Goal: Task Accomplishment & Management: Manage account settings

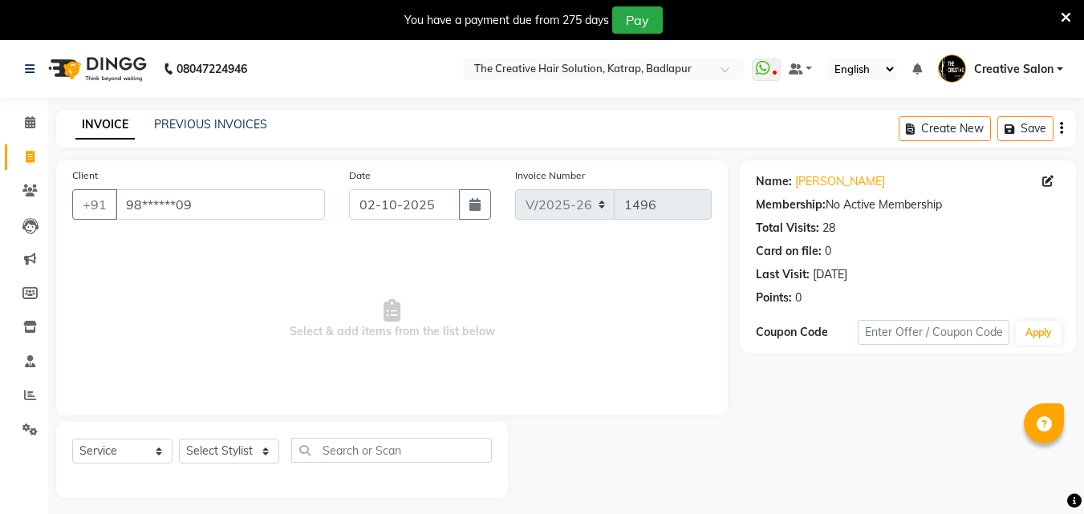
select select "527"
select select "service"
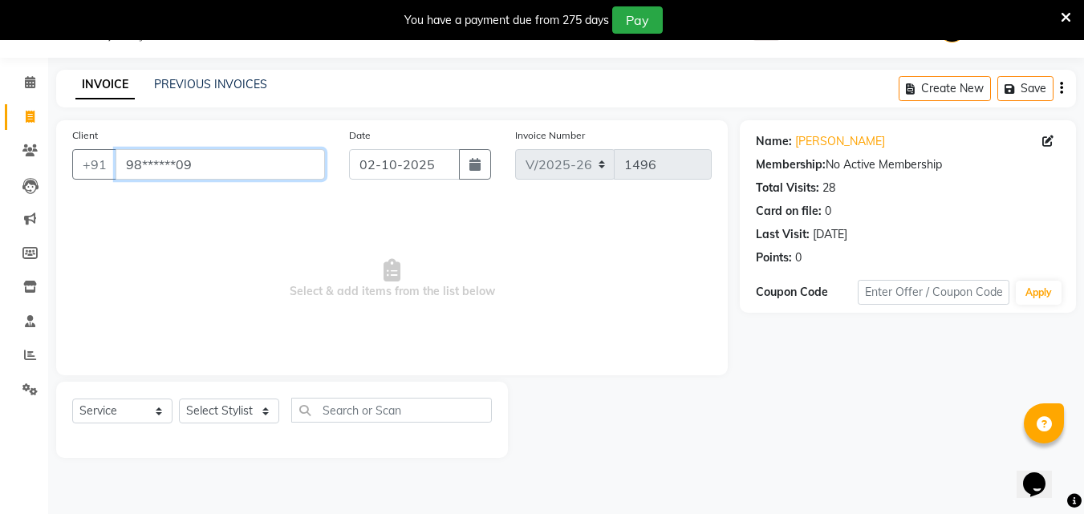
click at [221, 175] on input "98******09" at bounding box center [220, 164] width 209 height 30
click at [226, 168] on input "98******09" at bounding box center [220, 164] width 209 height 30
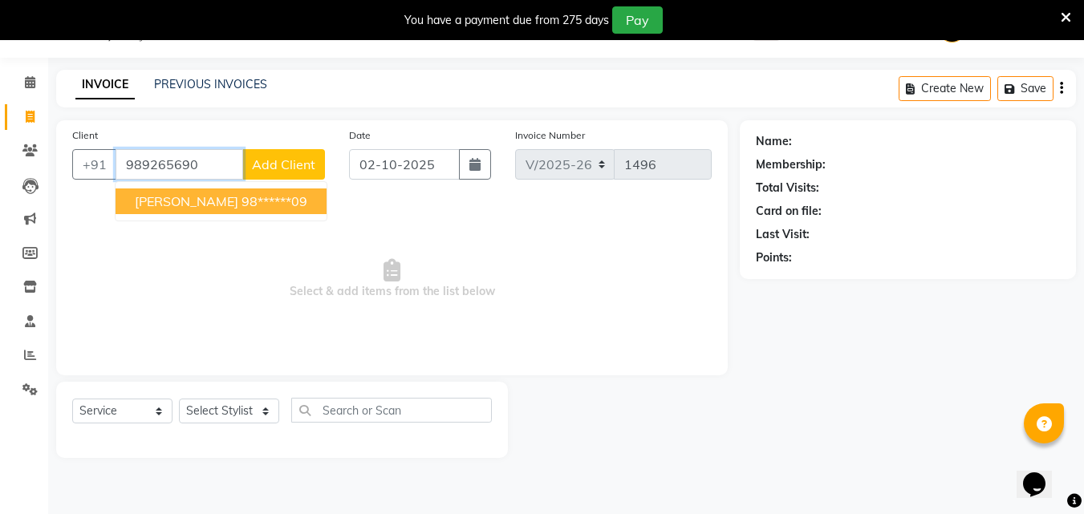
click at [241, 200] on ngb-highlight "98******09" at bounding box center [274, 201] width 66 height 16
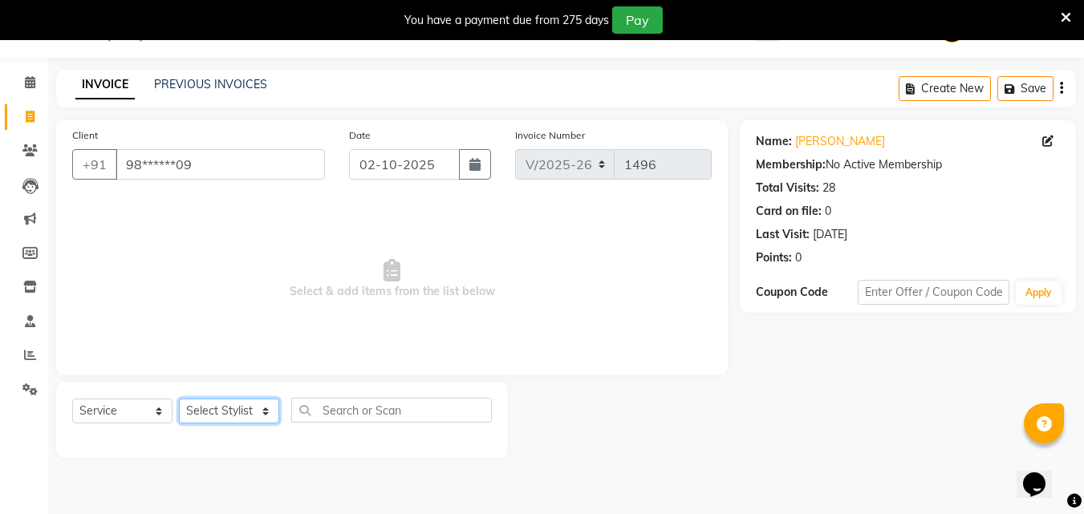
click at [212, 414] on select "Select Stylist Creative Salon [PERSON_NAME] wali neha mule [PERSON_NAME] the cr…" at bounding box center [229, 411] width 100 height 25
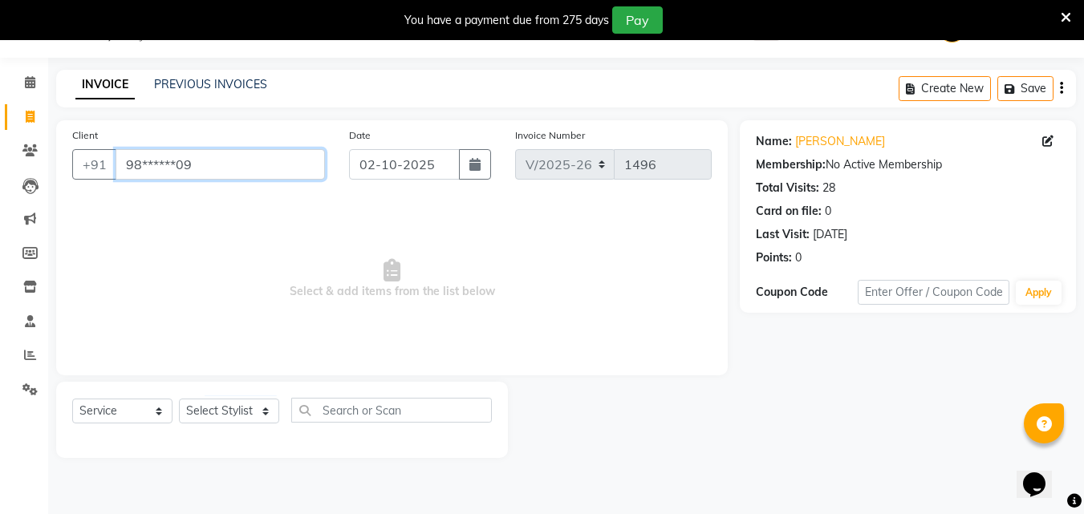
click at [272, 177] on input "98******09" at bounding box center [220, 164] width 209 height 30
type input "9"
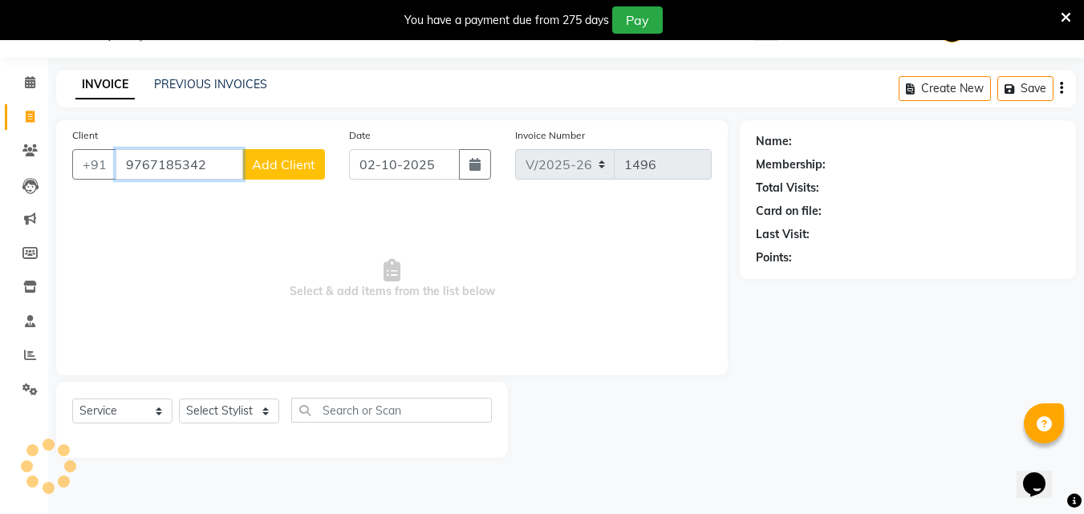
type input "9767185342"
click at [282, 153] on button "Add Client" at bounding box center [283, 164] width 83 height 30
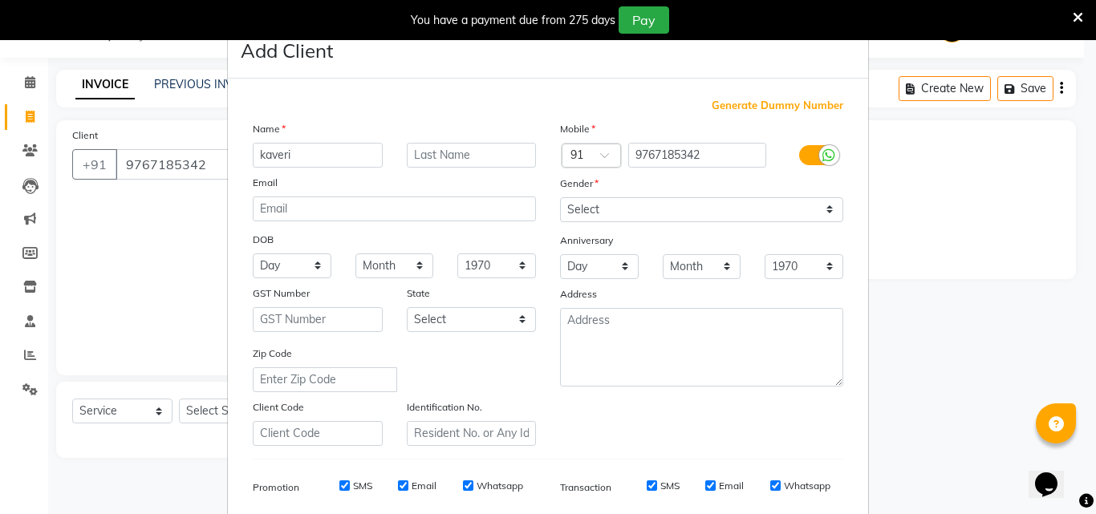
type input "kaveri"
click at [607, 210] on select "Select Male Female Other Prefer Not To Say" at bounding box center [701, 209] width 283 height 25
click at [608, 210] on select "Select Male Female Other Prefer Not To Say" at bounding box center [701, 209] width 283 height 25
click at [603, 212] on select "Select Male Female Other Prefer Not To Say" at bounding box center [701, 209] width 283 height 25
select select "female"
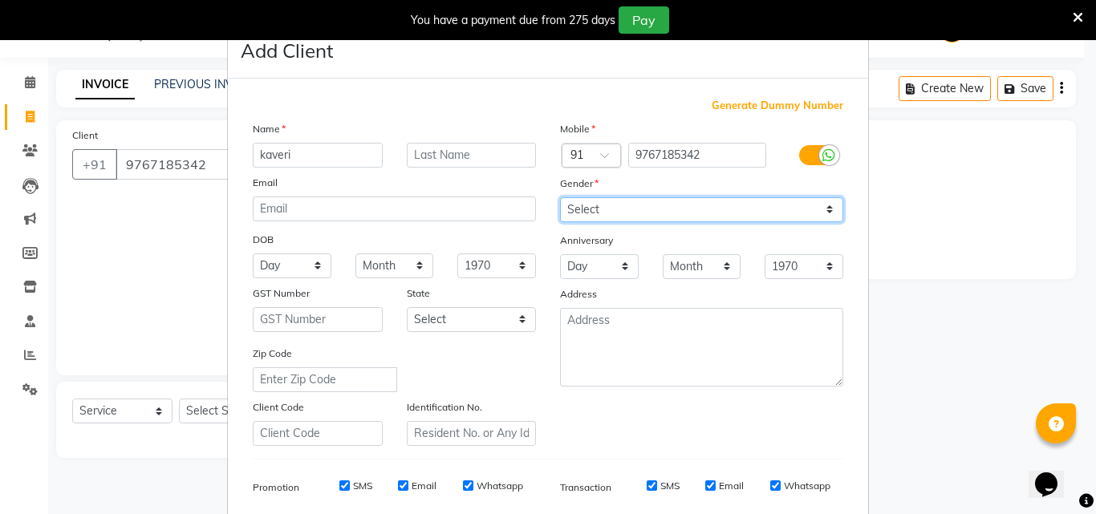
click at [560, 197] on select "Select Male Female Other Prefer Not To Say" at bounding box center [701, 209] width 283 height 25
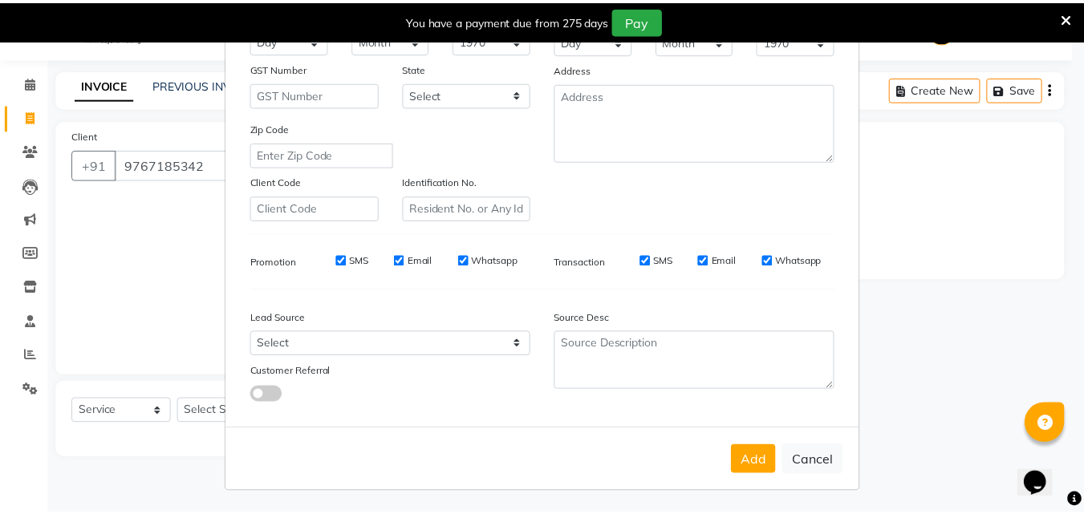
scroll to position [226, 0]
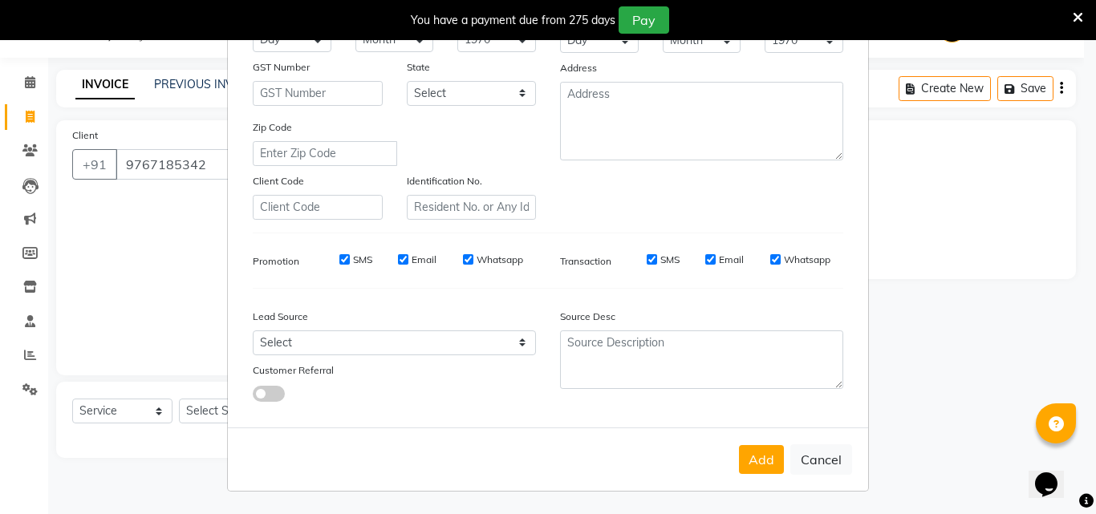
click at [755, 452] on button "Add" at bounding box center [761, 459] width 45 height 29
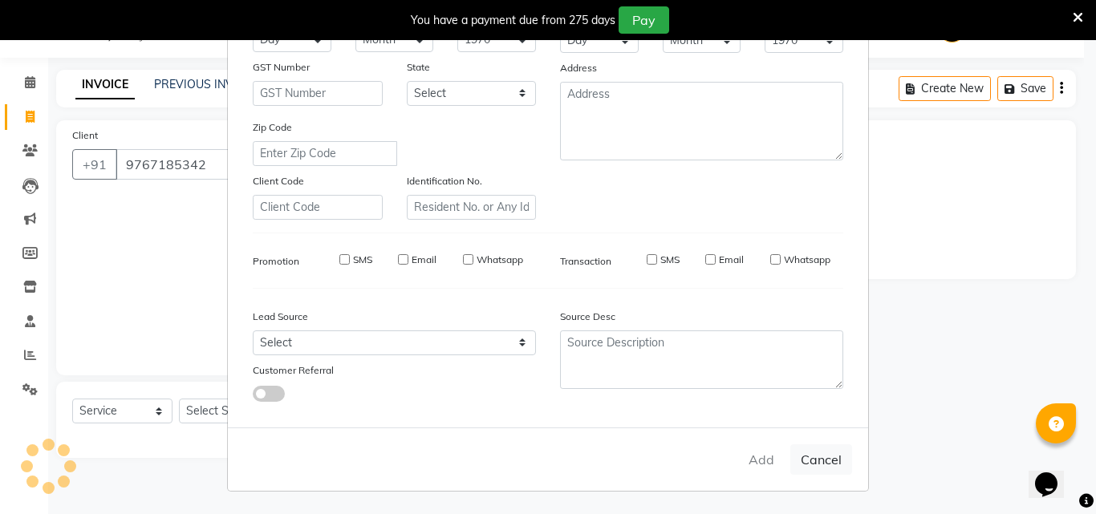
type input "97******42"
select select
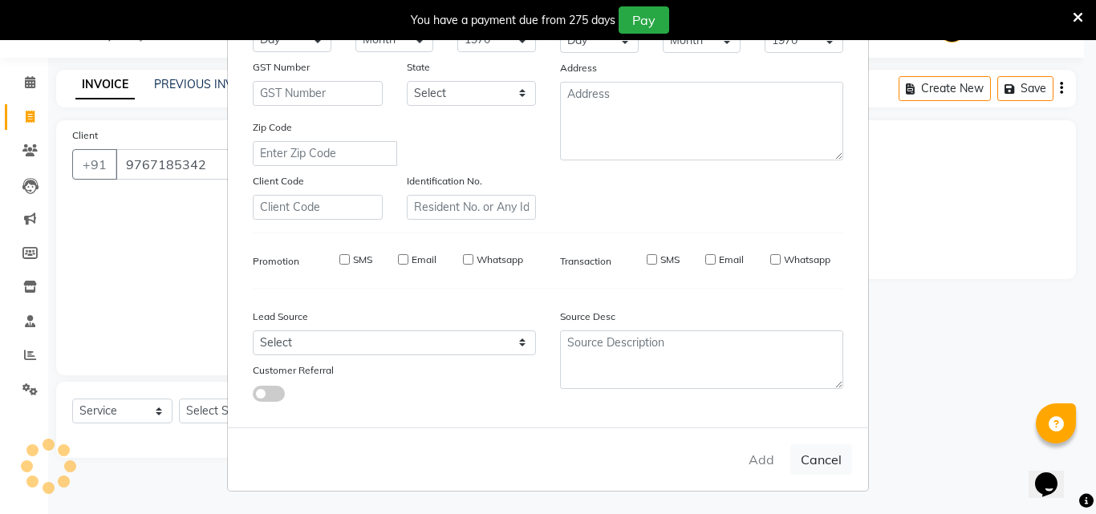
select select
checkbox input "false"
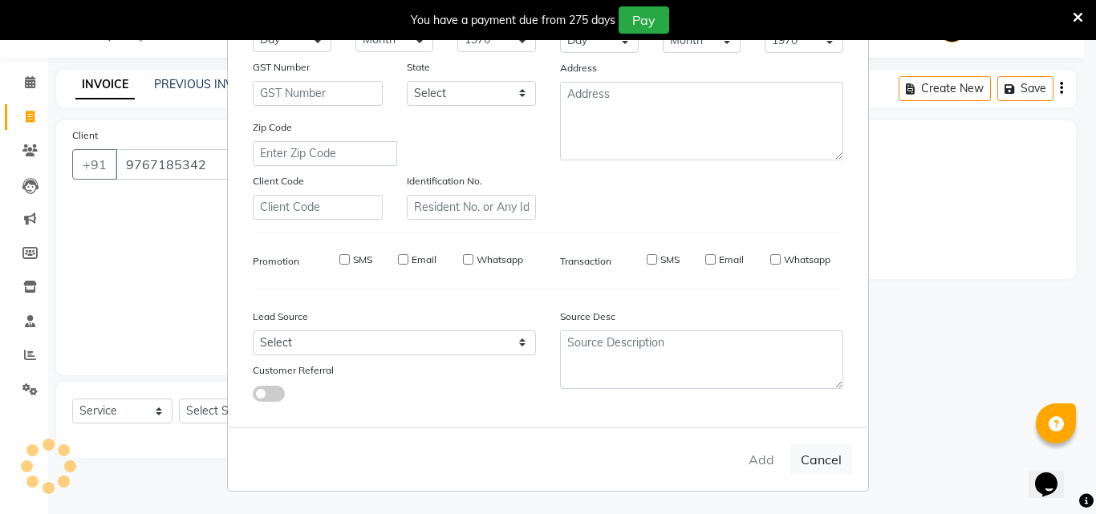
checkbox input "false"
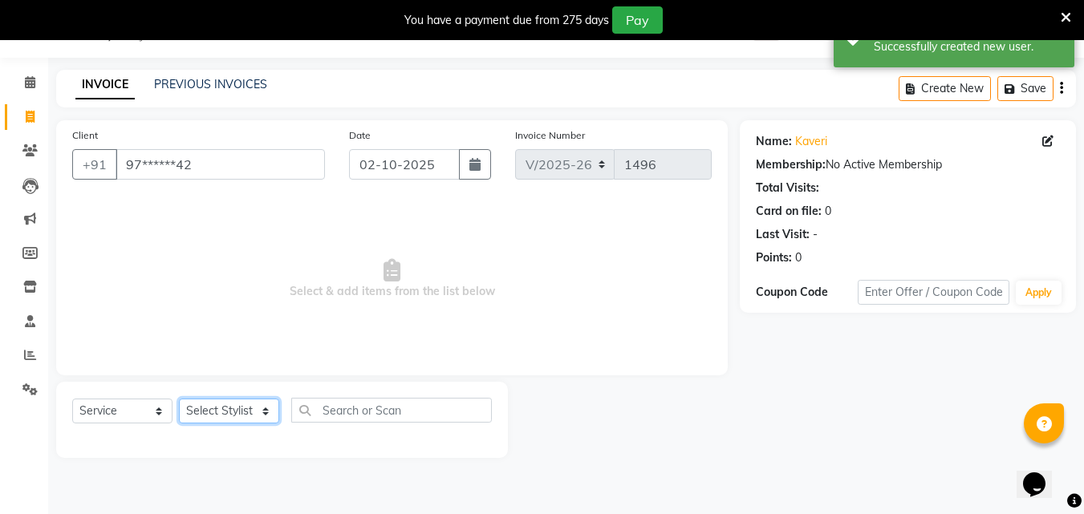
click at [212, 409] on select "Select Stylist Creative Salon Hashan Kam wali neha mule Nisha Payal salman the …" at bounding box center [229, 411] width 100 height 25
select select "10933"
click at [179, 399] on select "Select Stylist Creative Salon Hashan Kam wali neha mule Nisha Payal salman the …" at bounding box center [229, 411] width 100 height 25
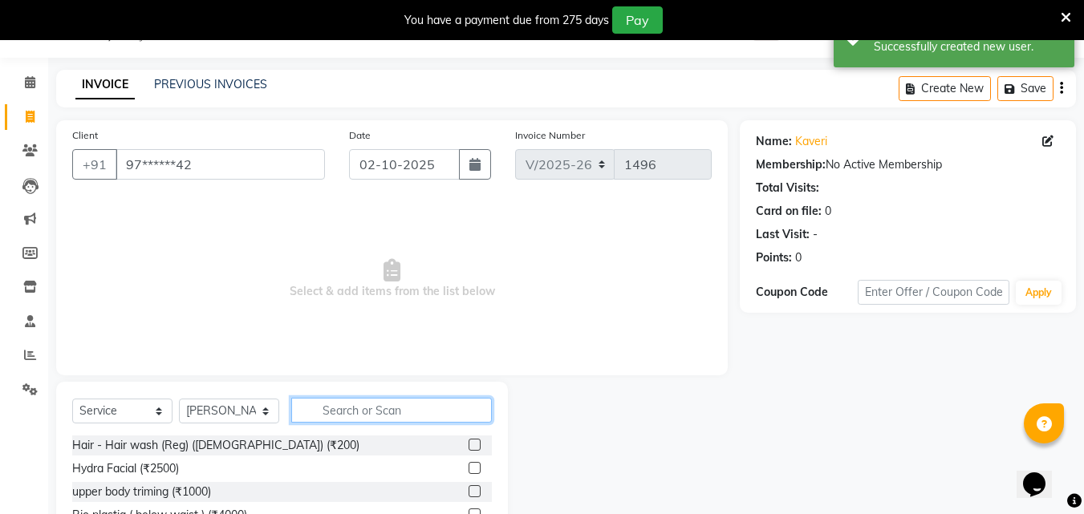
click at [420, 416] on input "text" at bounding box center [391, 410] width 201 height 25
click at [420, 415] on input "text" at bounding box center [391, 410] width 201 height 25
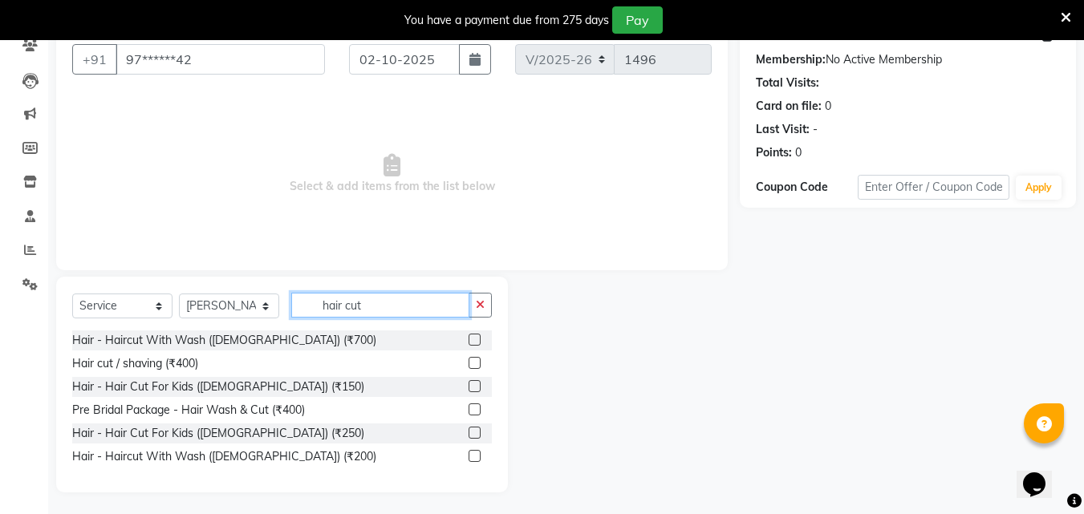
scroll to position [148, 0]
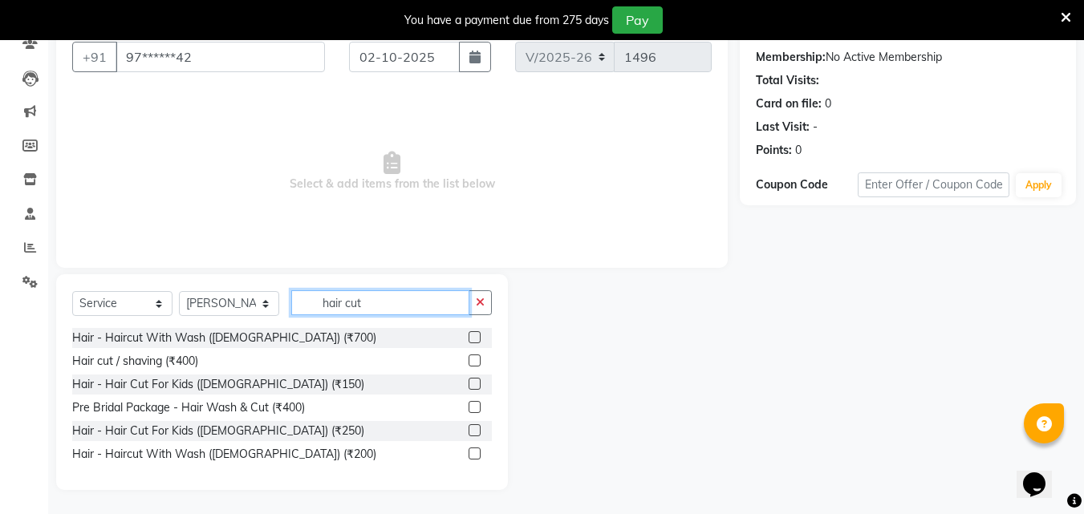
type input "hair cut"
click at [472, 337] on label at bounding box center [474, 337] width 12 height 12
click at [472, 337] on input "checkbox" at bounding box center [473, 338] width 10 height 10
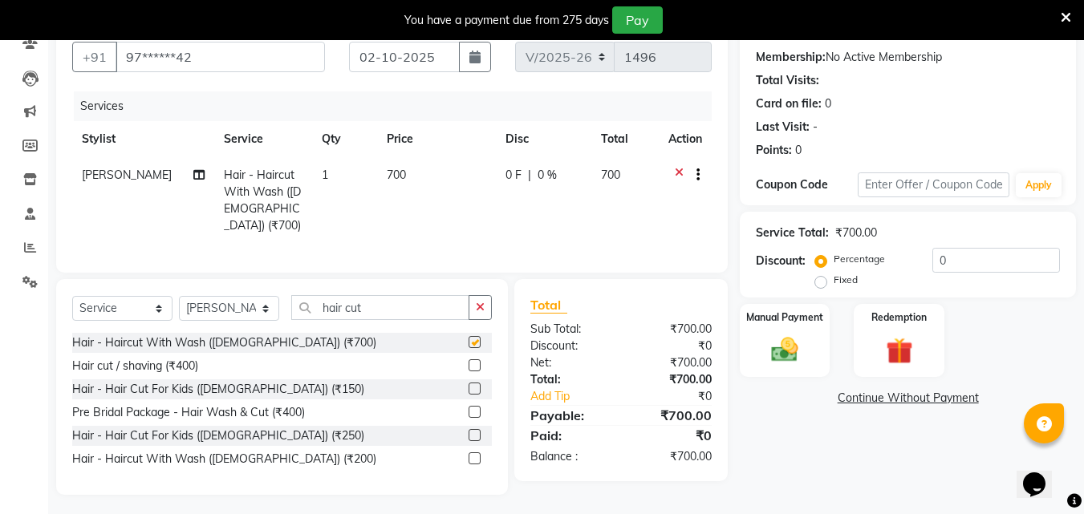
checkbox input "false"
click at [406, 197] on td "700" at bounding box center [436, 200] width 119 height 87
select select "10933"
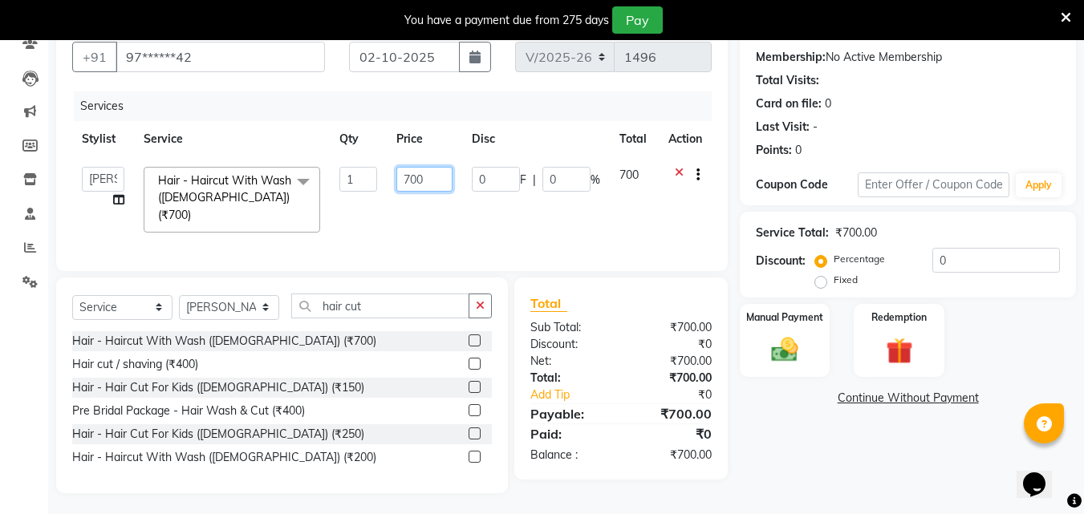
click at [411, 176] on input "700" at bounding box center [423, 179] width 55 height 25
type input "500"
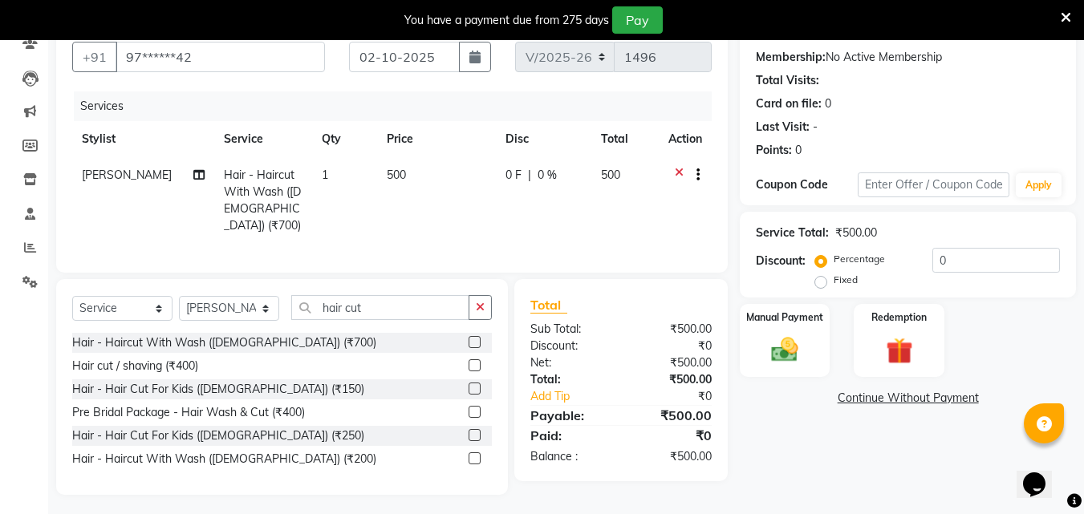
click at [622, 299] on div "Total" at bounding box center [620, 304] width 181 height 19
click at [229, 303] on select "Select Stylist Creative Salon Hashan Kam wali neha mule Nisha Payal salman the …" at bounding box center [229, 308] width 100 height 25
select select "43758"
click at [179, 296] on select "Select Stylist Creative Salon Hashan Kam wali neha mule Nisha Payal salman the …" at bounding box center [229, 308] width 100 height 25
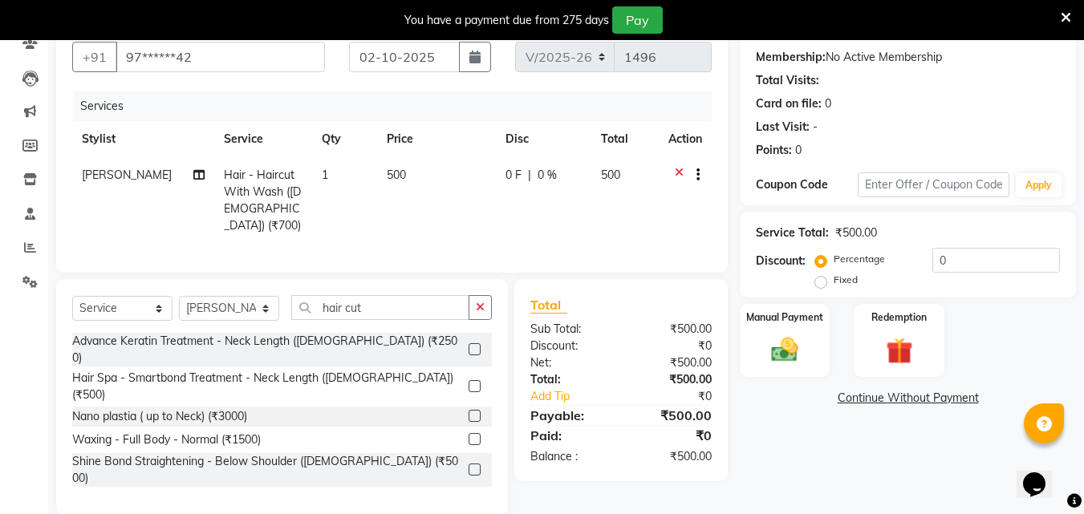
click at [489, 298] on button "button" at bounding box center [479, 307] width 23 height 25
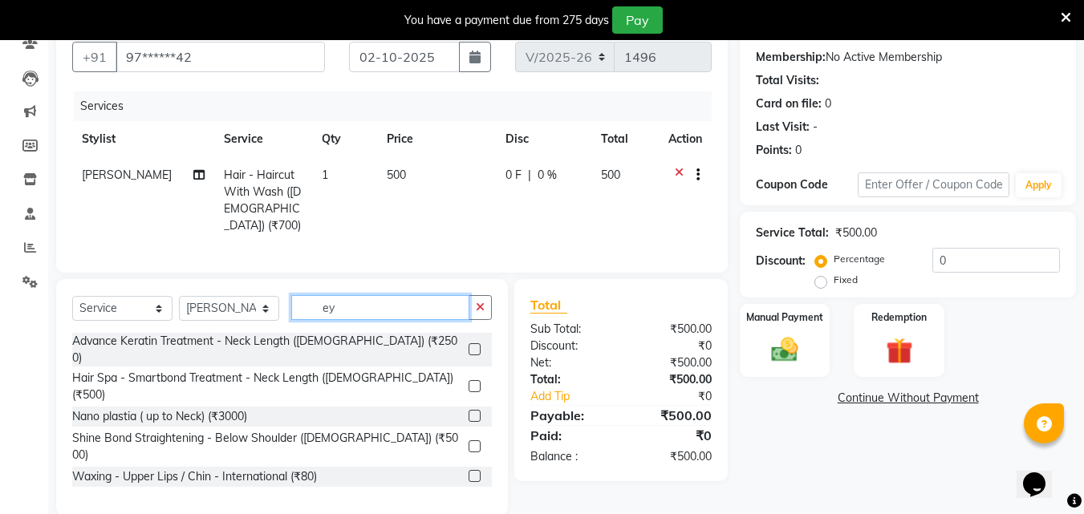
scroll to position [134, 0]
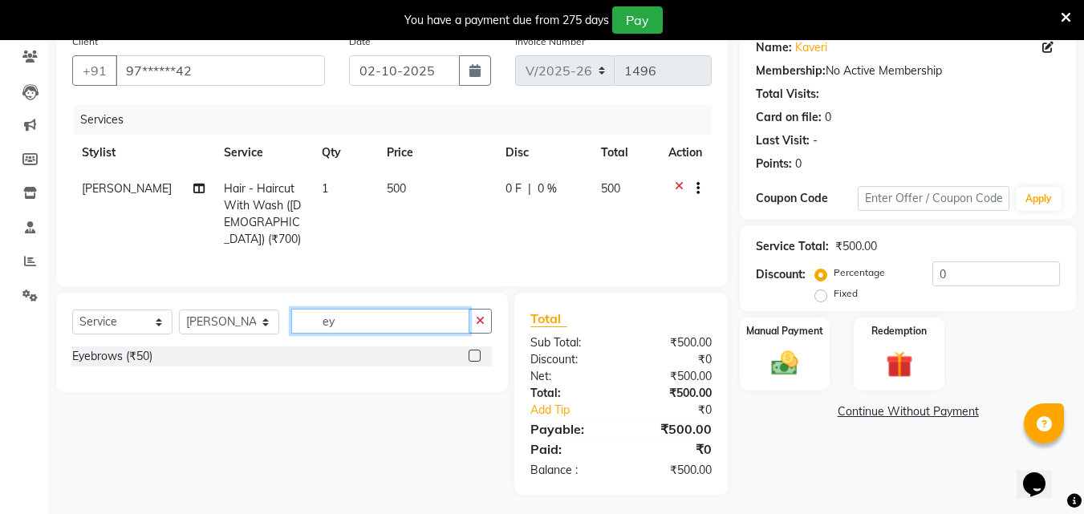
type input "ey"
click at [476, 355] on label at bounding box center [474, 356] width 12 height 12
click at [476, 355] on input "checkbox" at bounding box center [473, 356] width 10 height 10
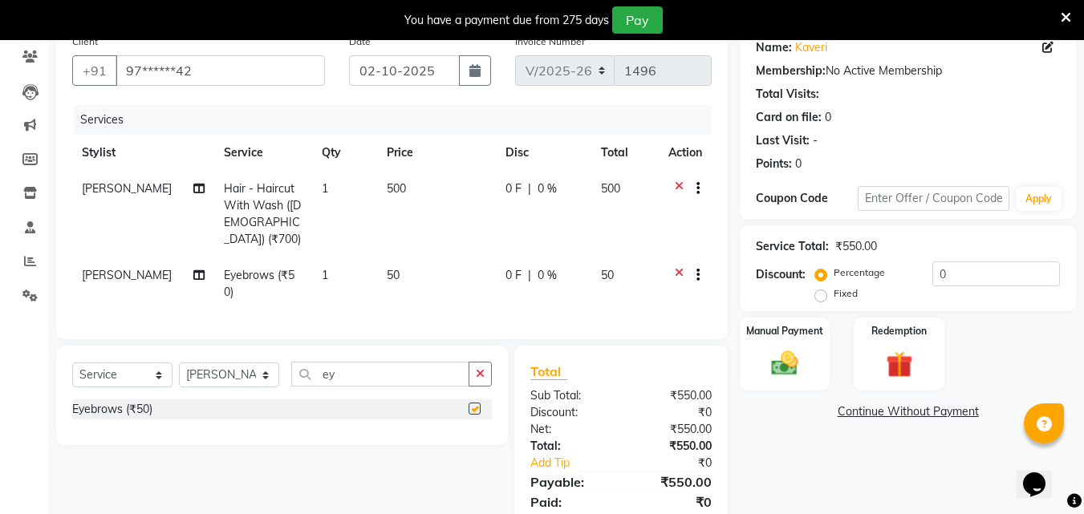
checkbox input "false"
click at [821, 335] on label "Manual Payment" at bounding box center [784, 329] width 80 height 15
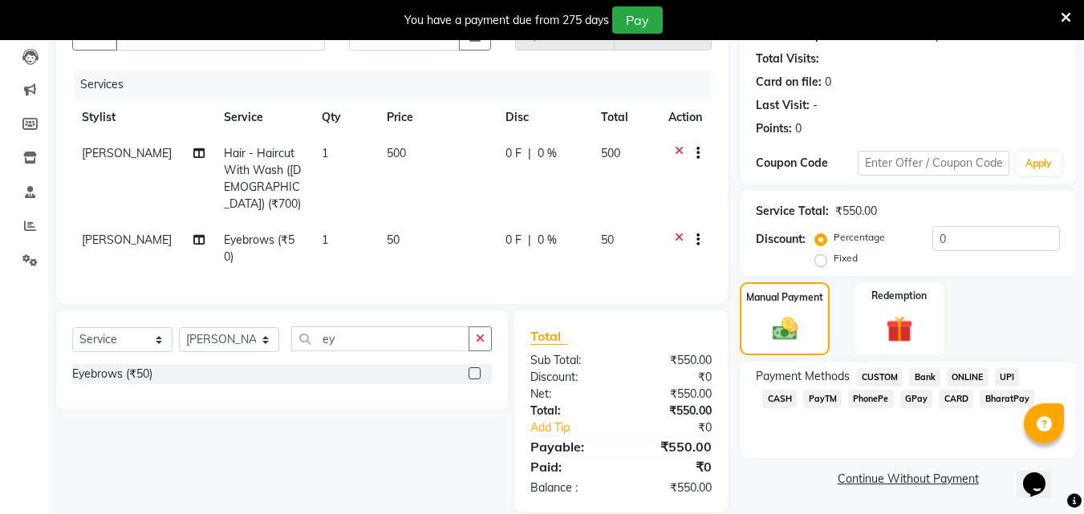
scroll to position [187, 0]
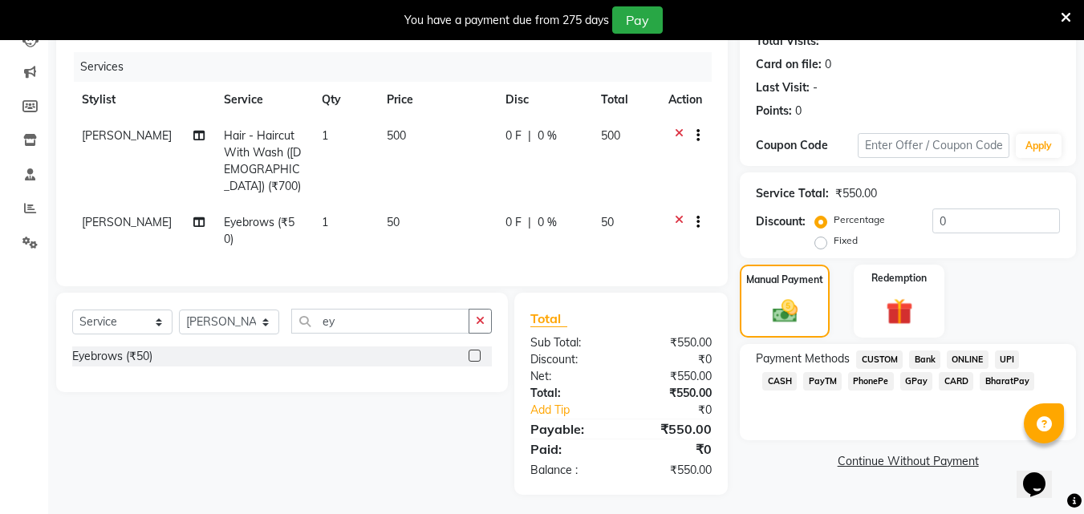
click at [797, 372] on span "CASH" at bounding box center [779, 381] width 34 height 18
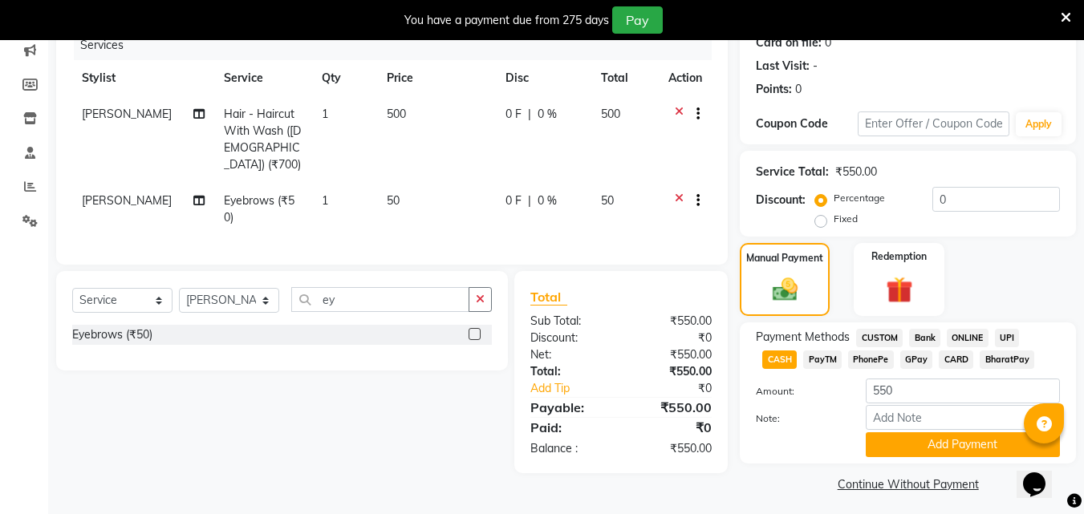
scroll to position [215, 0]
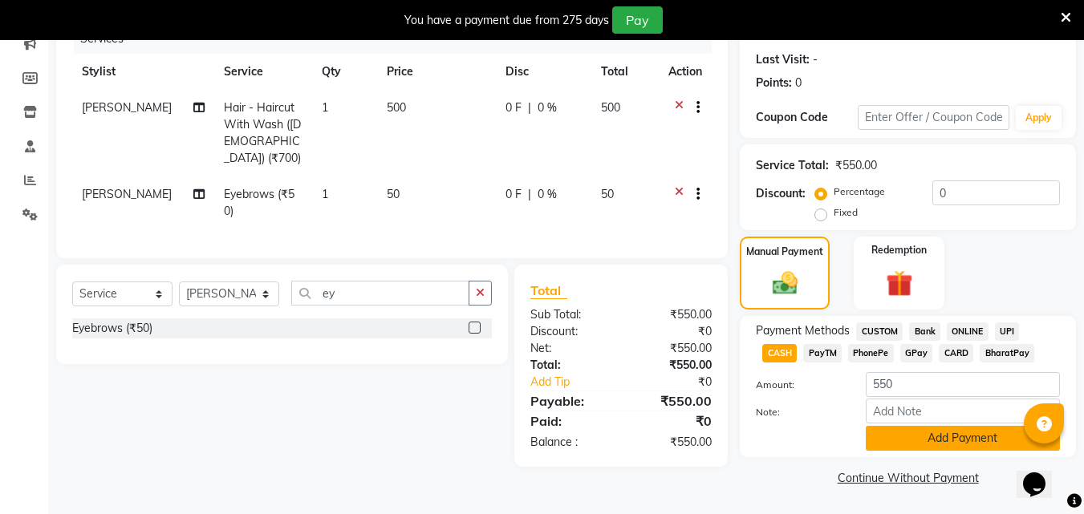
click at [967, 432] on button "Add Payment" at bounding box center [963, 438] width 194 height 25
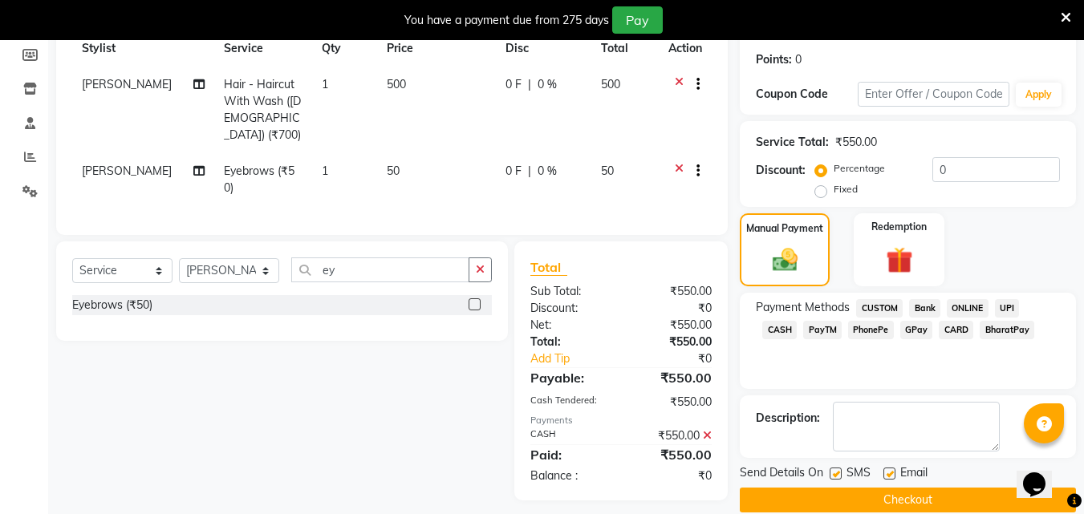
scroll to position [261, 0]
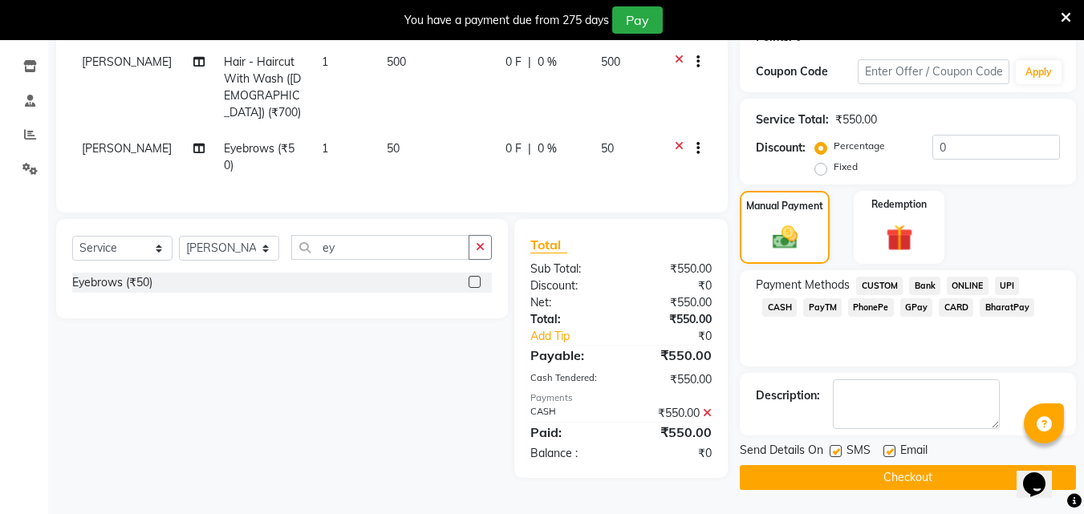
click at [899, 474] on button "Checkout" at bounding box center [908, 477] width 336 height 25
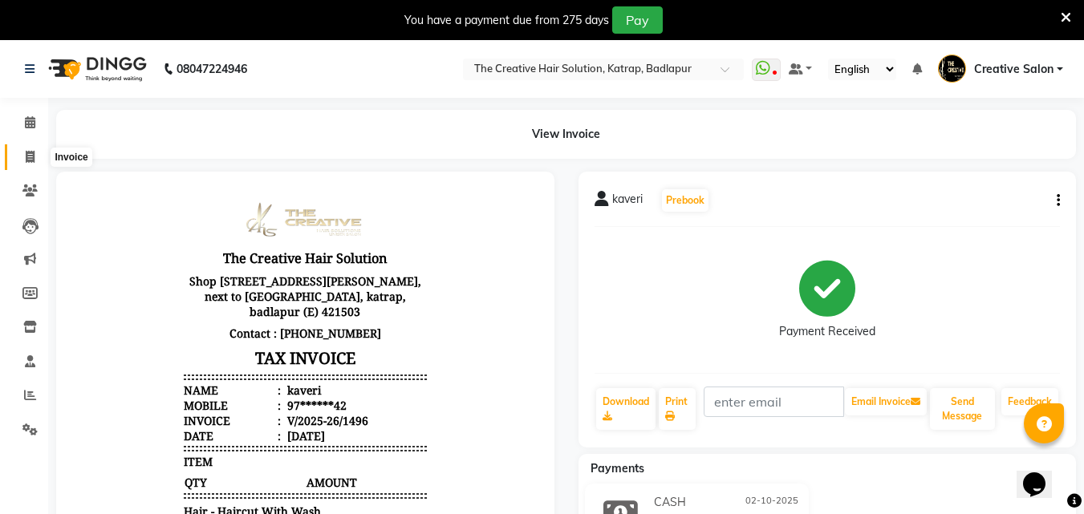
drag, startPoint x: 25, startPoint y: 152, endPoint x: 38, endPoint y: 148, distance: 13.2
click at [26, 152] on icon at bounding box center [30, 157] width 9 height 12
select select "service"
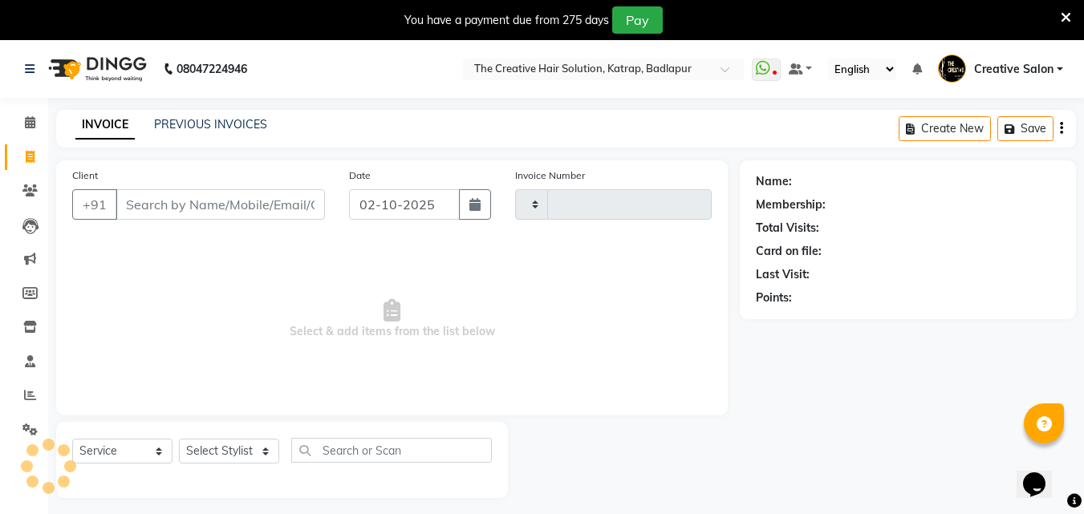
scroll to position [40, 0]
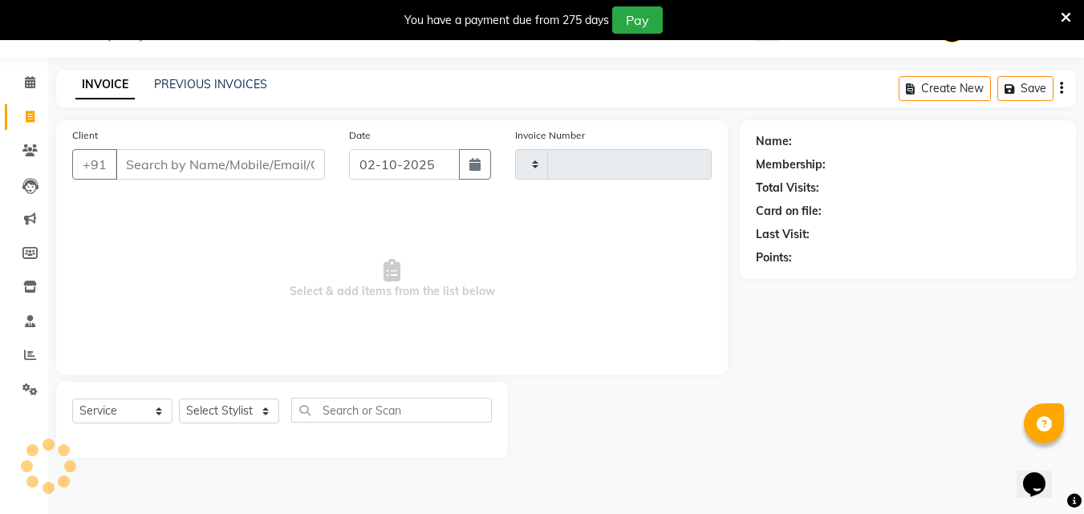
type input "1497"
select select "527"
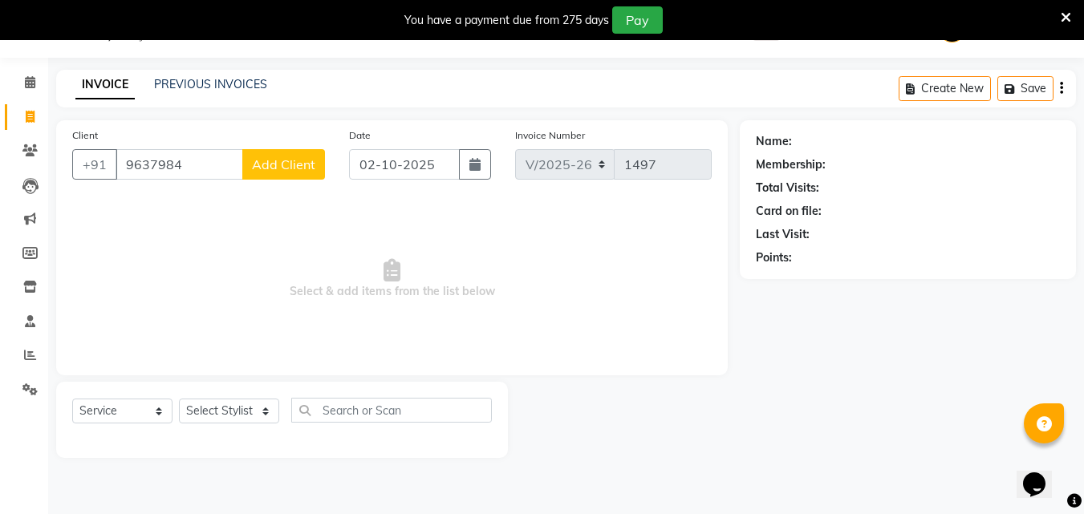
click at [156, 160] on input "9637984" at bounding box center [180, 164] width 128 height 30
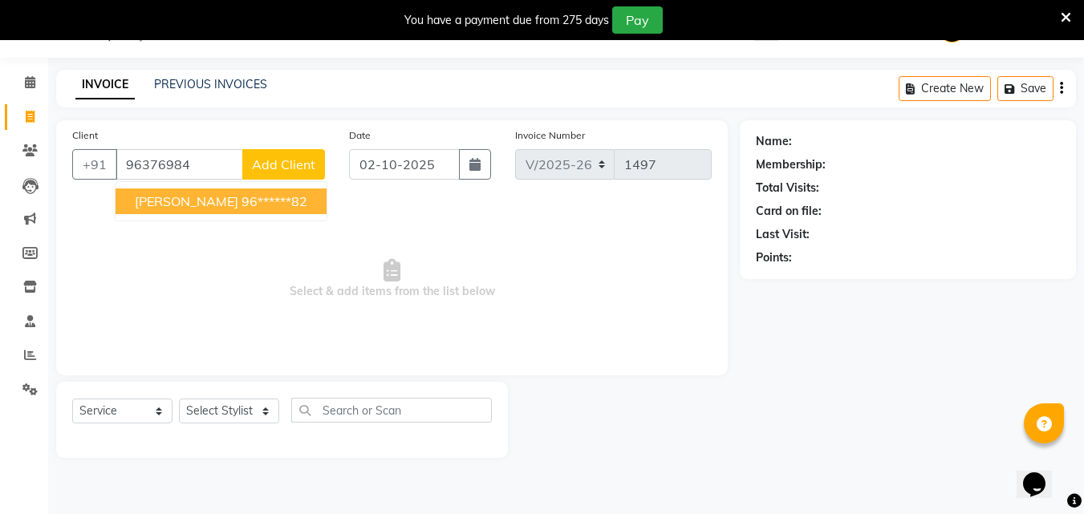
click at [164, 196] on span "Hetal" at bounding box center [186, 201] width 103 height 16
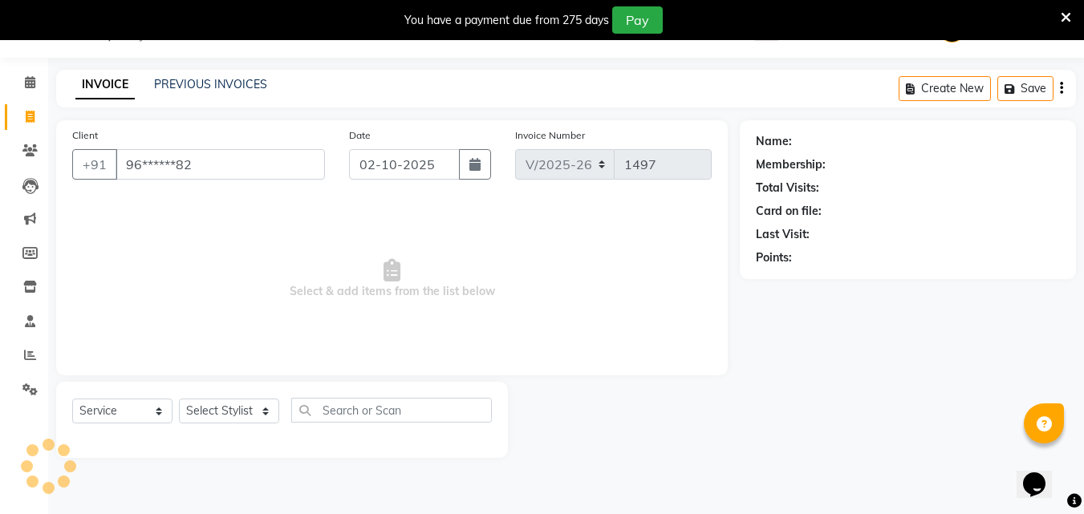
type input "96******82"
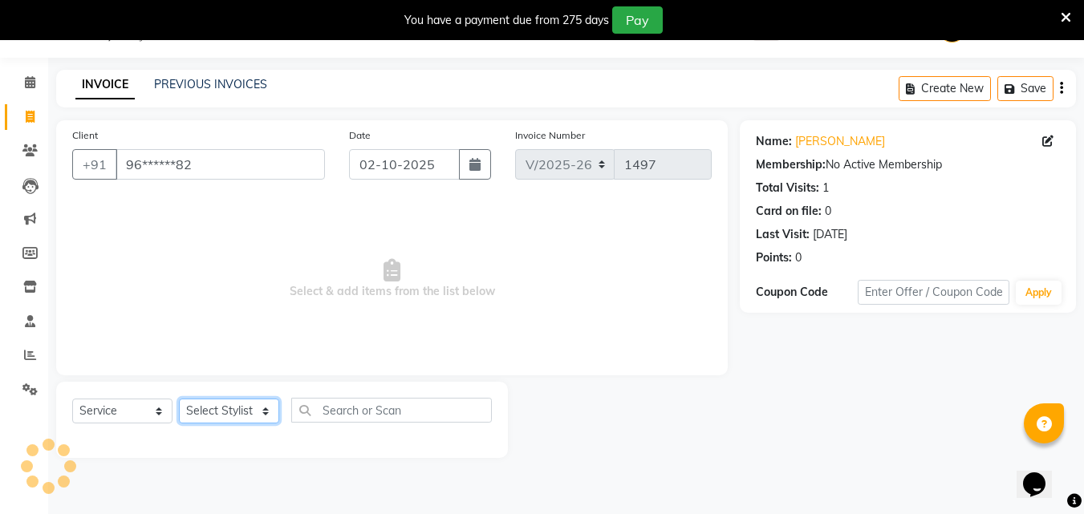
click at [242, 412] on select "Select Stylist Creative Salon Hashan Kam wali neha mule Nisha Payal salman the …" at bounding box center [229, 411] width 100 height 25
select select "10933"
click at [179, 399] on select "Select Stylist Creative Salon Hashan Kam wali neha mule Nisha Payal salman the …" at bounding box center [229, 411] width 100 height 25
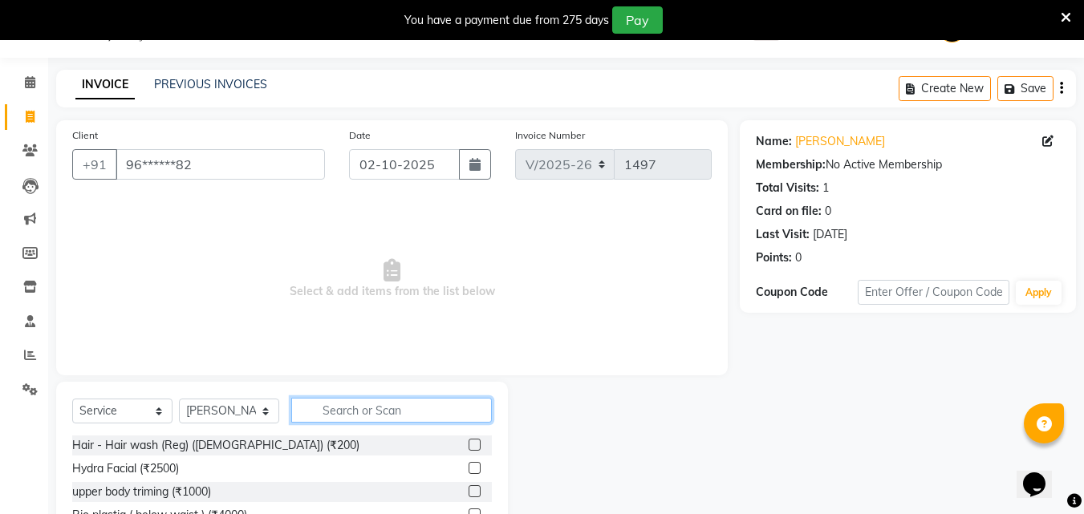
click at [343, 400] on input "text" at bounding box center [391, 410] width 201 height 25
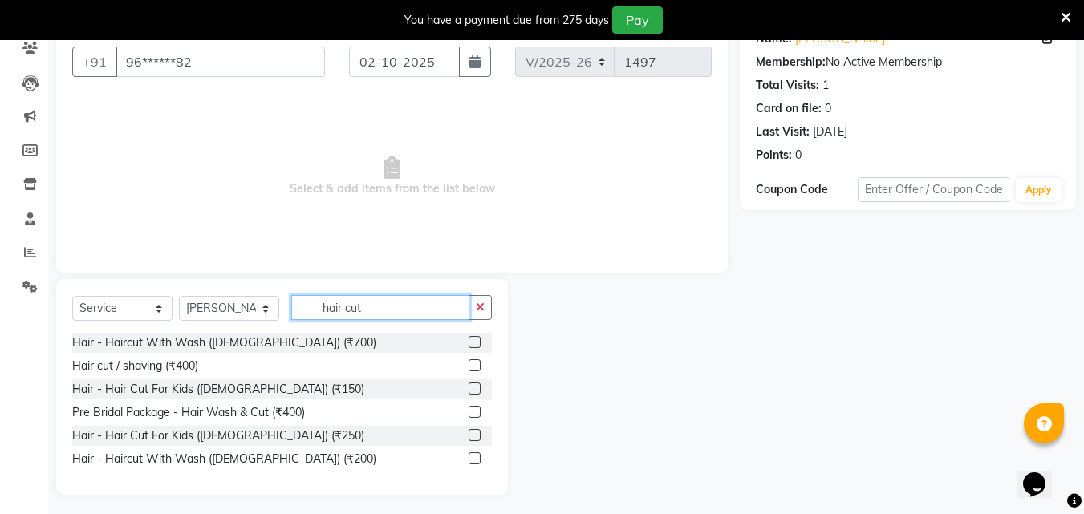
scroll to position [148, 0]
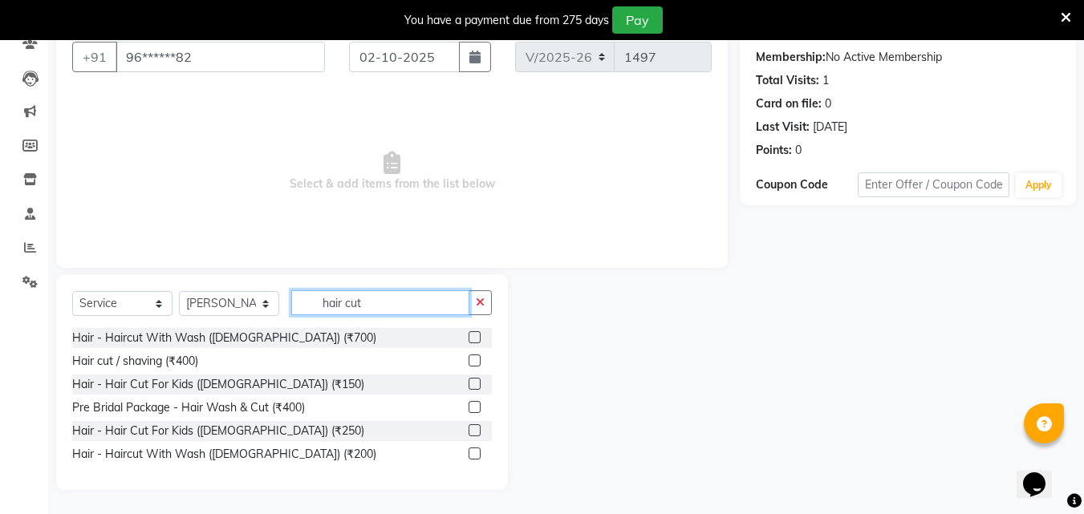
type input "hair cut"
click at [479, 379] on label at bounding box center [474, 384] width 12 height 12
click at [479, 379] on input "checkbox" at bounding box center [473, 384] width 10 height 10
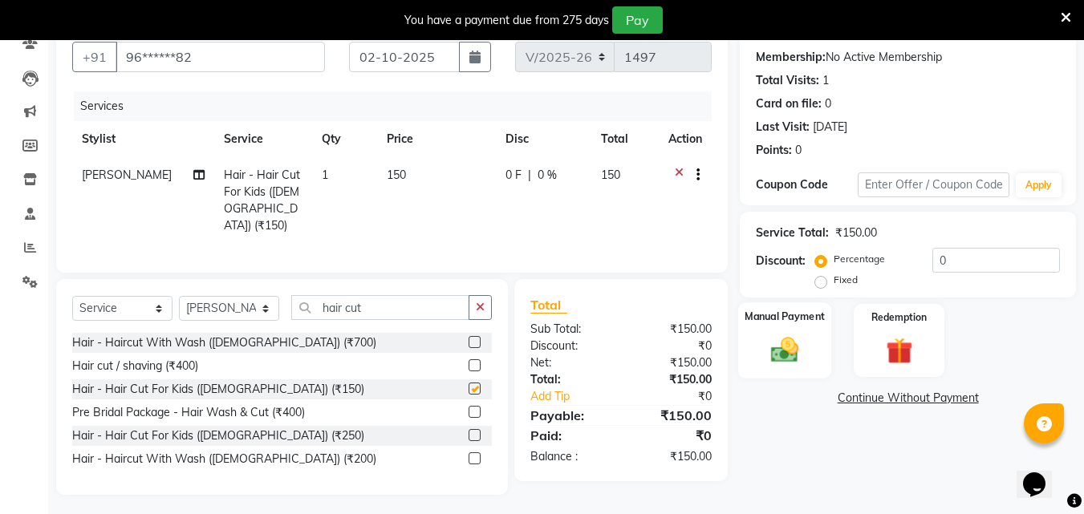
checkbox input "false"
click at [798, 332] on div "Manual Payment" at bounding box center [785, 340] width 94 height 76
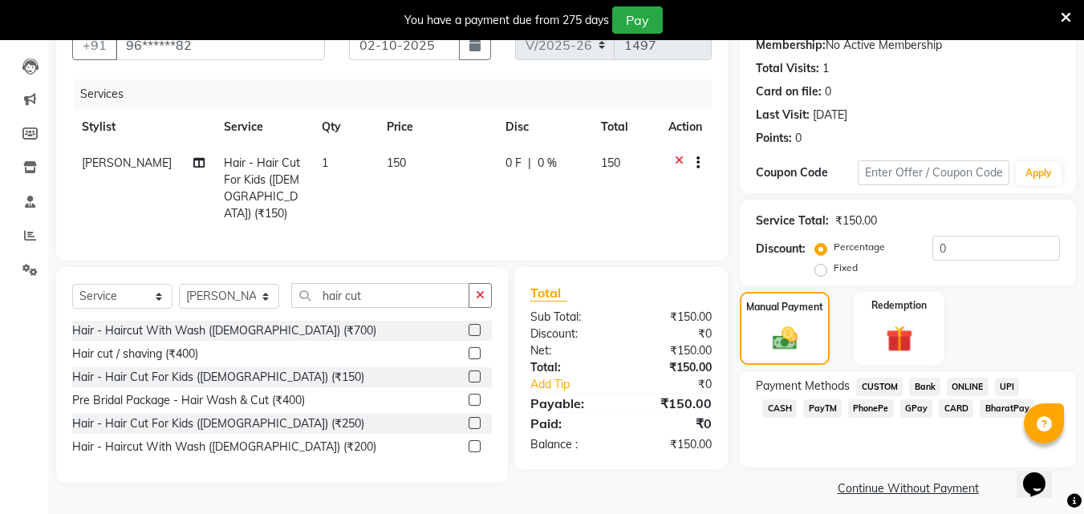
scroll to position [170, 0]
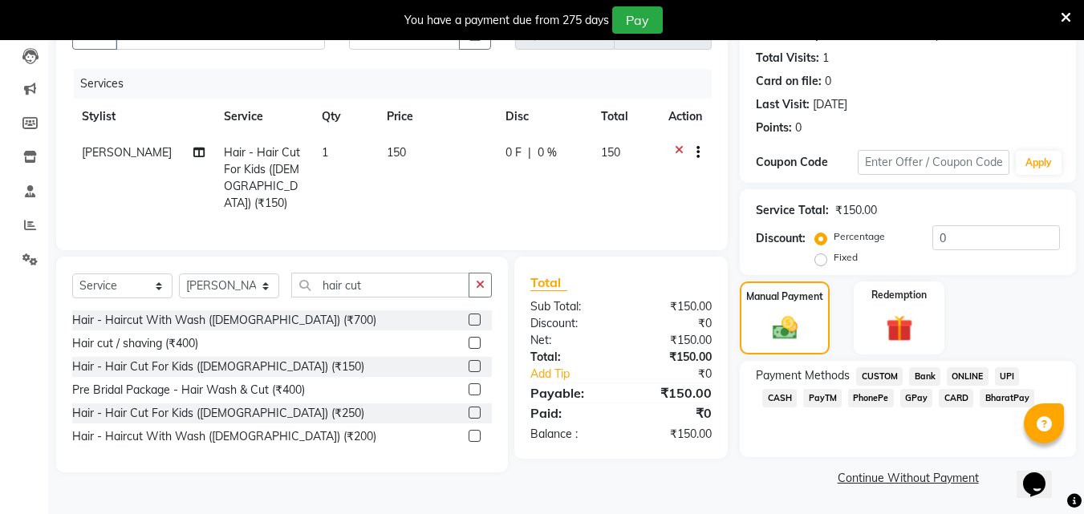
click at [900, 395] on span "GPay" at bounding box center [916, 398] width 33 height 18
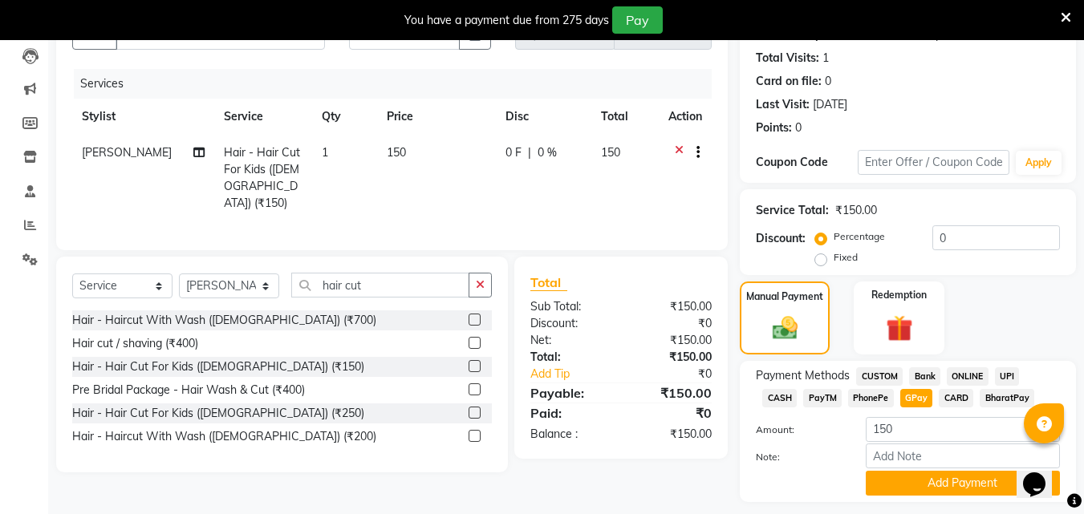
scroll to position [215, 0]
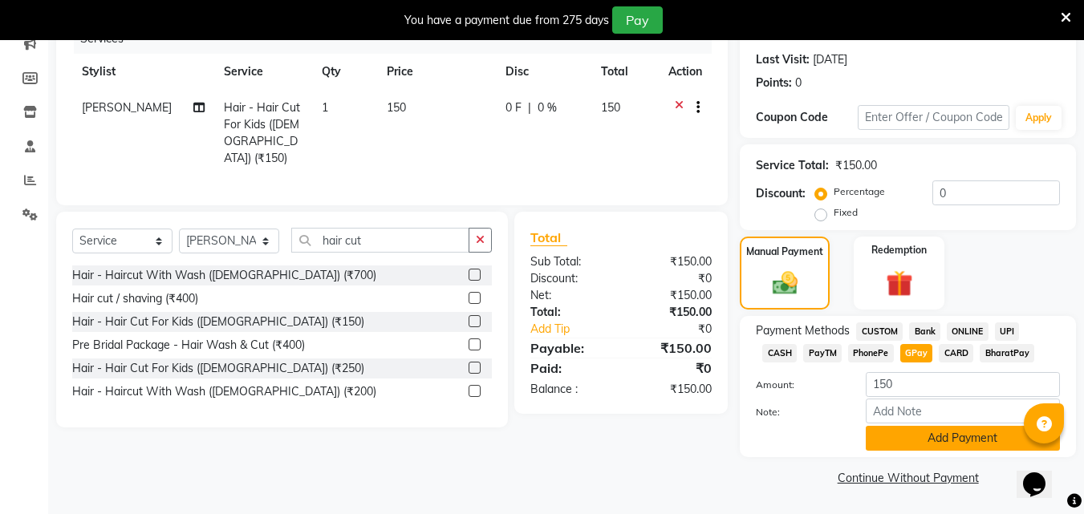
click at [969, 428] on button "Add Payment" at bounding box center [963, 438] width 194 height 25
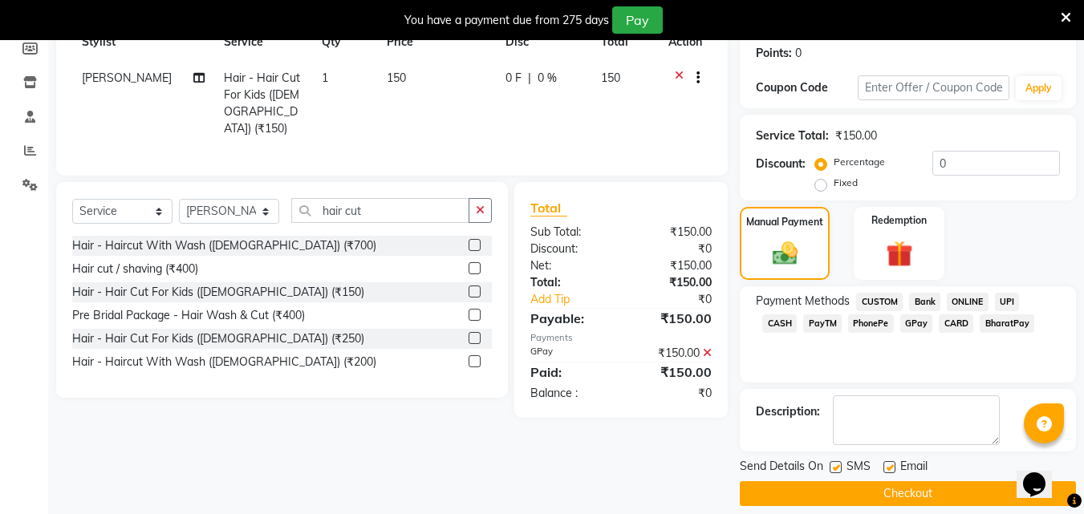
scroll to position [261, 0]
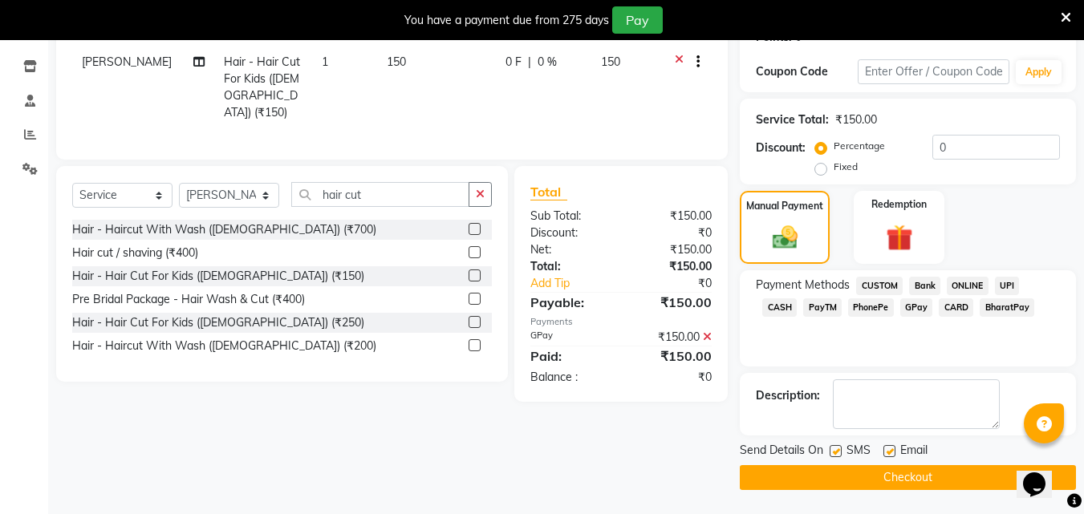
drag, startPoint x: 945, startPoint y: 478, endPoint x: 923, endPoint y: 454, distance: 32.9
click at [943, 481] on button "Checkout" at bounding box center [908, 477] width 336 height 25
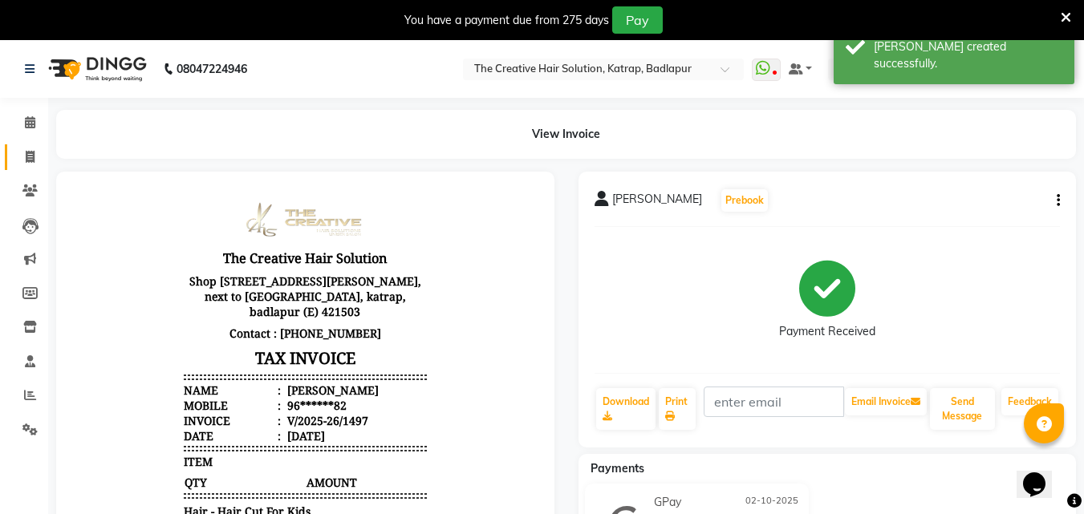
click at [24, 146] on link "Invoice" at bounding box center [24, 157] width 39 height 26
select select "service"
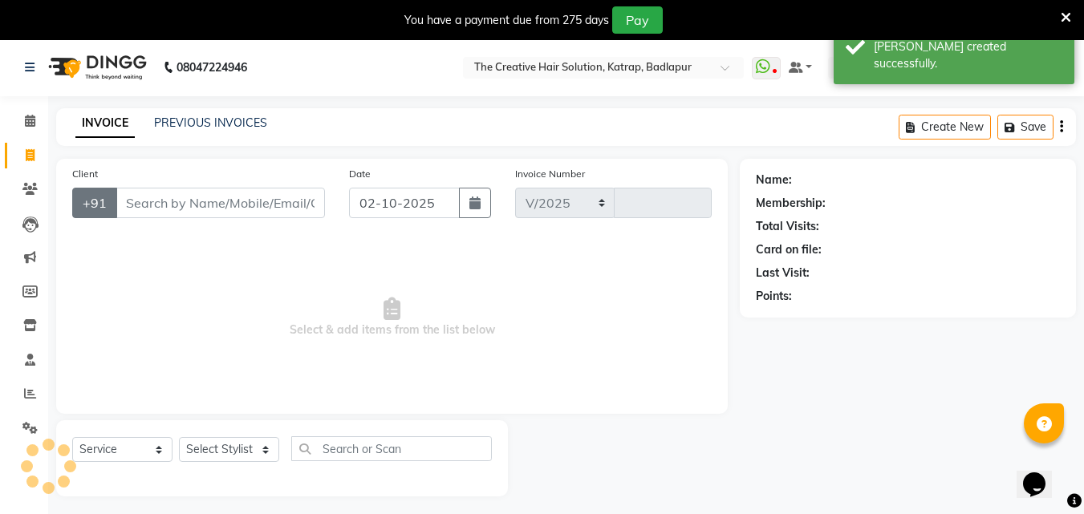
select select "527"
type input "1498"
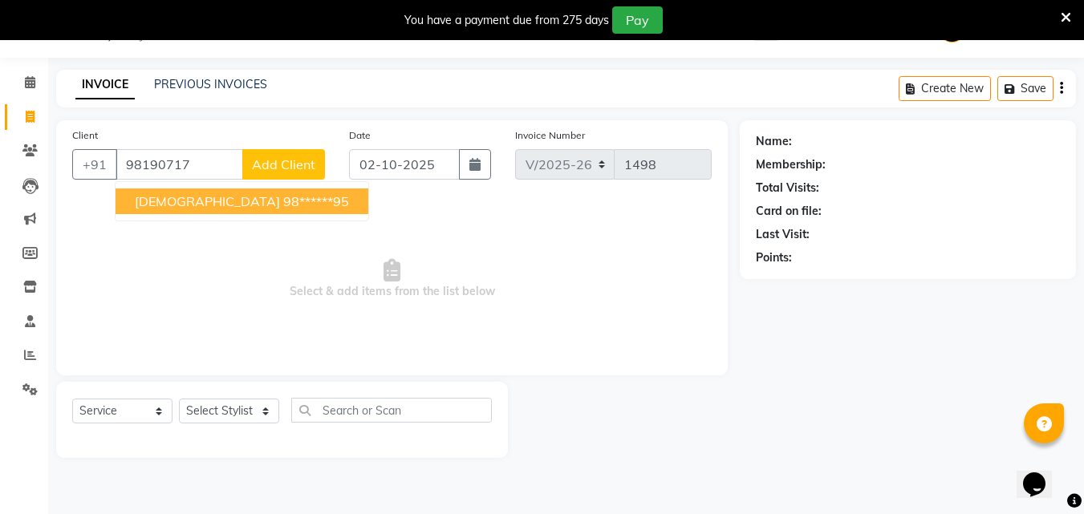
click at [283, 201] on ngb-highlight "98******95" at bounding box center [316, 201] width 66 height 16
type input "98******95"
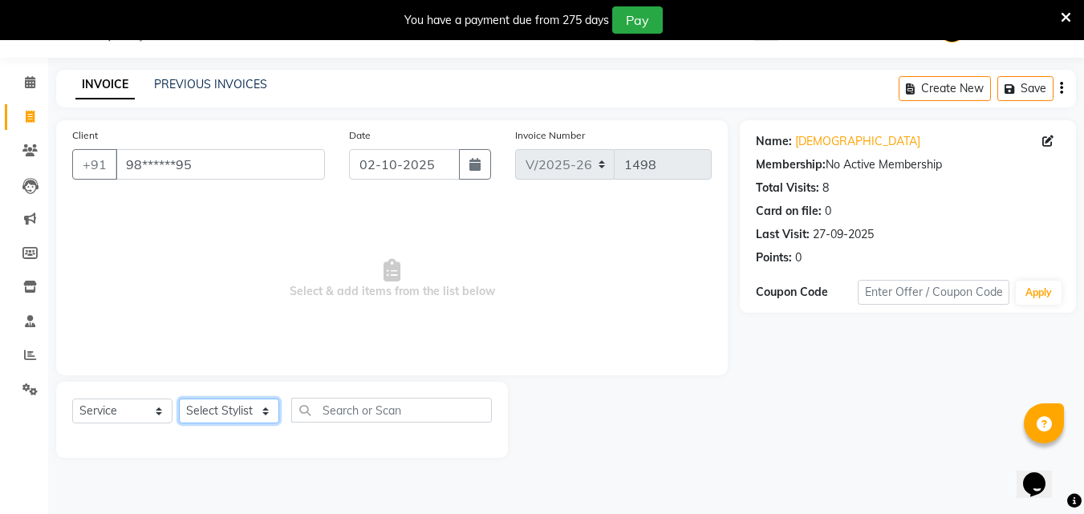
click at [240, 412] on select "Select Stylist Creative Salon Hashan Kam wali neha mule Nisha Payal salman the …" at bounding box center [229, 411] width 100 height 25
select select "86826"
click at [179, 399] on select "Select Stylist Creative Salon Hashan Kam wali neha mule Nisha Payal salman the …" at bounding box center [229, 411] width 100 height 25
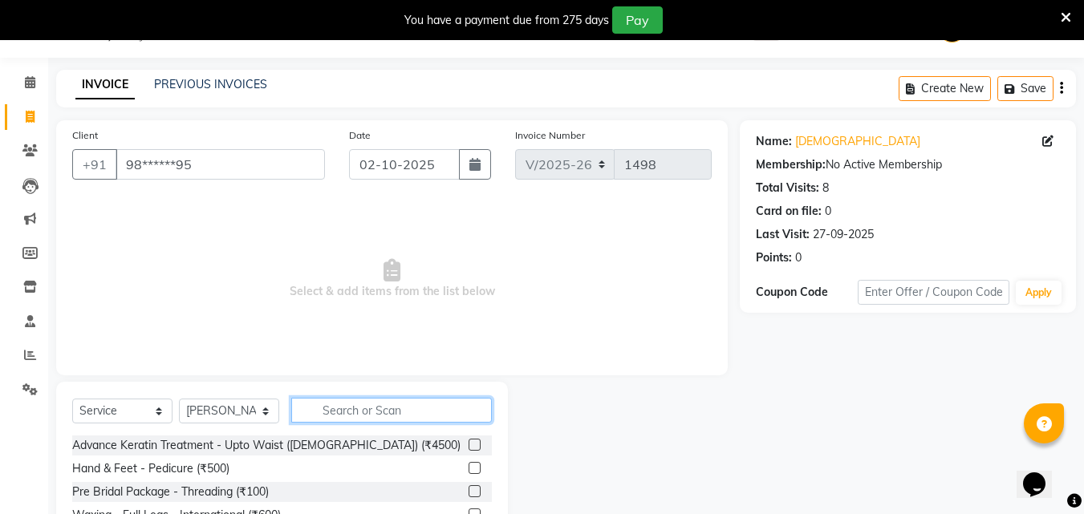
click at [357, 421] on input "text" at bounding box center [391, 410] width 201 height 25
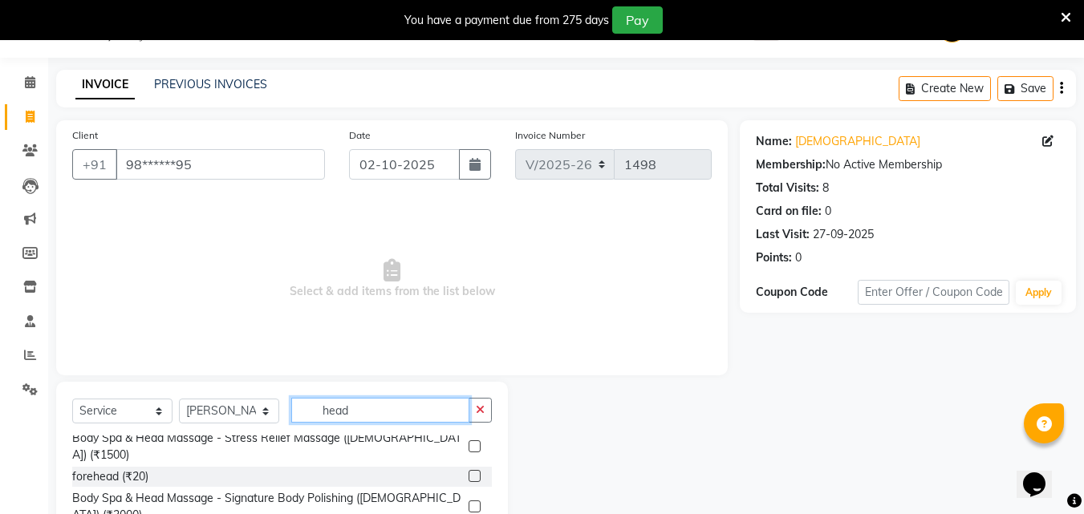
scroll to position [80, 0]
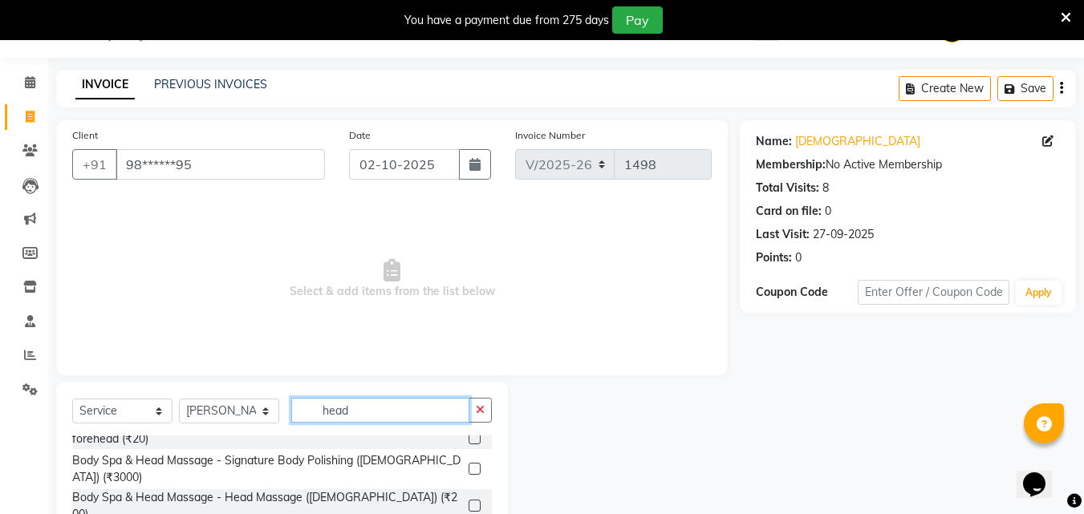
type input "head"
click at [468, 500] on label at bounding box center [474, 506] width 12 height 12
click at [468, 501] on input "checkbox" at bounding box center [473, 506] width 10 height 10
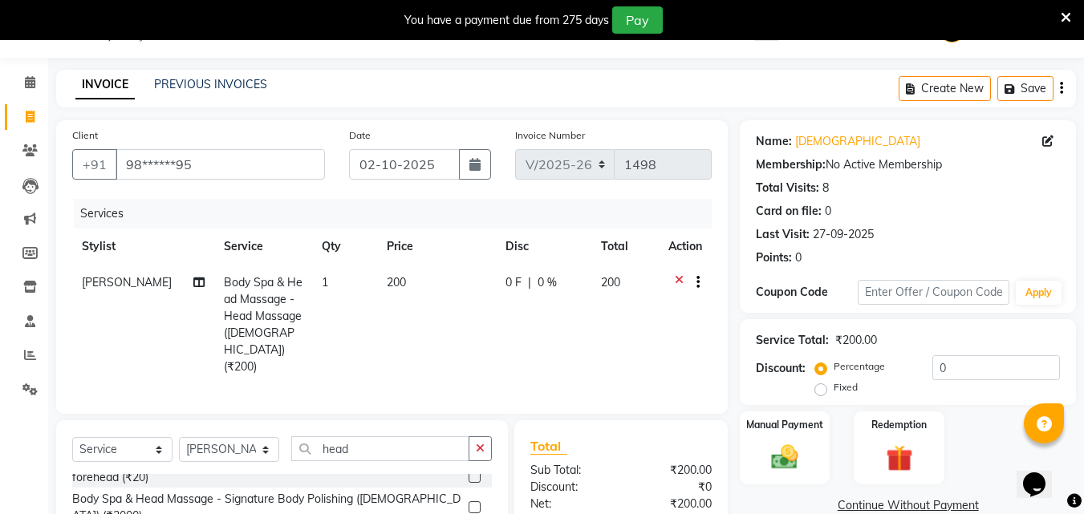
checkbox input "false"
click at [413, 294] on td "200" at bounding box center [436, 325] width 119 height 120
select select "86826"
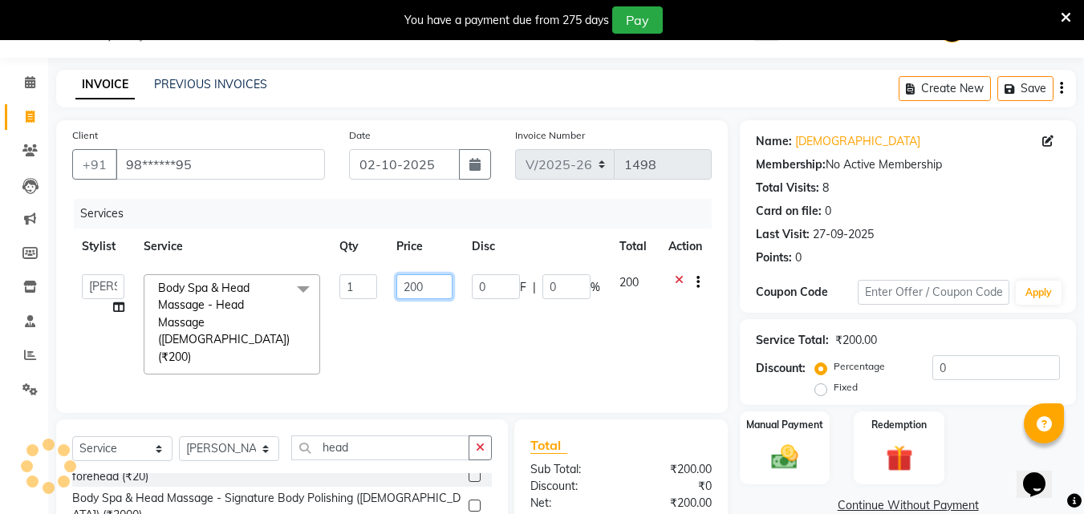
click at [414, 284] on input "200" at bounding box center [423, 286] width 55 height 25
type input "250"
click at [662, 461] on div "₹200.00" at bounding box center [672, 469] width 103 height 17
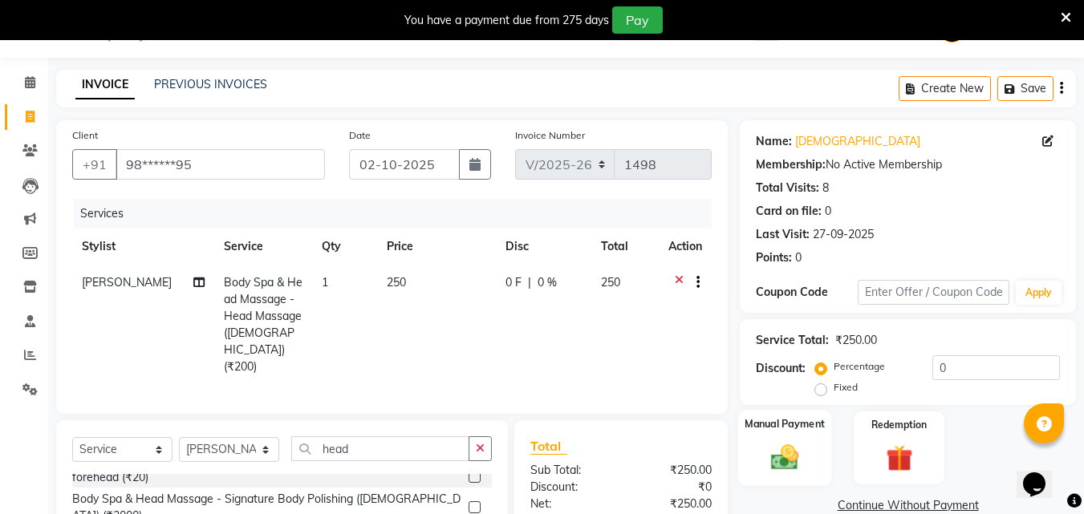
click at [794, 436] on div "Manual Payment" at bounding box center [785, 448] width 94 height 76
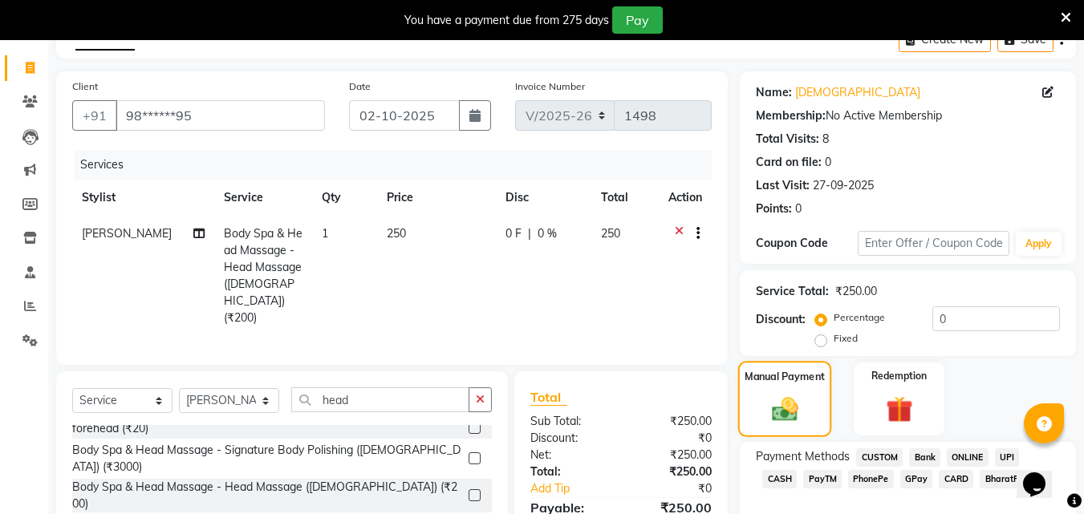
scroll to position [185, 0]
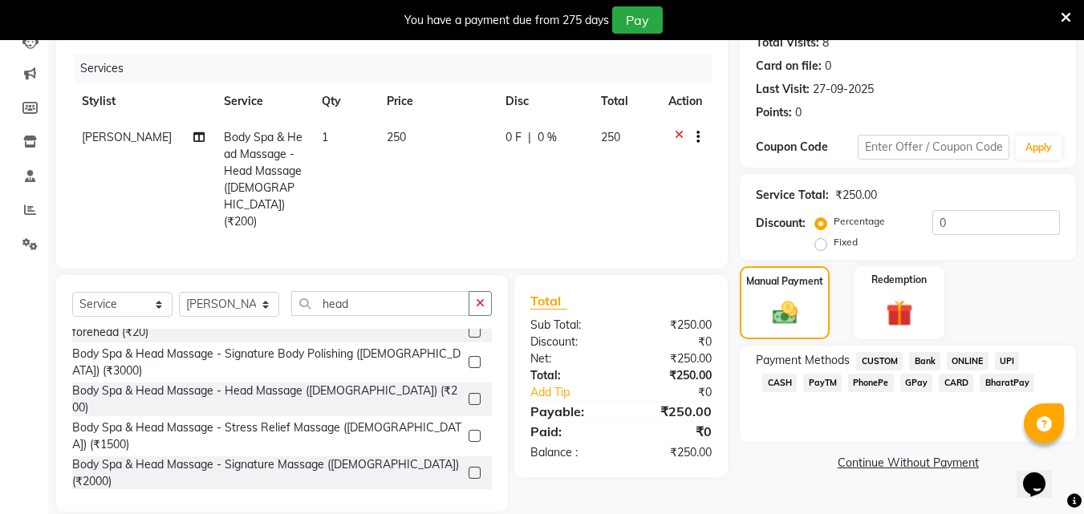
click at [900, 383] on span "GPay" at bounding box center [916, 383] width 33 height 18
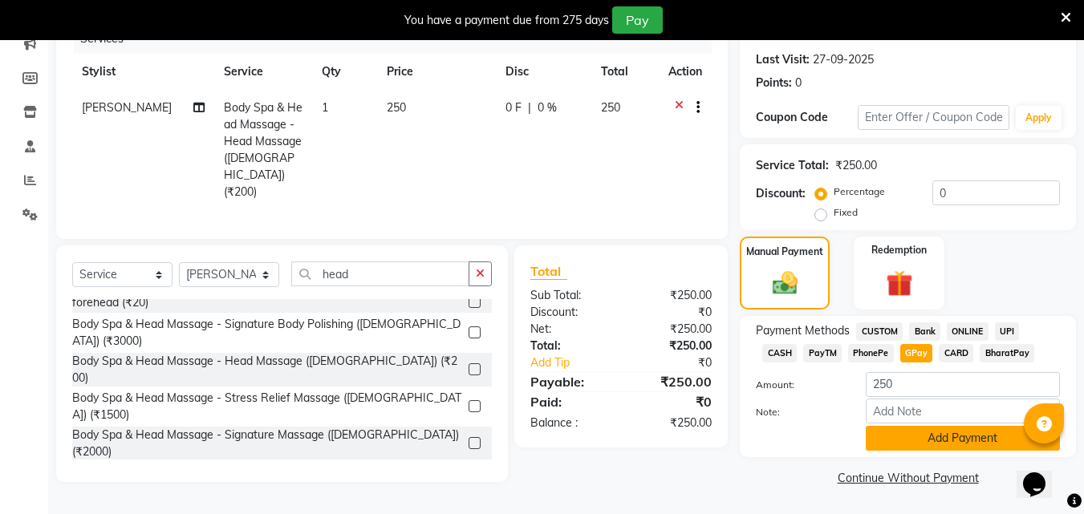
click at [939, 439] on button "Add Payment" at bounding box center [963, 438] width 194 height 25
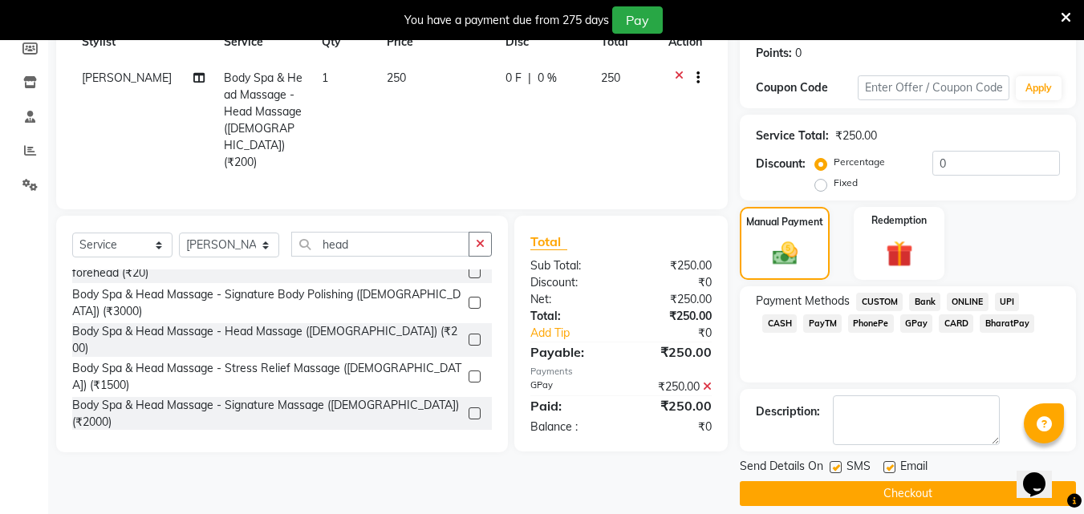
scroll to position [261, 0]
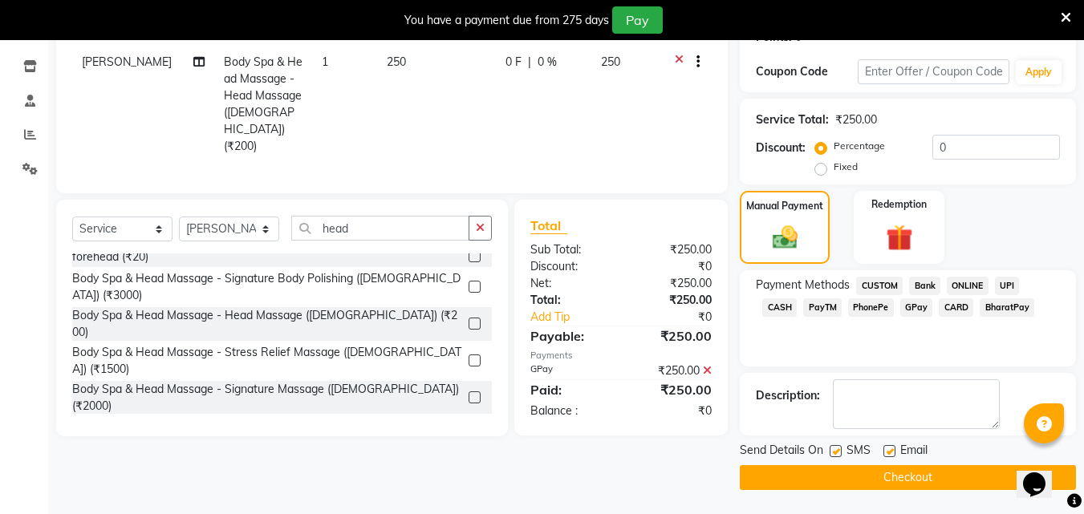
drag, startPoint x: 922, startPoint y: 475, endPoint x: 926, endPoint y: 466, distance: 9.7
click at [922, 476] on button "Checkout" at bounding box center [908, 477] width 336 height 25
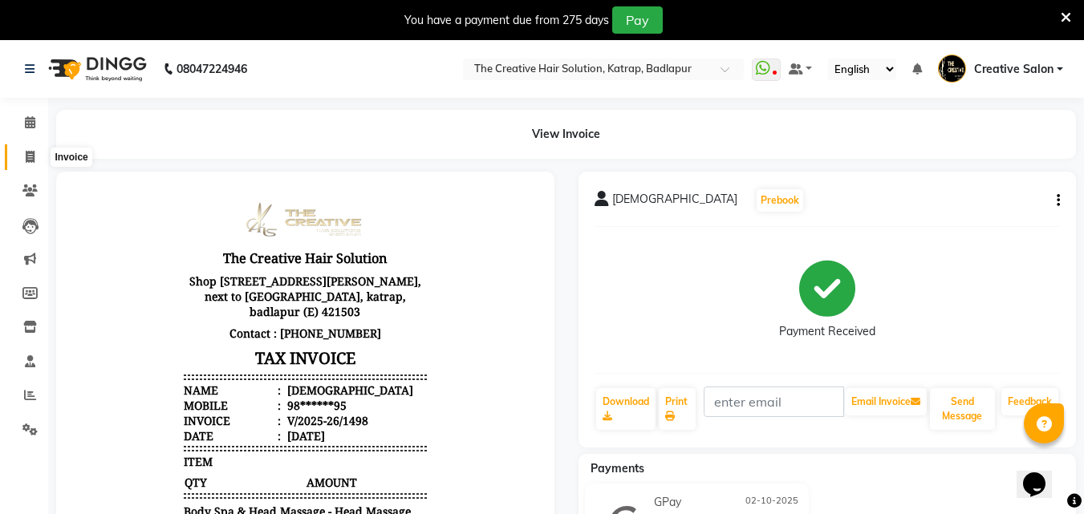
click at [27, 164] on span at bounding box center [30, 157] width 28 height 18
select select "527"
select select "service"
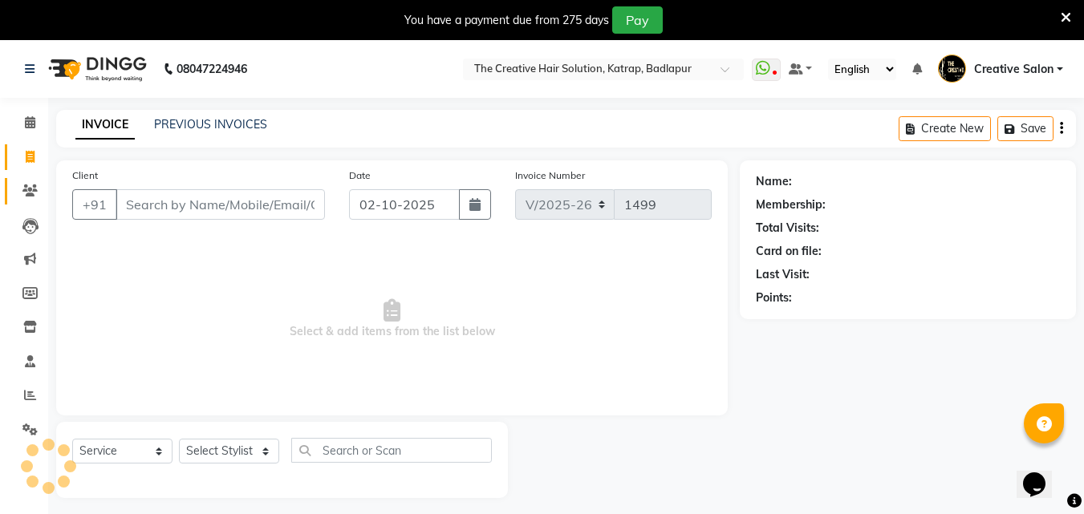
scroll to position [40, 0]
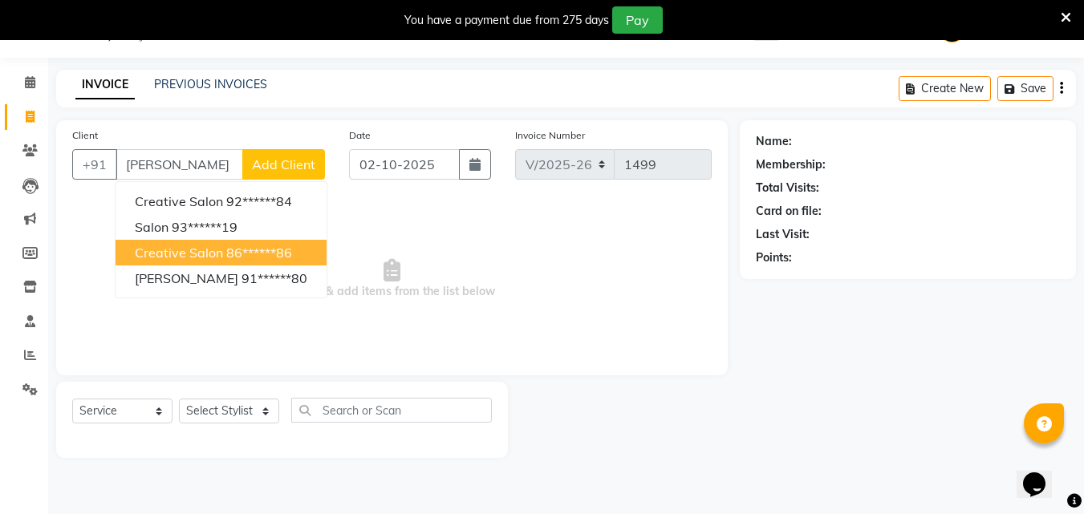
click at [233, 250] on ngb-highlight "86******86" at bounding box center [259, 253] width 66 height 16
type input "86******86"
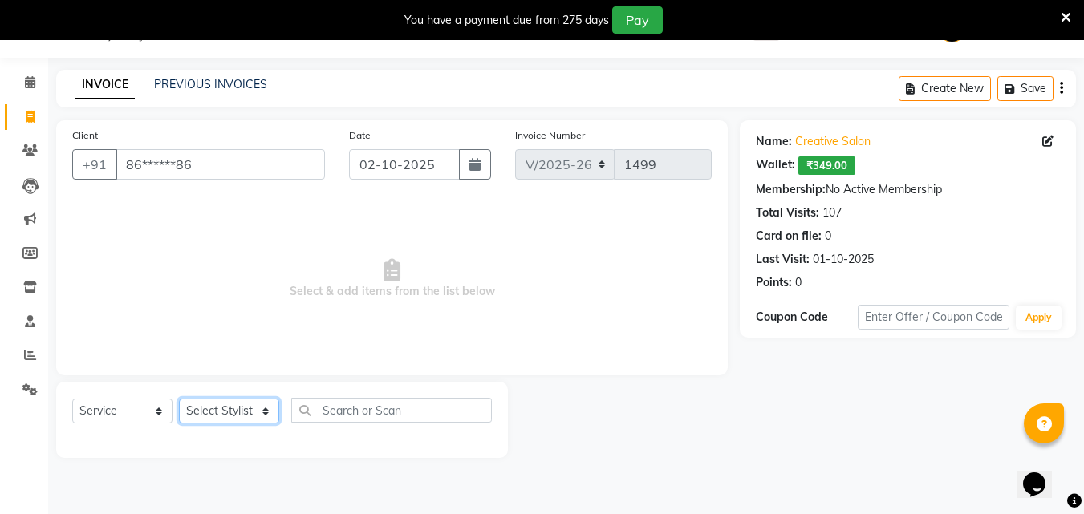
drag, startPoint x: 254, startPoint y: 420, endPoint x: 228, endPoint y: 399, distance: 33.7
click at [253, 418] on select "Select Stylist Creative Salon Hashan Kam wali neha mule Nisha Payal salman the …" at bounding box center [229, 411] width 100 height 25
select select "43758"
click at [179, 399] on select "Select Stylist Creative Salon Hashan Kam wali neha mule Nisha Payal salman the …" at bounding box center [229, 411] width 100 height 25
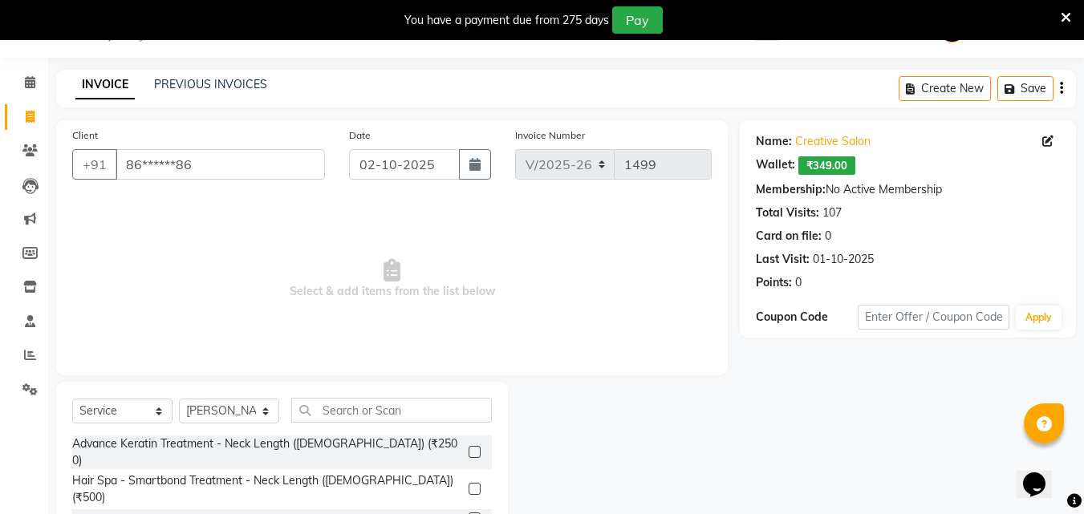
click at [346, 396] on div "Select Service Product Membership Package Voucher Prepaid Gift Card Select Styl…" at bounding box center [282, 500] width 452 height 237
click at [336, 404] on input "text" at bounding box center [391, 410] width 201 height 25
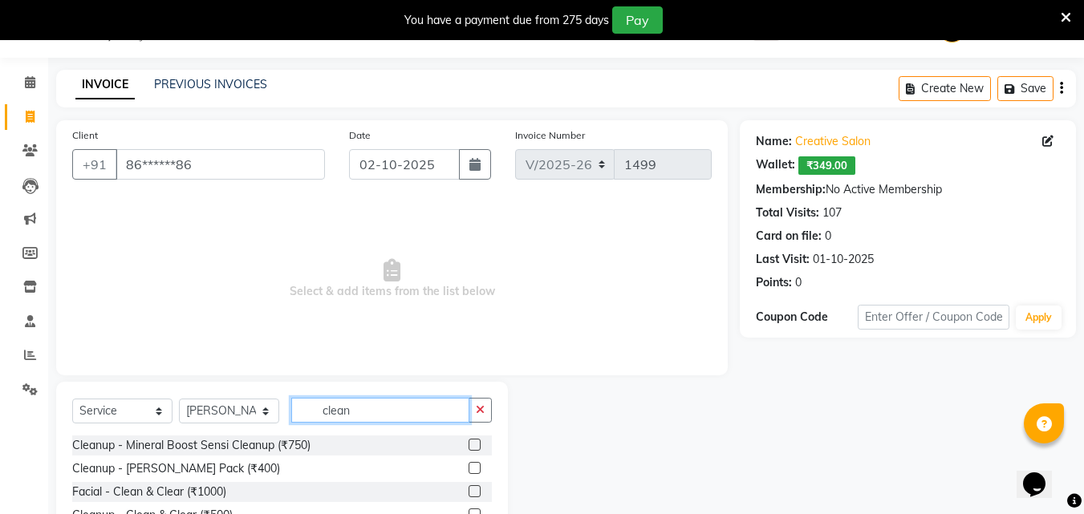
scroll to position [101, 0]
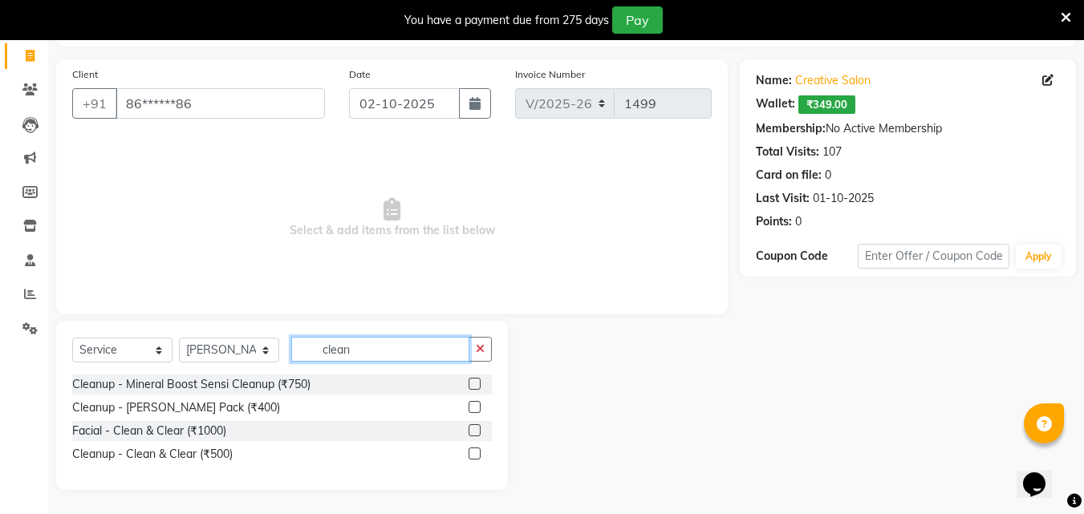
type input "clean"
click at [477, 453] on label at bounding box center [474, 454] width 12 height 12
click at [477, 453] on input "checkbox" at bounding box center [473, 454] width 10 height 10
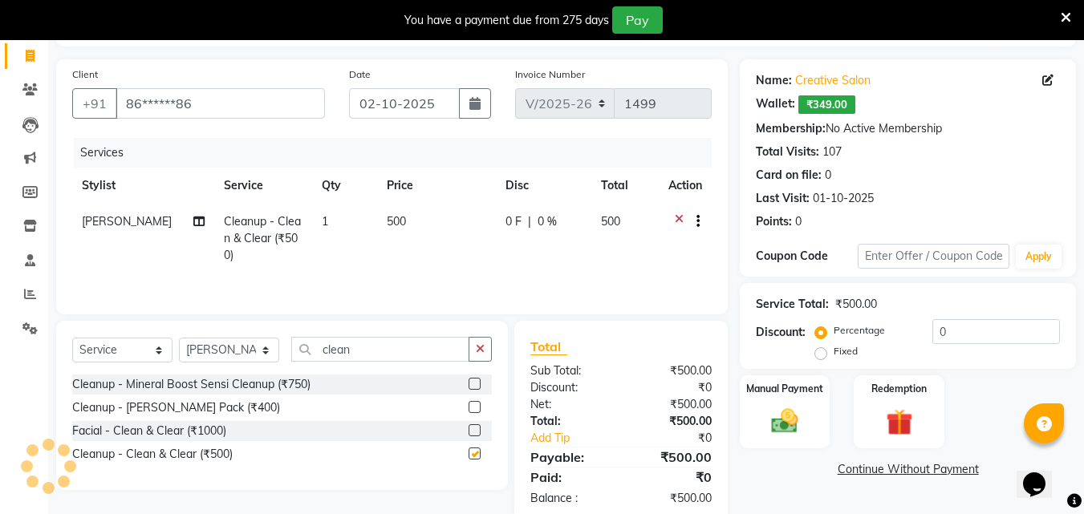
checkbox input "false"
drag, startPoint x: 483, startPoint y: 350, endPoint x: 471, endPoint y: 353, distance: 12.5
click at [481, 351] on icon "button" at bounding box center [480, 348] width 9 height 11
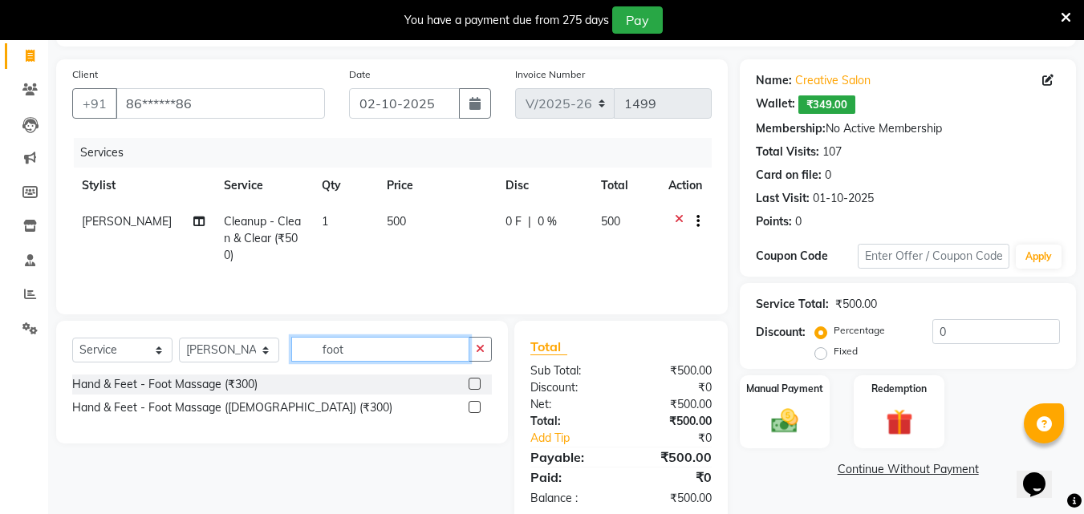
type input "foot"
click at [478, 408] on label at bounding box center [474, 407] width 12 height 12
click at [478, 408] on input "checkbox" at bounding box center [473, 408] width 10 height 10
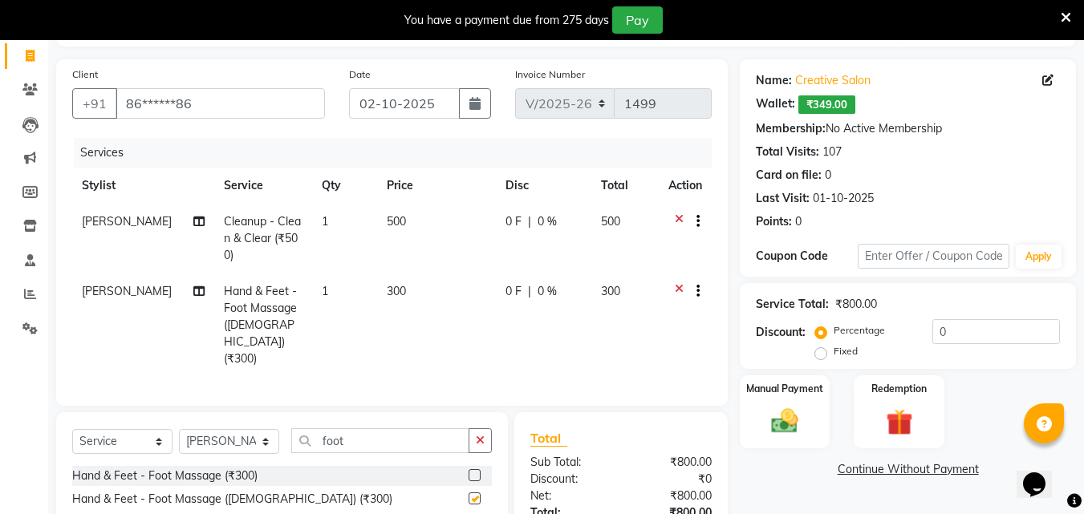
checkbox input "false"
click at [402, 292] on td "300" at bounding box center [436, 325] width 119 height 103
select select "43758"
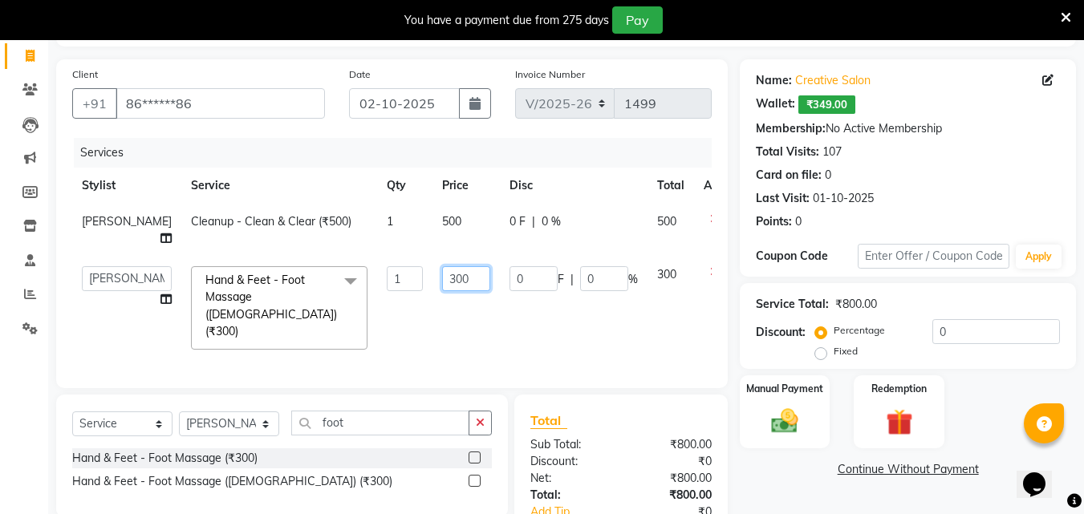
click at [442, 266] on input "300" at bounding box center [466, 278] width 48 height 25
type input "500"
click at [432, 223] on td "500" at bounding box center [465, 230] width 67 height 53
select select "43758"
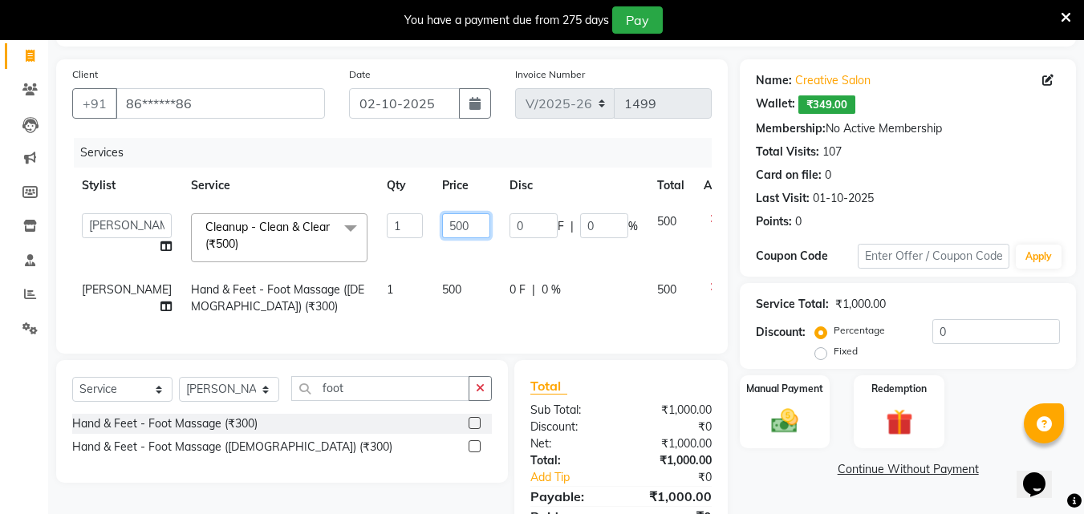
click at [442, 225] on input "500" at bounding box center [466, 225] width 48 height 25
type input "700"
click at [400, 325] on div "Services Stylist Service Qty Price Disc Total Action Creative Salon Hashan Kam …" at bounding box center [391, 238] width 639 height 200
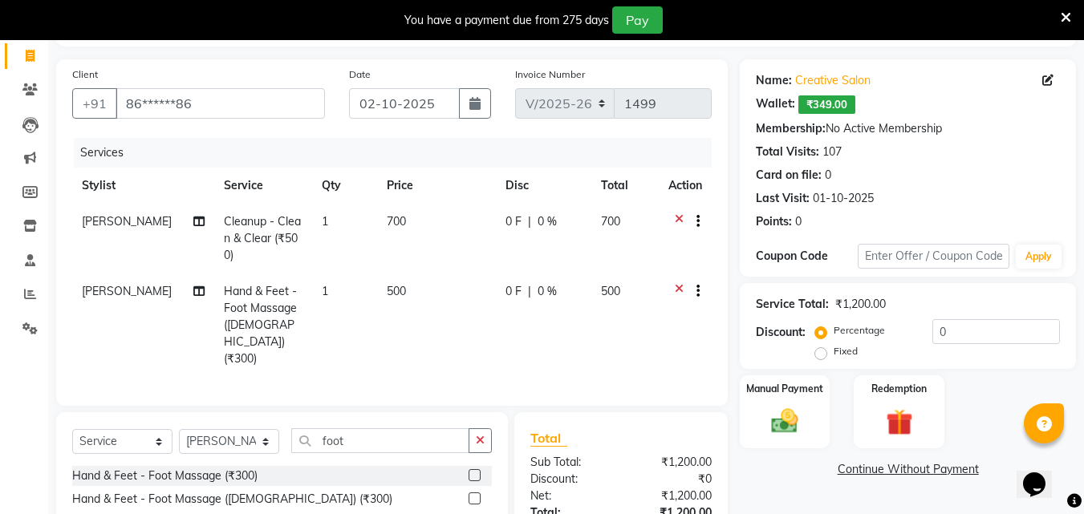
click at [387, 288] on span "500" at bounding box center [396, 291] width 19 height 14
select select "43758"
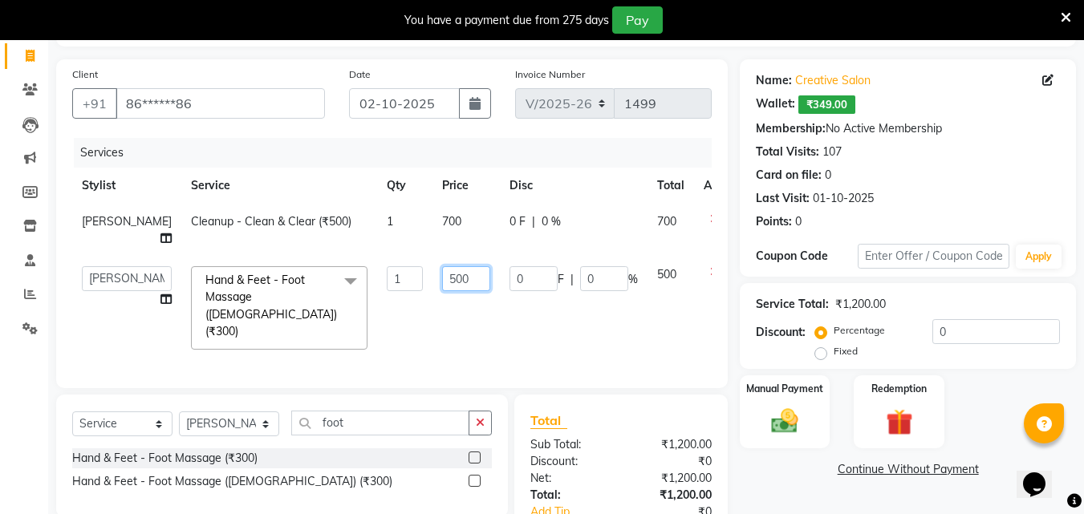
click at [442, 266] on input "500" at bounding box center [466, 278] width 48 height 25
type input "470"
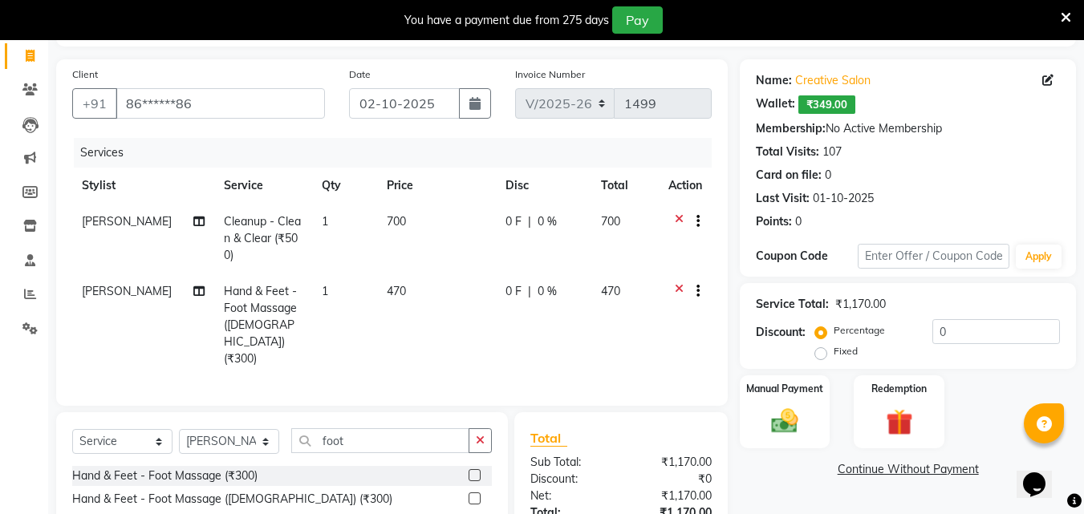
click at [594, 428] on div "Total Sub Total: ₹1,170.00 Discount: ₹0 Net: ₹1,170.00 Total: ₹1,170.00 Add Tip…" at bounding box center [620, 513] width 181 height 170
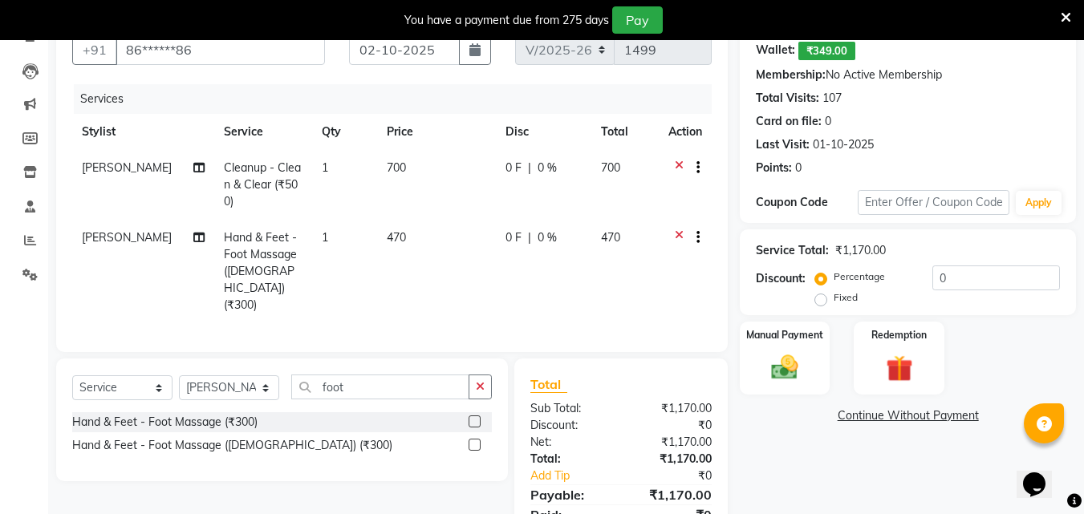
scroll to position [181, 0]
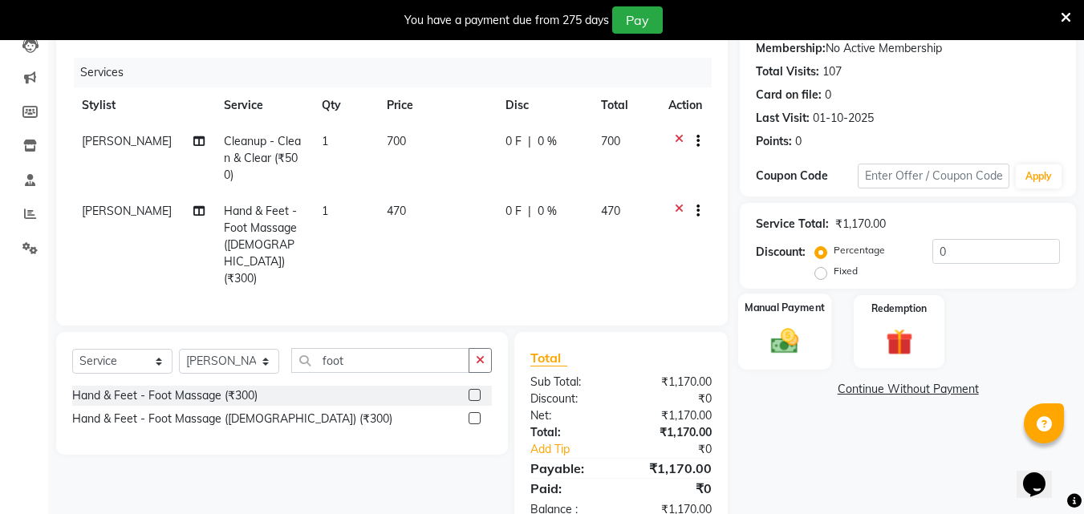
click at [782, 329] on img at bounding box center [784, 341] width 45 height 32
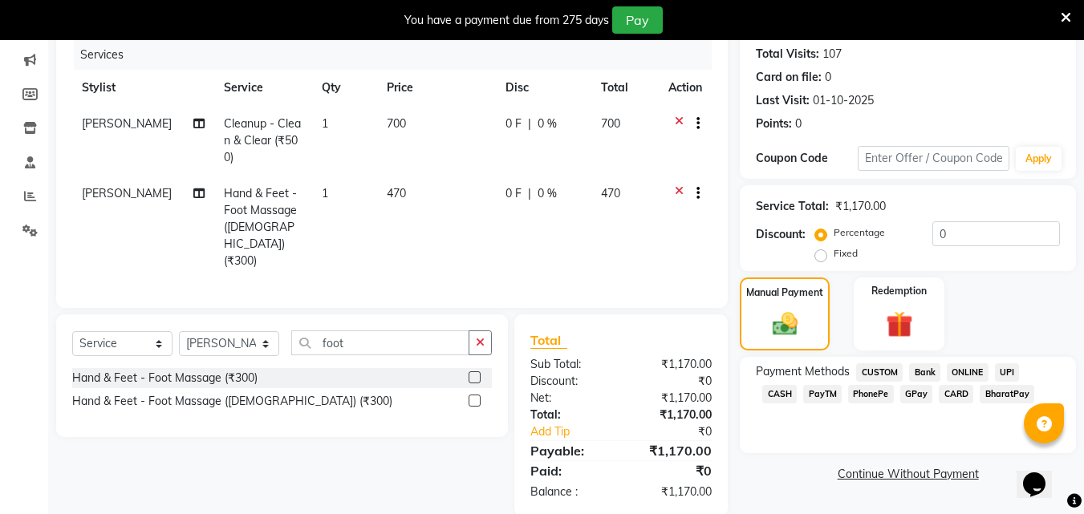
scroll to position [204, 0]
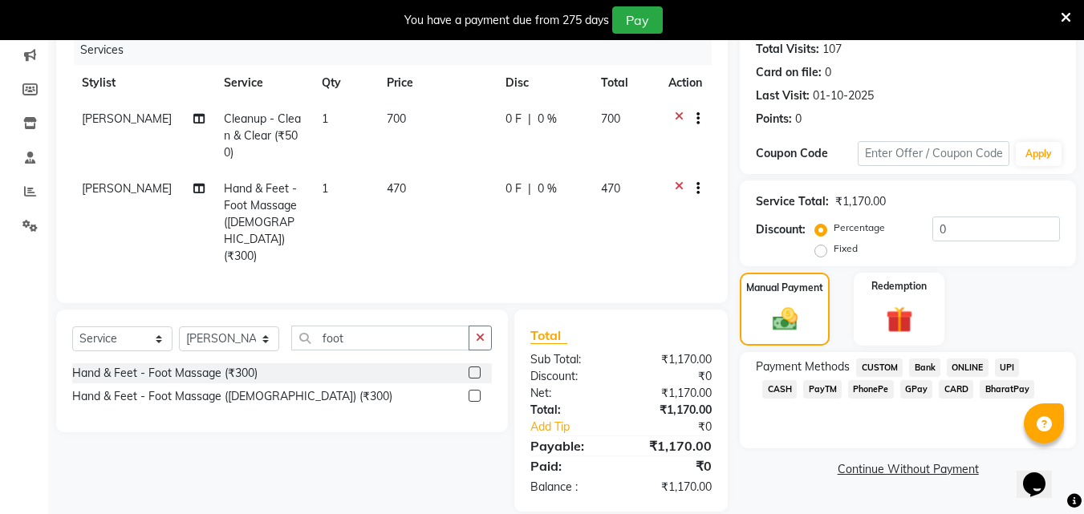
click at [797, 380] on span "CASH" at bounding box center [779, 389] width 34 height 18
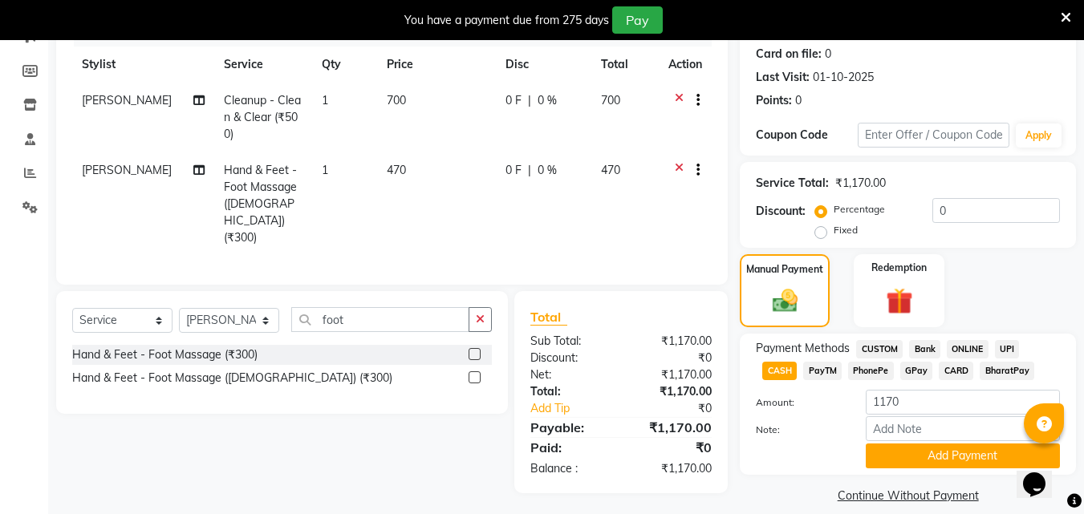
scroll to position [240, 0]
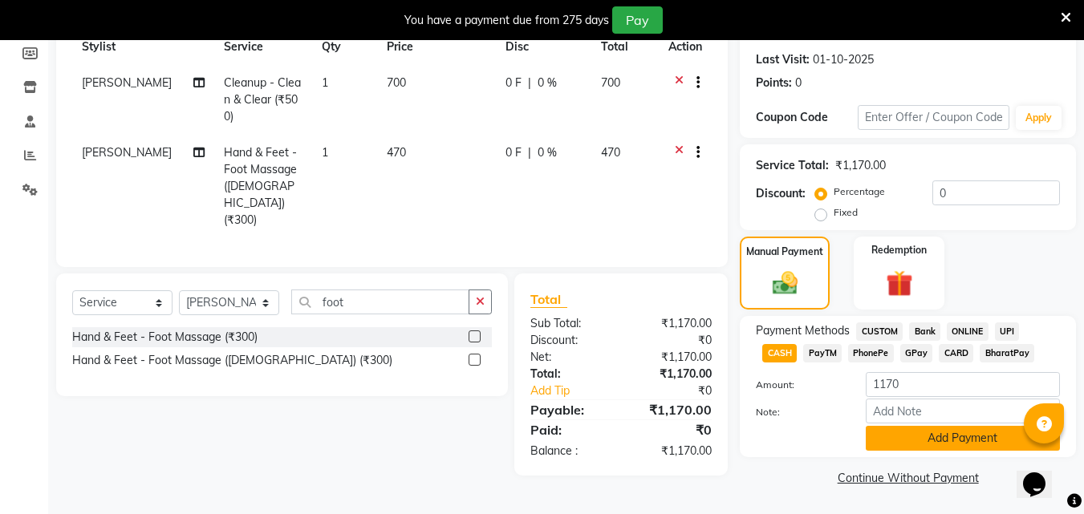
click at [971, 436] on button "Add Payment" at bounding box center [963, 438] width 194 height 25
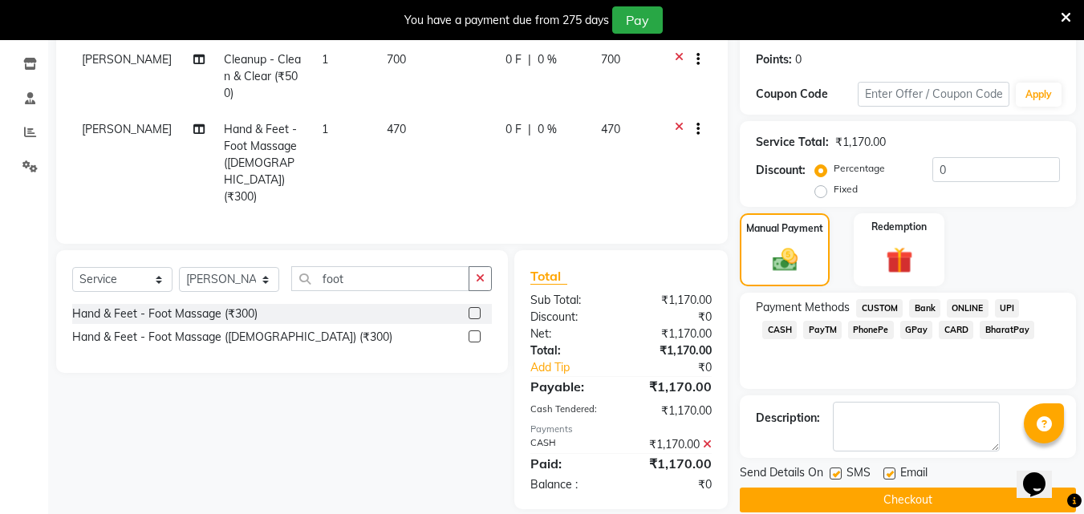
scroll to position [286, 0]
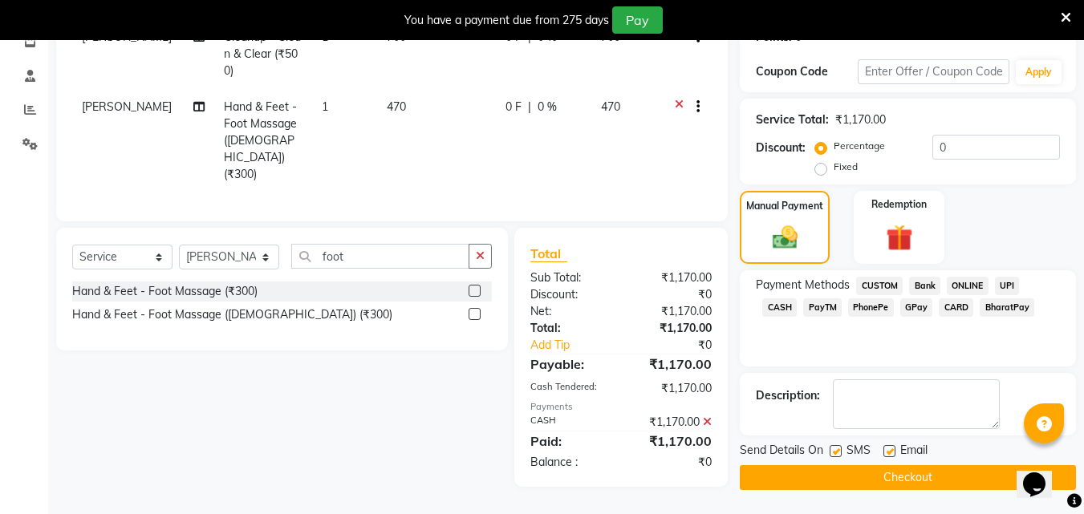
click at [906, 476] on button "Checkout" at bounding box center [908, 477] width 336 height 25
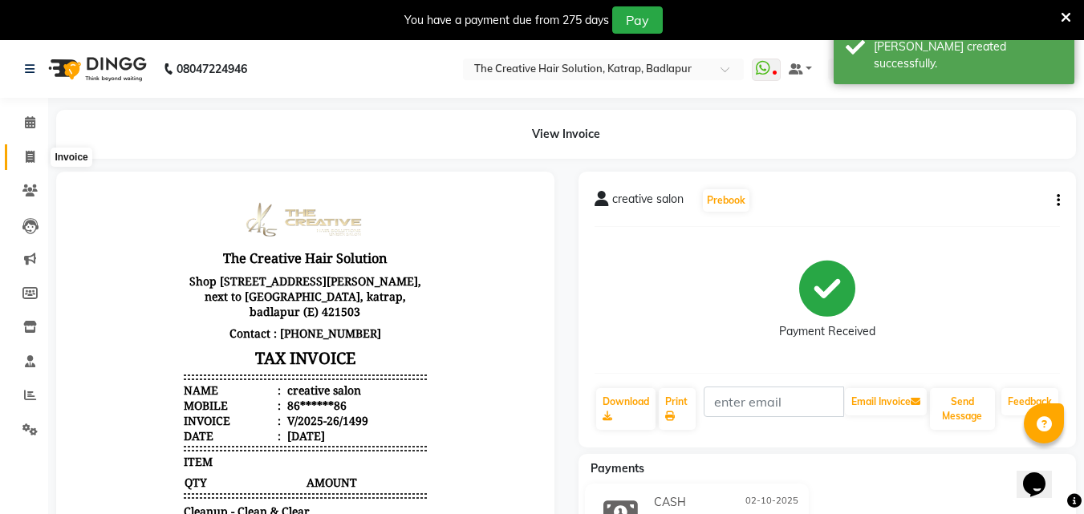
drag, startPoint x: 39, startPoint y: 154, endPoint x: 72, endPoint y: 161, distance: 34.5
click at [39, 154] on span at bounding box center [30, 157] width 28 height 18
select select "service"
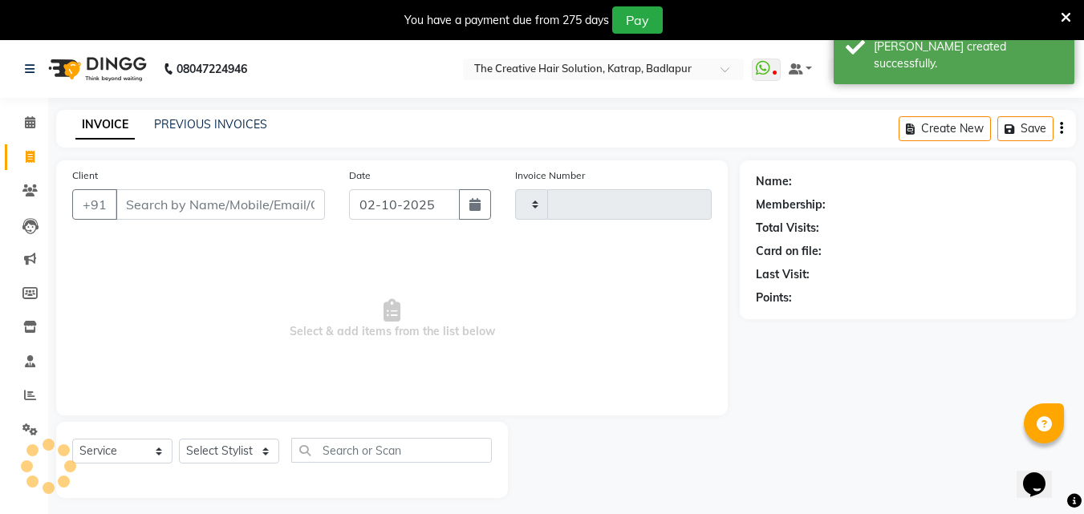
type input "1500"
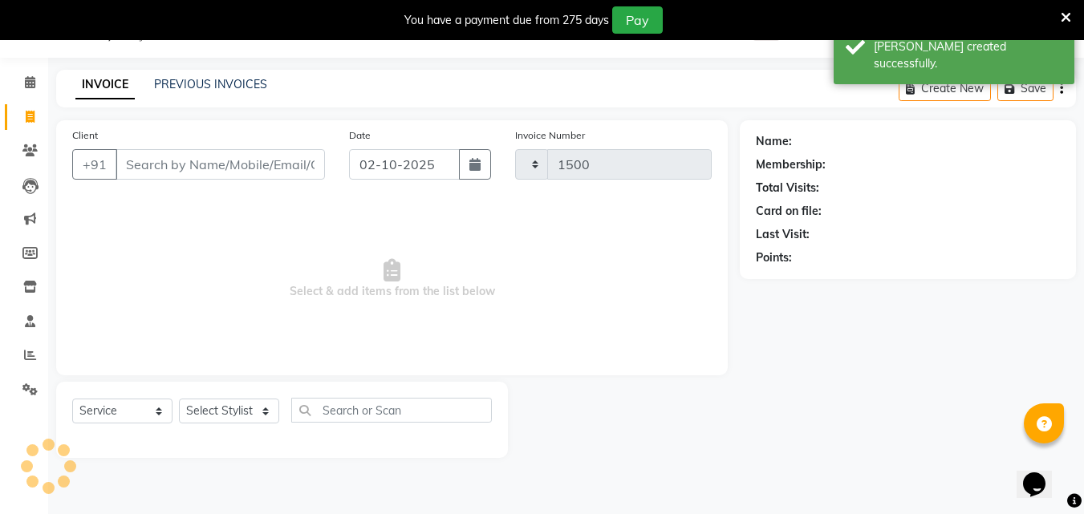
select select "527"
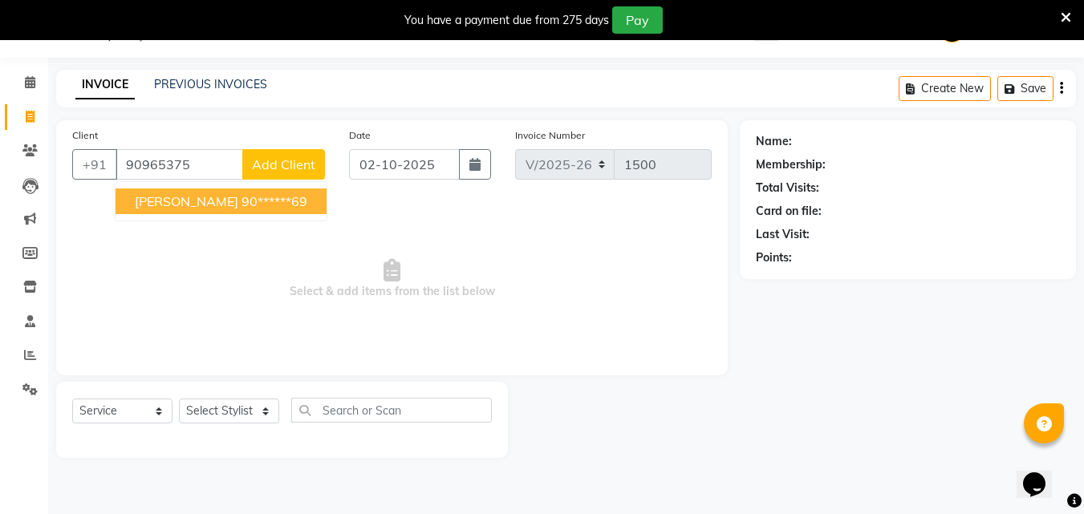
click at [241, 205] on ngb-highlight "90******69" at bounding box center [274, 201] width 66 height 16
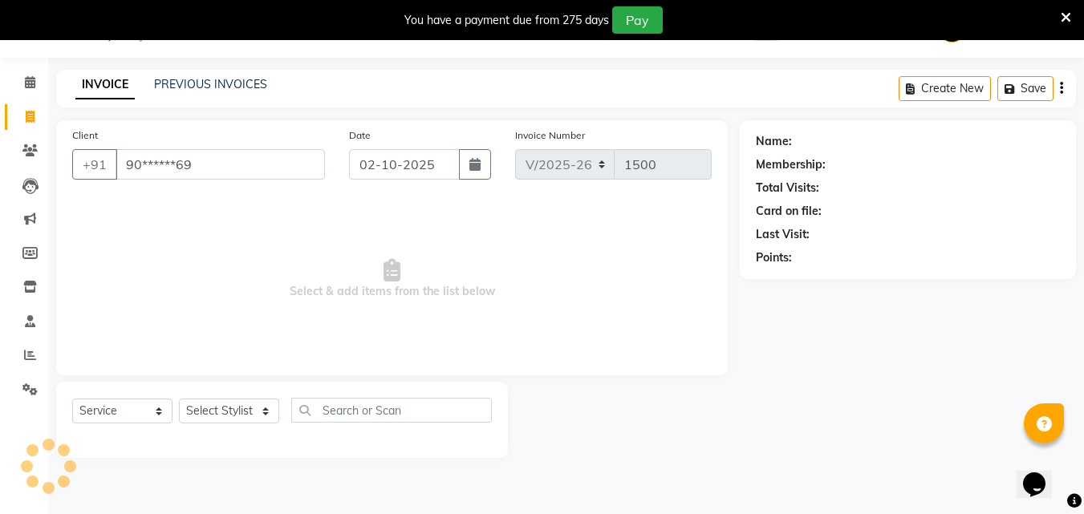
type input "90******69"
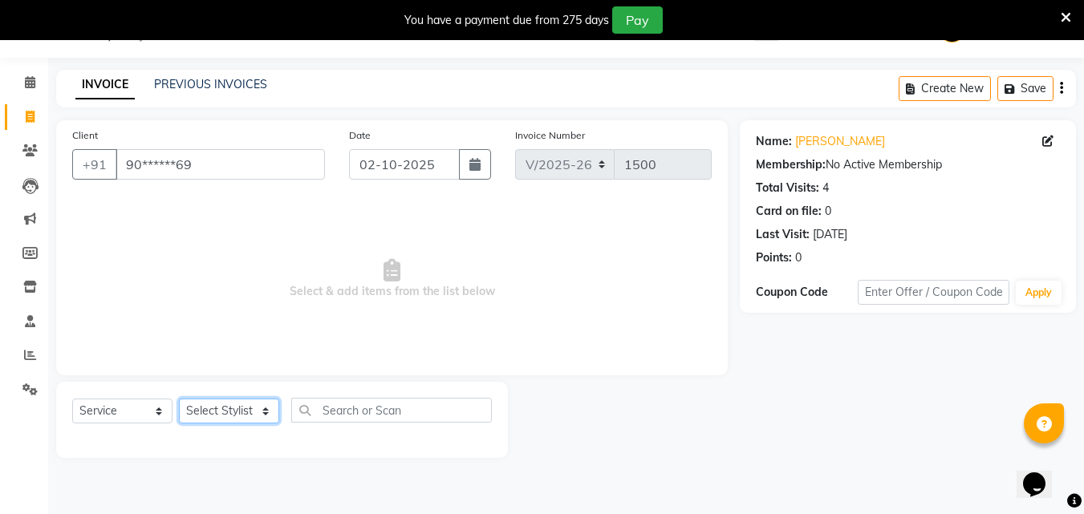
click at [233, 418] on select "Select Stylist Creative Salon Hashan Kam wali neha mule Nisha Payal salman the …" at bounding box center [229, 411] width 100 height 25
select select "10933"
click at [179, 399] on select "Select Stylist Creative Salon Hashan Kam wali neha mule Nisha Payal salman the …" at bounding box center [229, 411] width 100 height 25
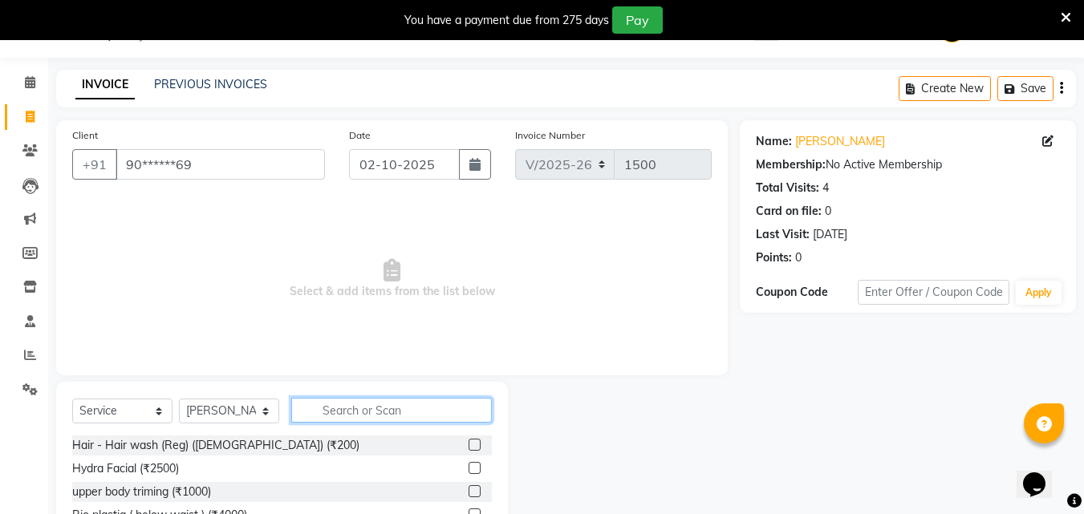
click at [340, 401] on input "text" at bounding box center [391, 410] width 201 height 25
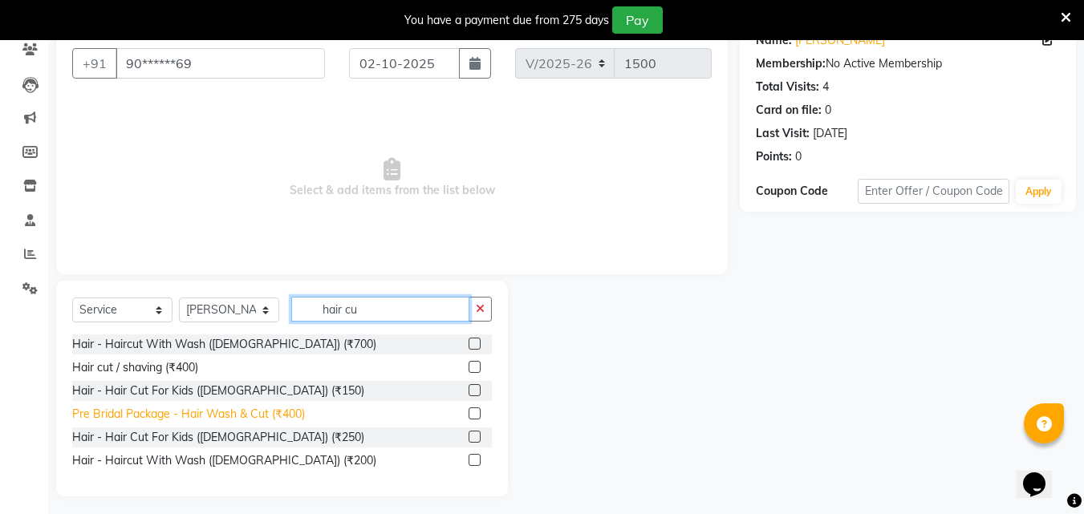
scroll to position [148, 0]
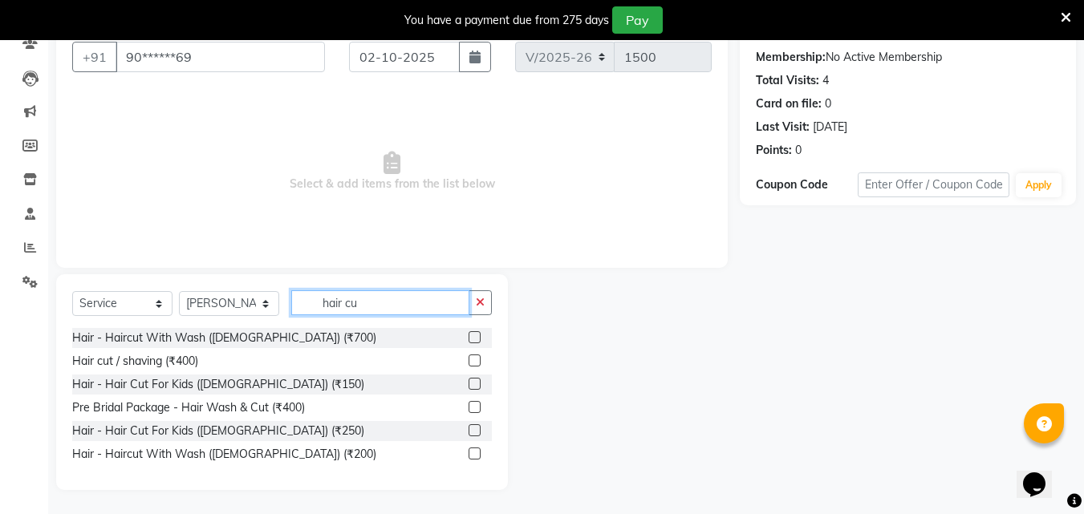
type input "hair cu"
drag, startPoint x: 475, startPoint y: 456, endPoint x: 462, endPoint y: 444, distance: 17.1
click at [474, 452] on label at bounding box center [474, 454] width 12 height 12
click at [474, 452] on input "checkbox" at bounding box center [473, 454] width 10 height 10
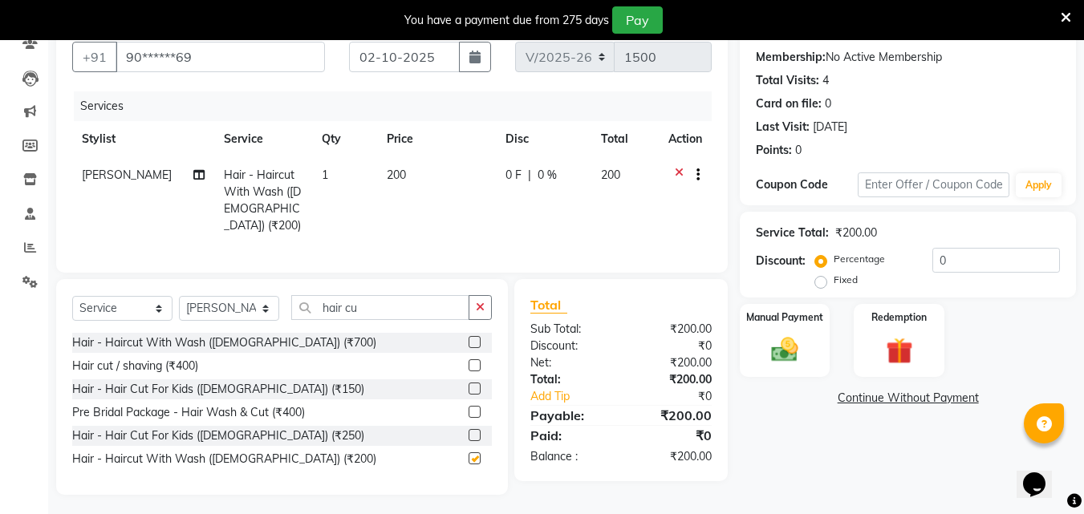
checkbox input "false"
click at [821, 339] on div "Manual Payment" at bounding box center [785, 340] width 94 height 76
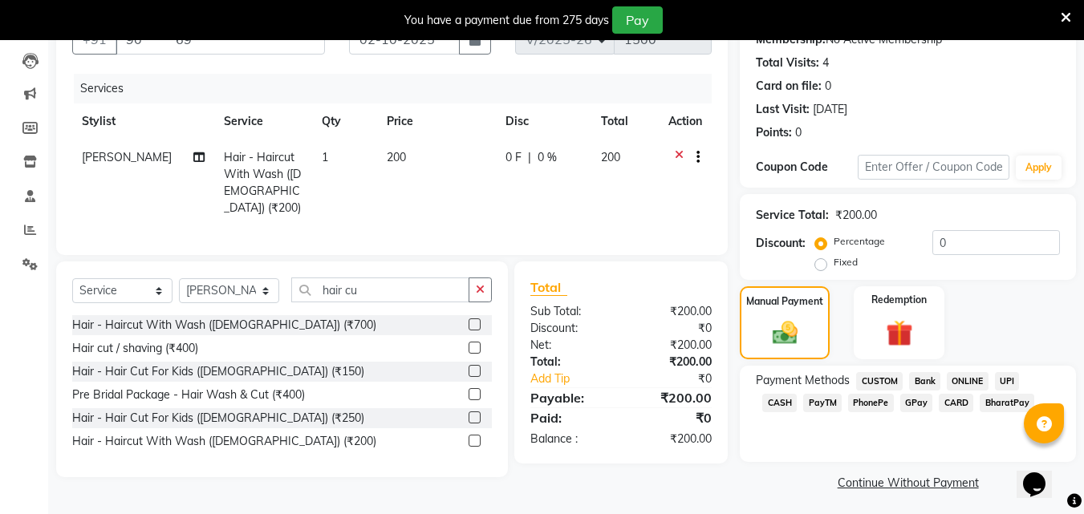
scroll to position [170, 0]
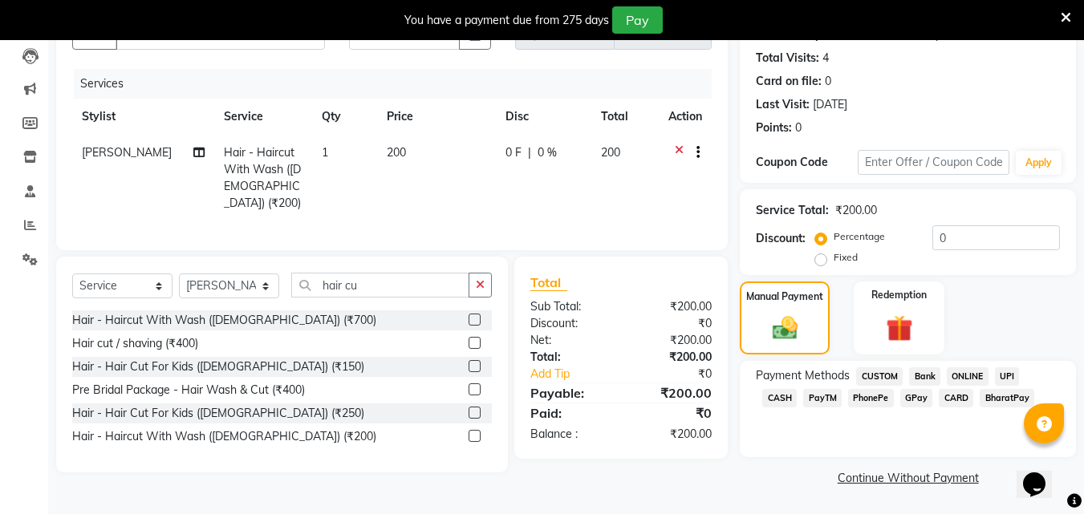
click at [797, 389] on span "CASH" at bounding box center [779, 398] width 34 height 18
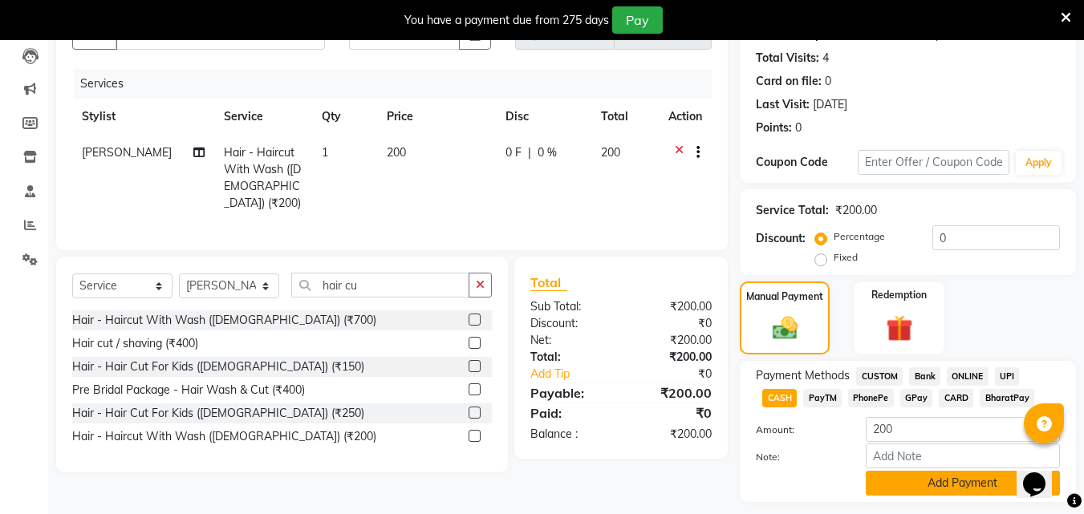
click at [935, 473] on button "Add Payment" at bounding box center [963, 483] width 194 height 25
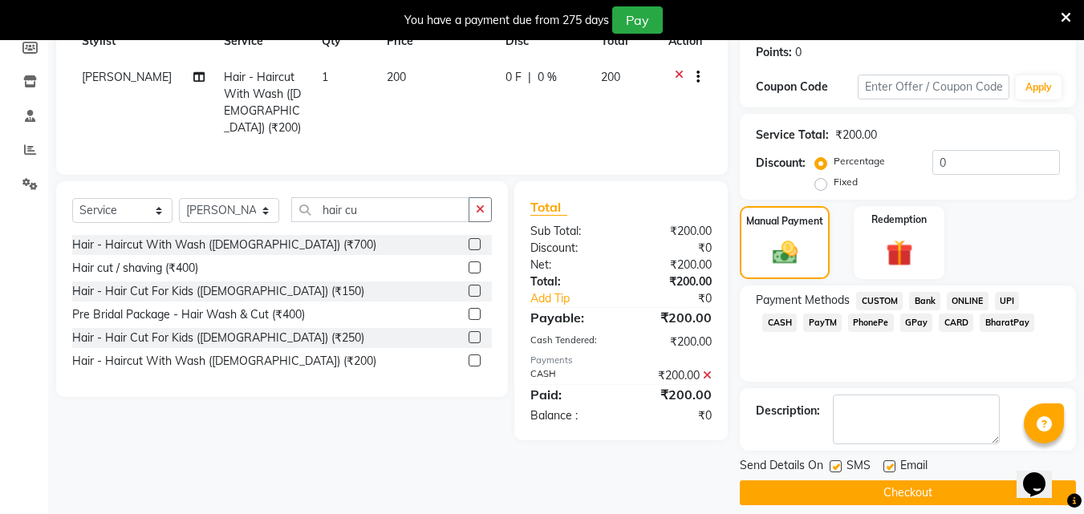
scroll to position [261, 0]
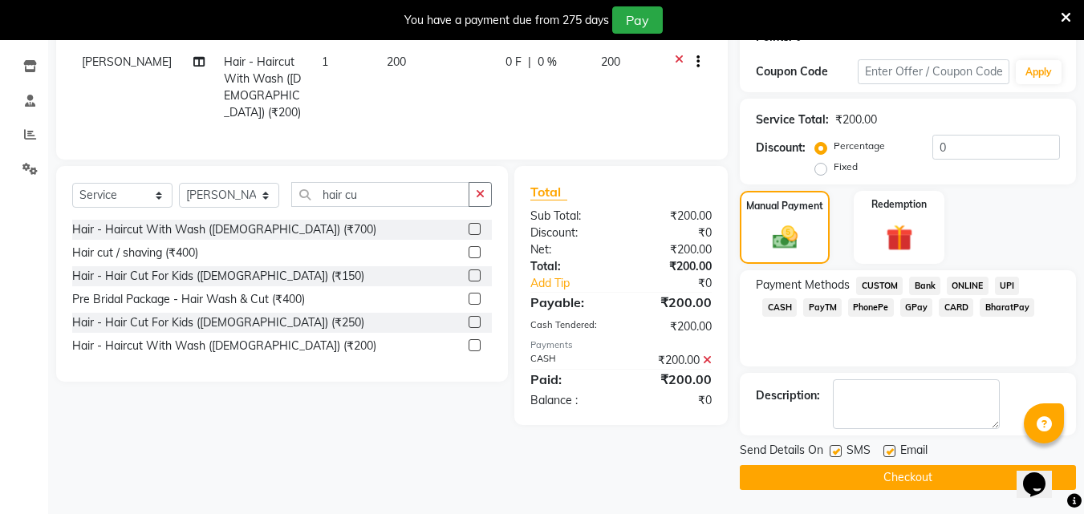
click at [924, 474] on button "Checkout" at bounding box center [908, 477] width 336 height 25
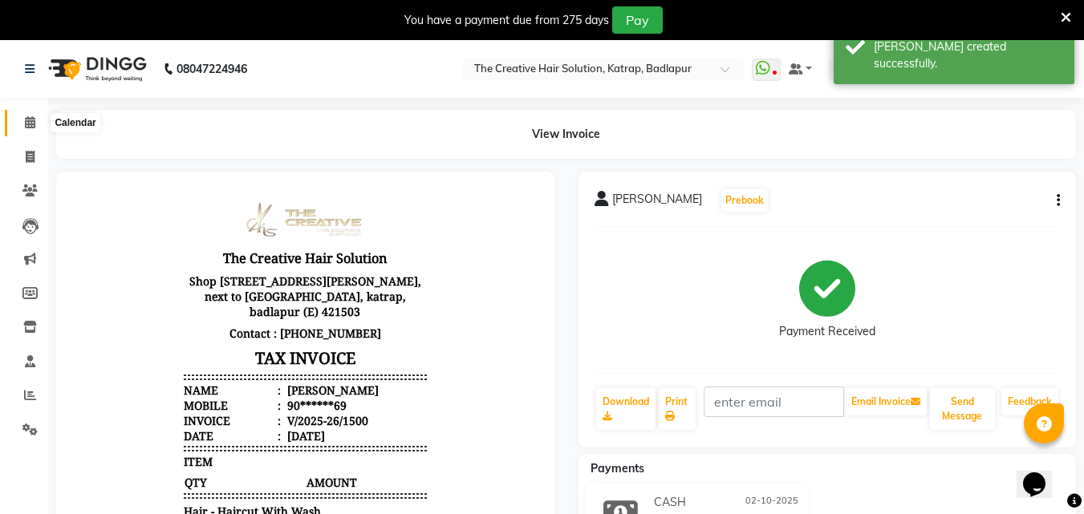
click at [18, 114] on li "Calendar" at bounding box center [24, 123] width 48 height 34
drag, startPoint x: 30, startPoint y: 112, endPoint x: 14, endPoint y: 96, distance: 22.7
click at [31, 112] on link "Calendar" at bounding box center [24, 123] width 39 height 26
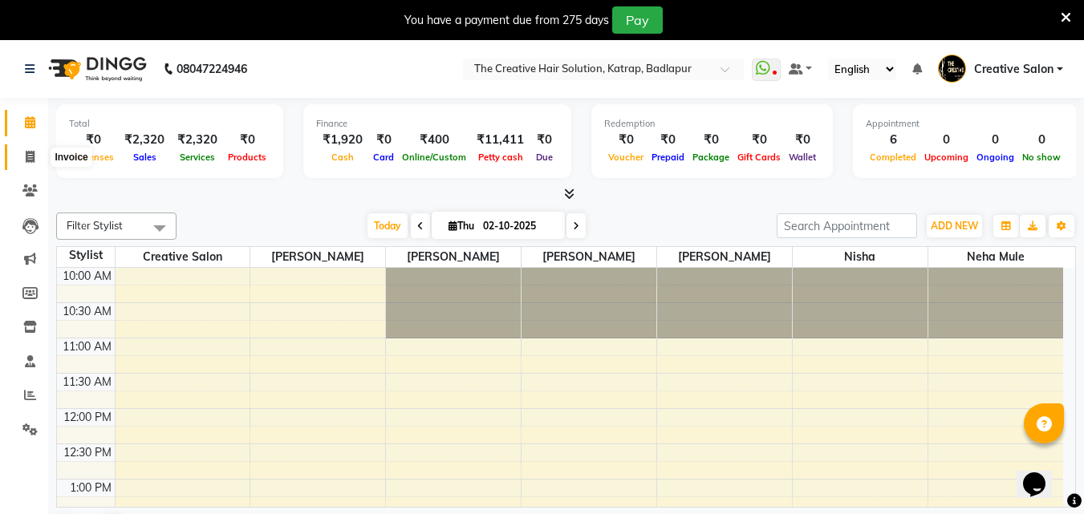
click at [29, 161] on icon at bounding box center [30, 157] width 9 height 12
select select "527"
select select "service"
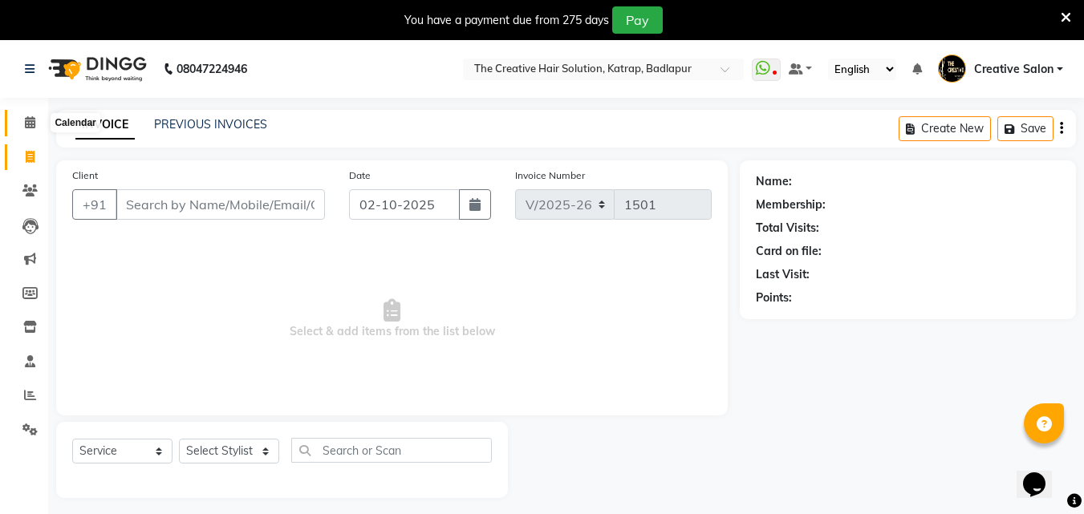
drag, startPoint x: 30, startPoint y: 124, endPoint x: 100, endPoint y: 119, distance: 70.0
click at [30, 123] on icon at bounding box center [30, 122] width 10 height 12
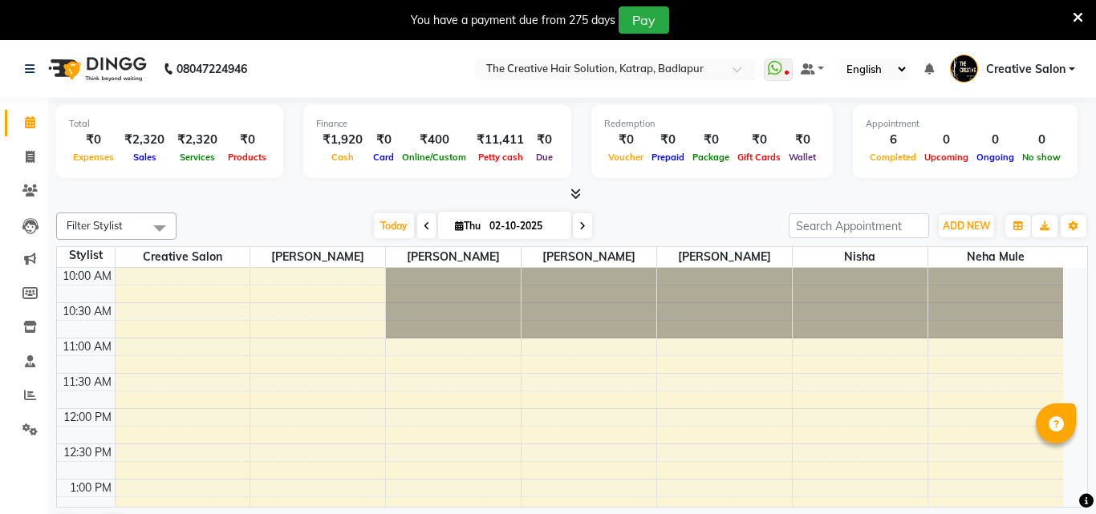
select select "en"
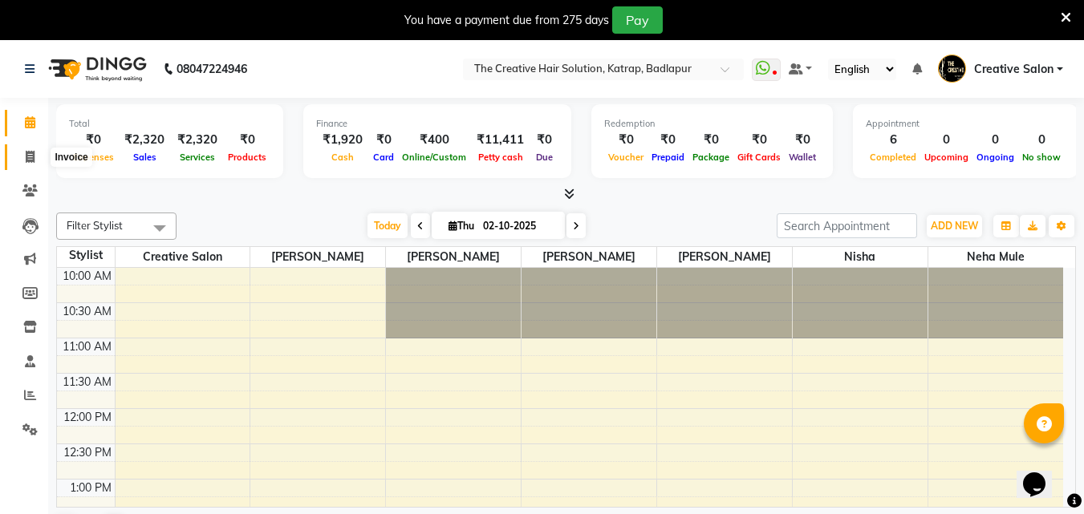
click at [32, 156] on icon at bounding box center [30, 157] width 9 height 12
select select "527"
select select "service"
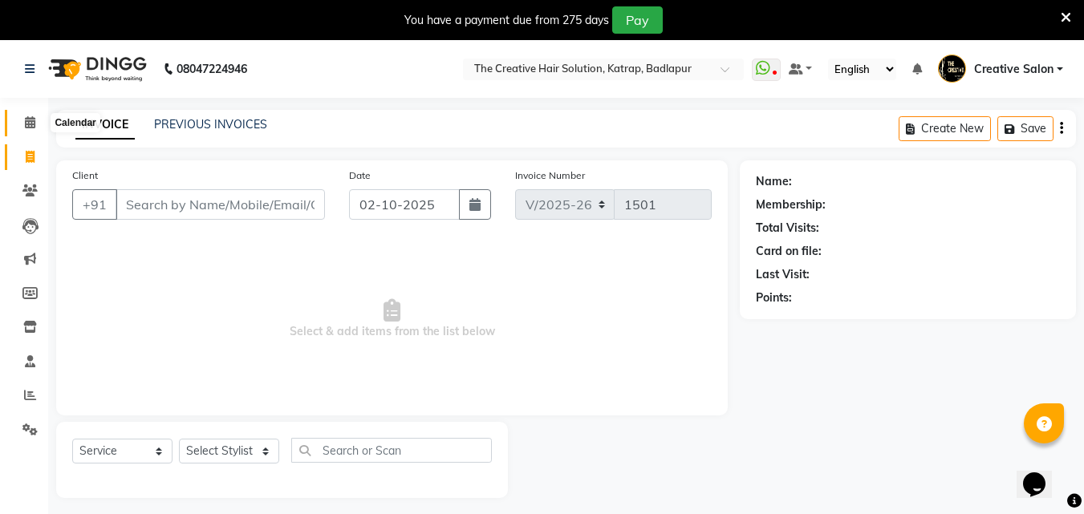
click at [29, 127] on icon at bounding box center [30, 122] width 10 height 12
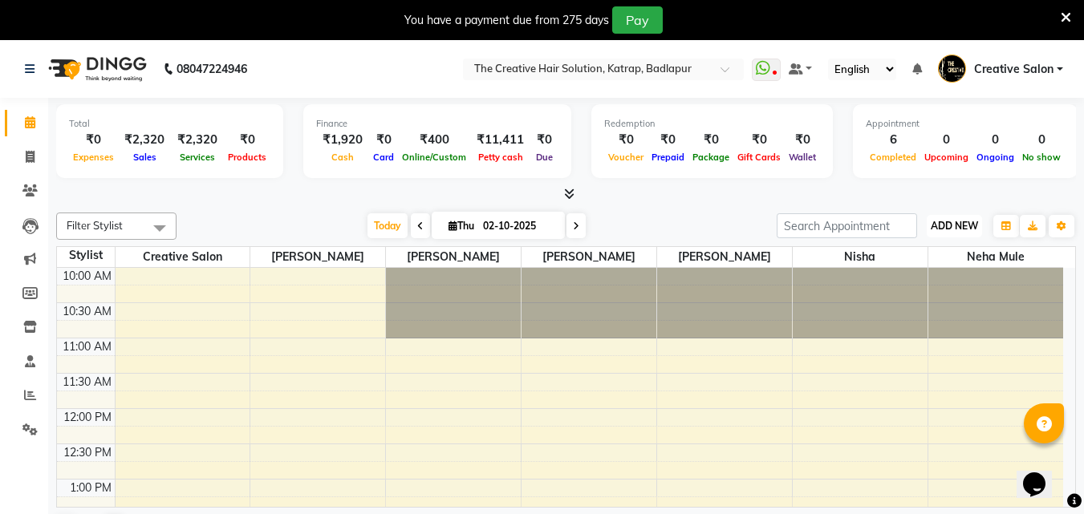
click at [943, 221] on span "ADD NEW" at bounding box center [954, 226] width 47 height 12
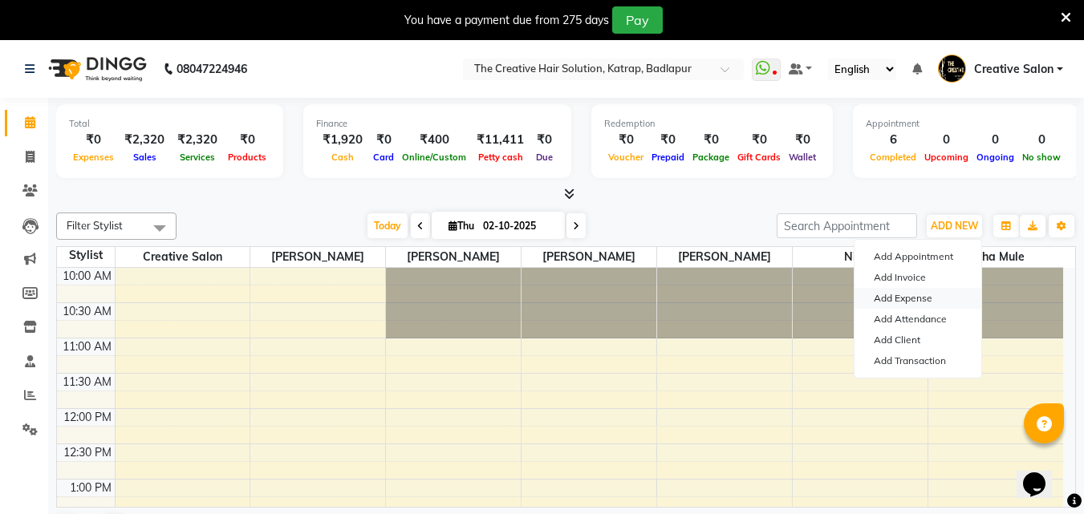
click at [901, 294] on link "Add Expense" at bounding box center [917, 298] width 127 height 21
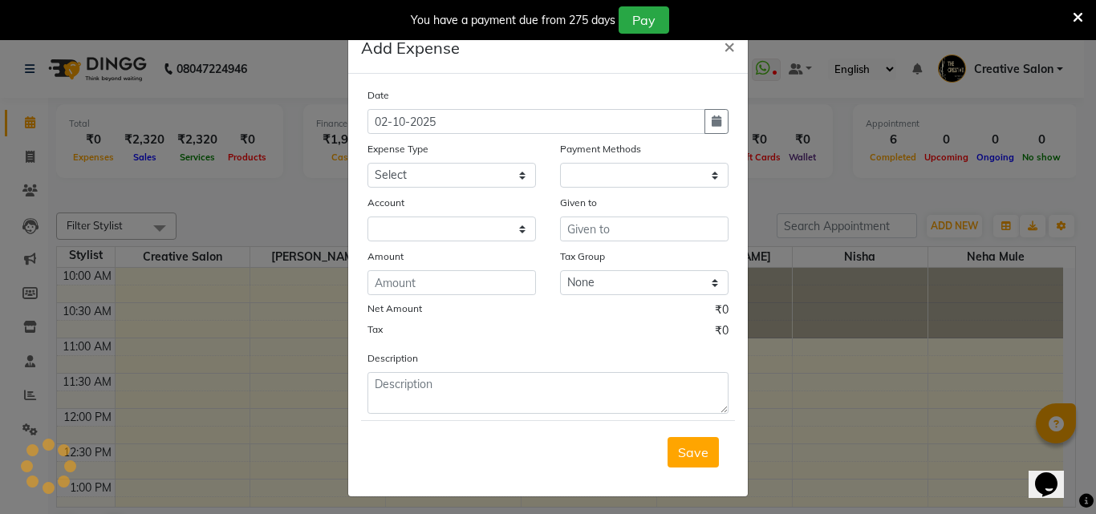
select select "1"
select select "2294"
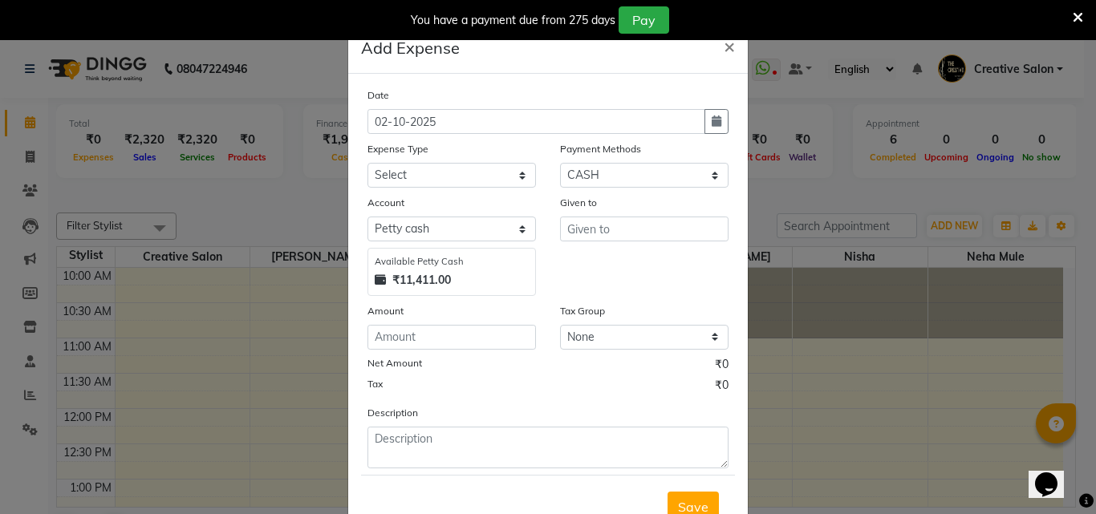
drag, startPoint x: 705, startPoint y: 125, endPoint x: 679, endPoint y: 145, distance: 32.6
click at [704, 124] on button "button" at bounding box center [716, 121] width 24 height 25
select select "10"
select select "2025"
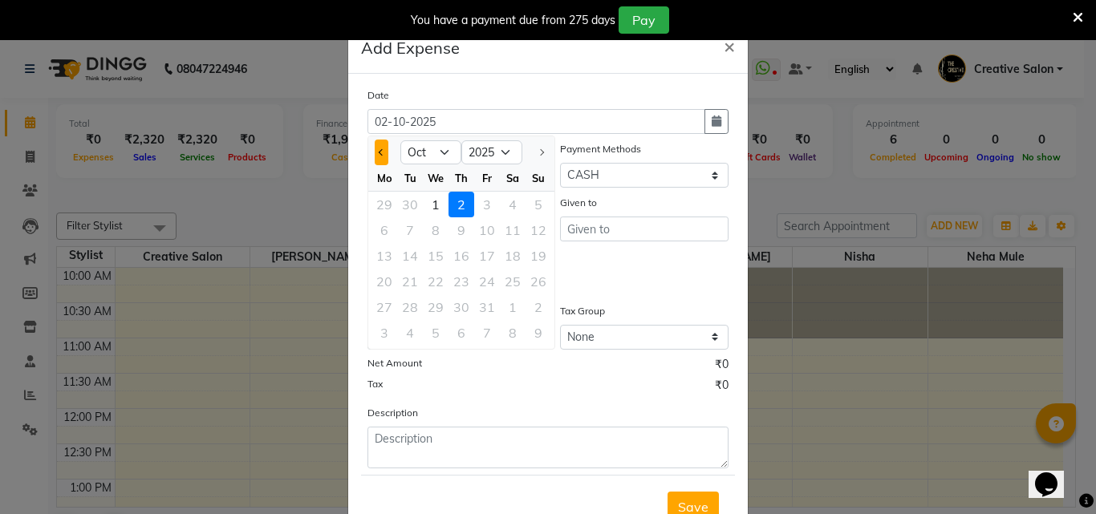
click at [382, 149] on button "Previous month" at bounding box center [382, 153] width 14 height 26
select select "9"
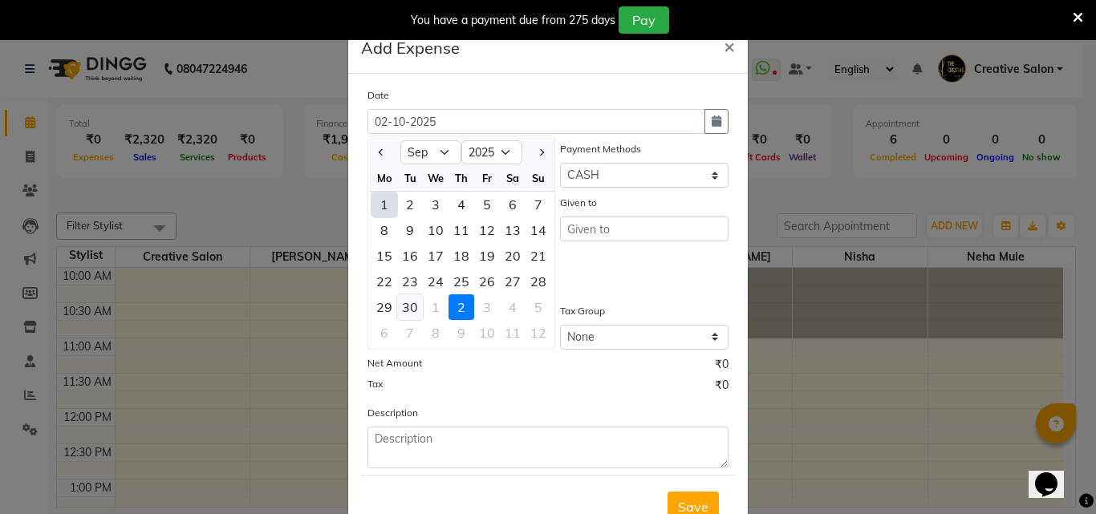
click at [412, 299] on div "30" at bounding box center [410, 307] width 26 height 26
type input "30-09-2025"
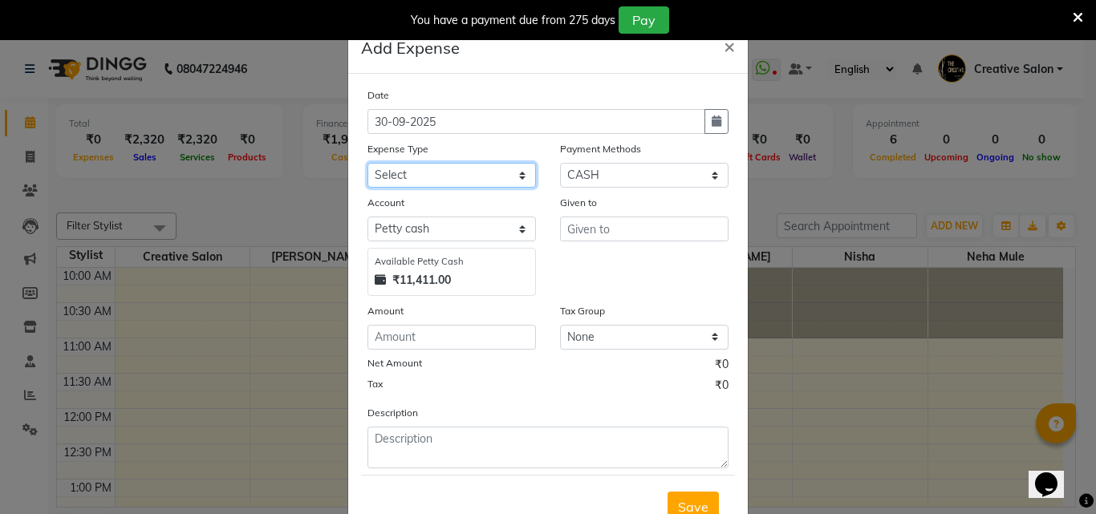
click at [498, 172] on select "Select Advance Salary Bank charges Cash Handed Over to Owner Cash transfer to b…" at bounding box center [451, 175] width 168 height 25
select select "12954"
click at [367, 163] on select "Select Advance Salary Bank charges Cash Handed Over to Owner Cash transfer to b…" at bounding box center [451, 175] width 168 height 25
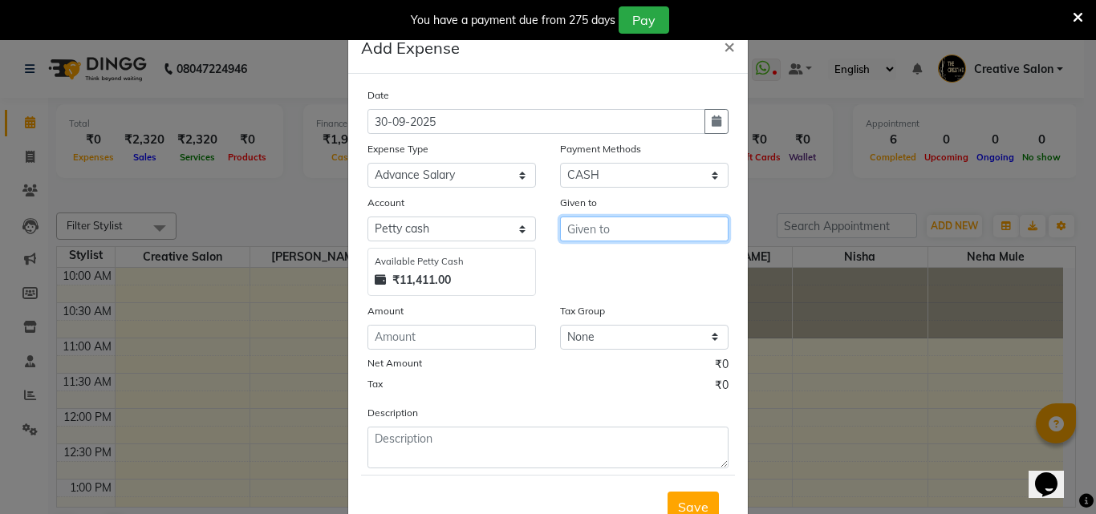
click at [595, 232] on input "text" at bounding box center [644, 229] width 168 height 25
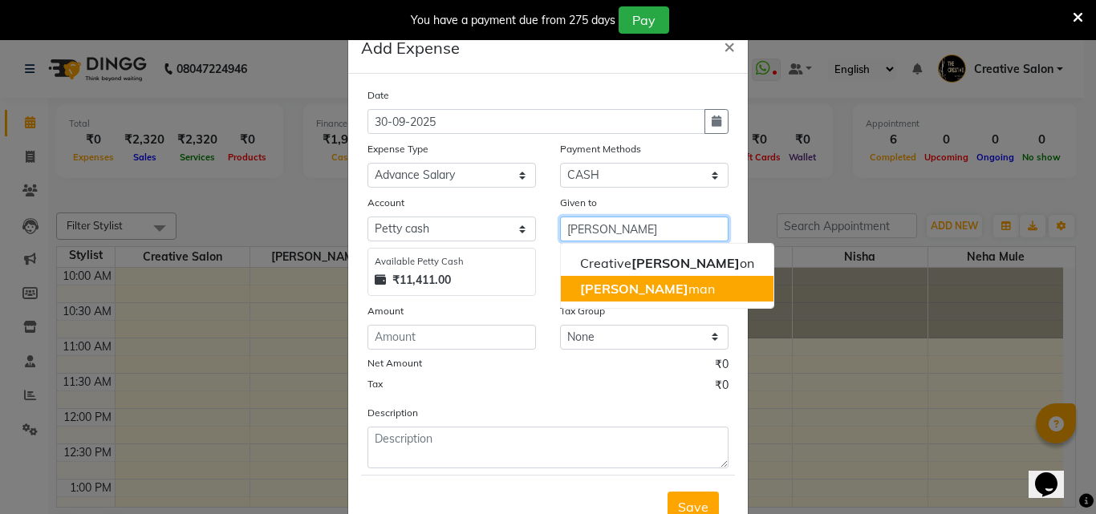
click at [594, 289] on ngb-highlight "sal man" at bounding box center [647, 289] width 135 height 16
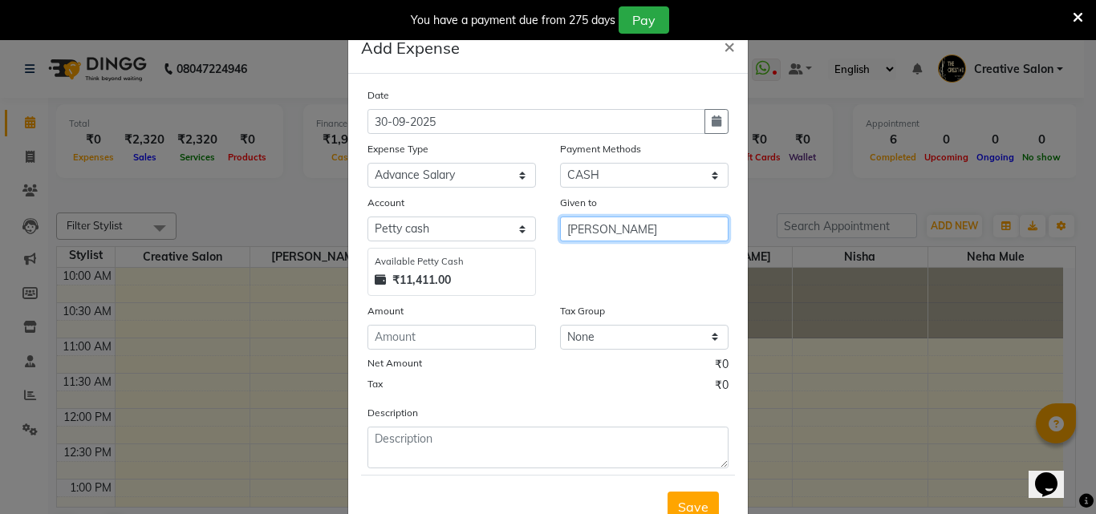
type input "[PERSON_NAME]"
click at [392, 318] on label "Amount" at bounding box center [385, 311] width 36 height 14
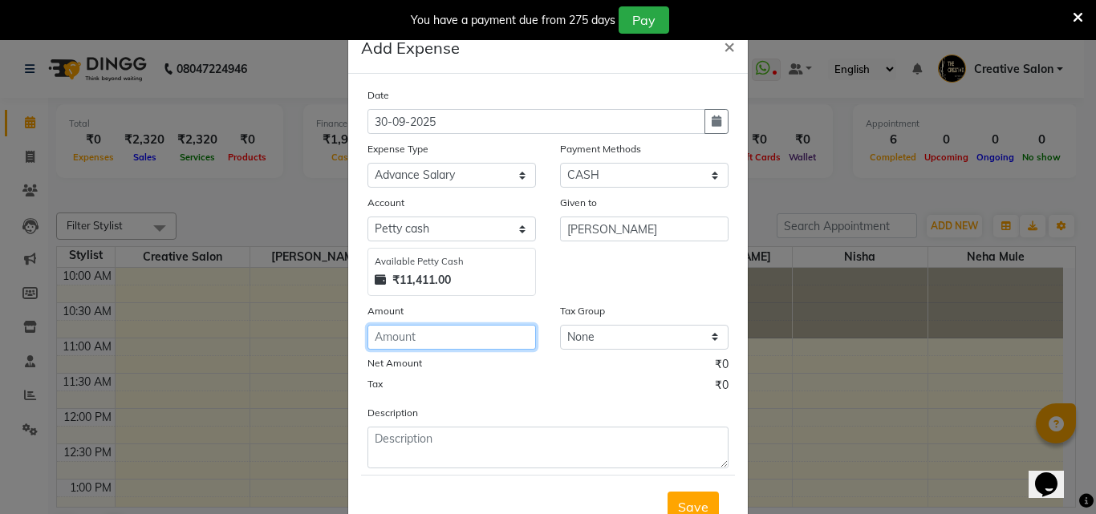
click at [391, 337] on input "number" at bounding box center [451, 337] width 168 height 25
type input "4000"
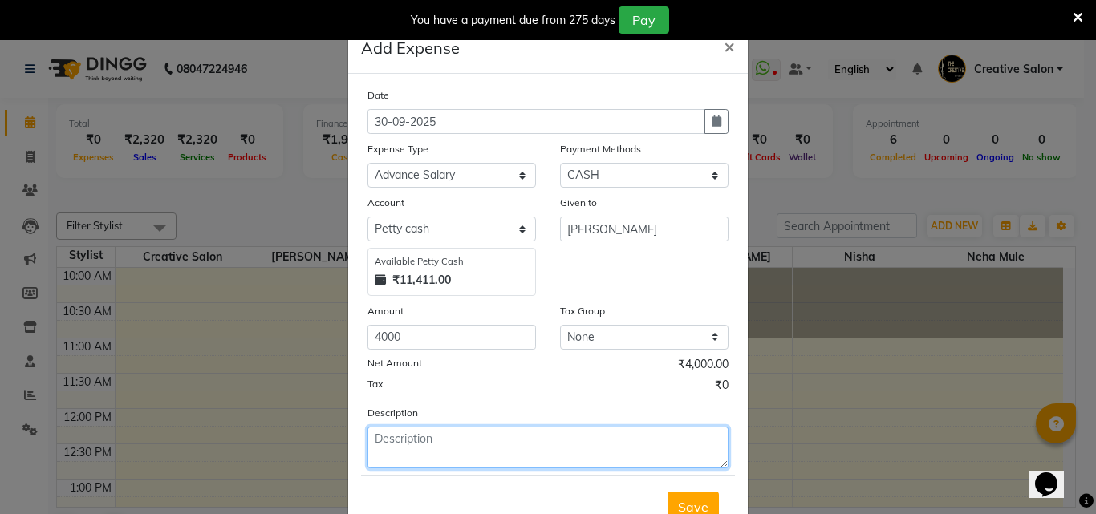
click at [468, 442] on textarea at bounding box center [547, 448] width 361 height 42
type textarea "advance liya hai salman ne 4000/-"
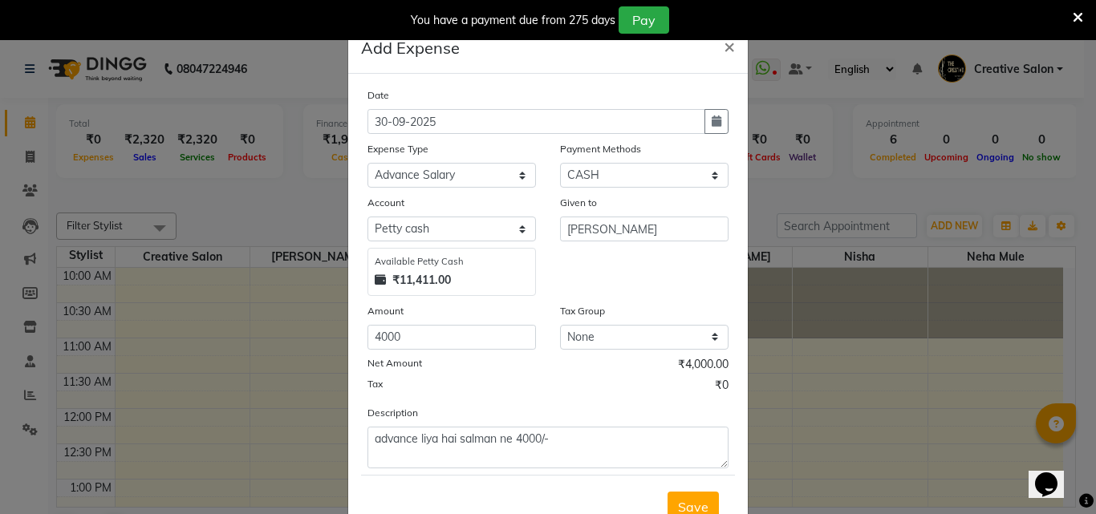
click at [704, 501] on button "Save" at bounding box center [692, 507] width 51 height 30
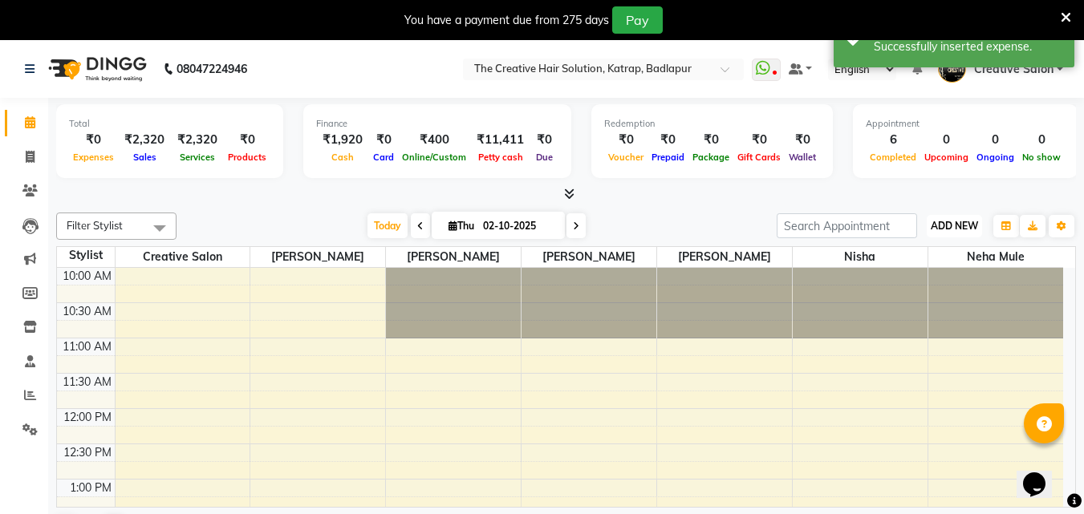
click at [961, 222] on span "ADD NEW" at bounding box center [954, 226] width 47 height 12
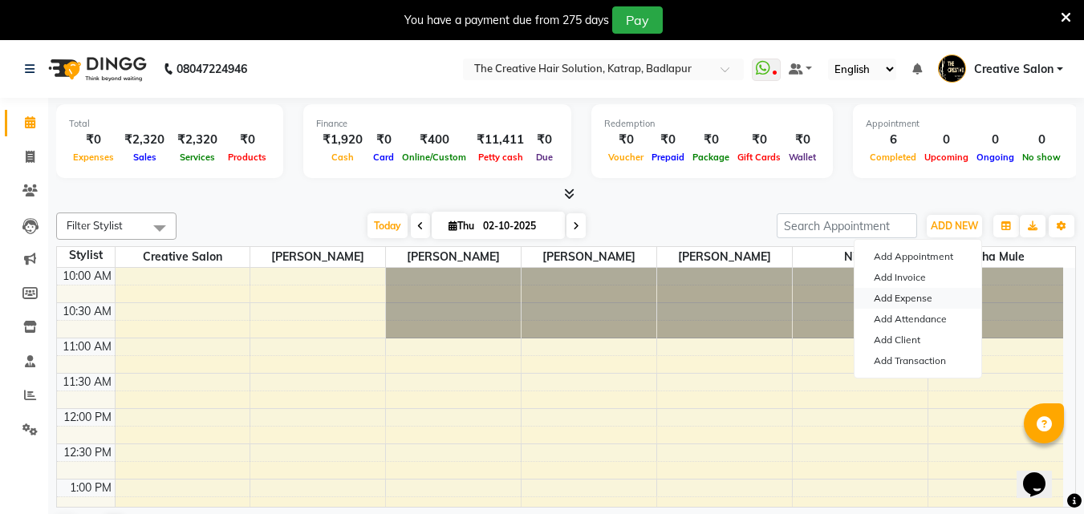
click at [901, 294] on link "Add Expense" at bounding box center [917, 298] width 127 height 21
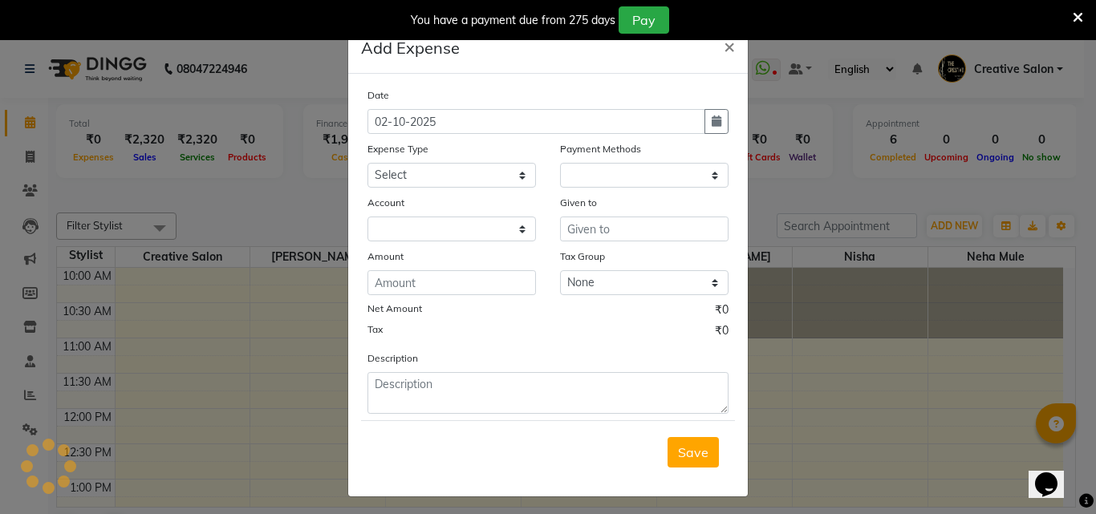
select select "1"
select select "2294"
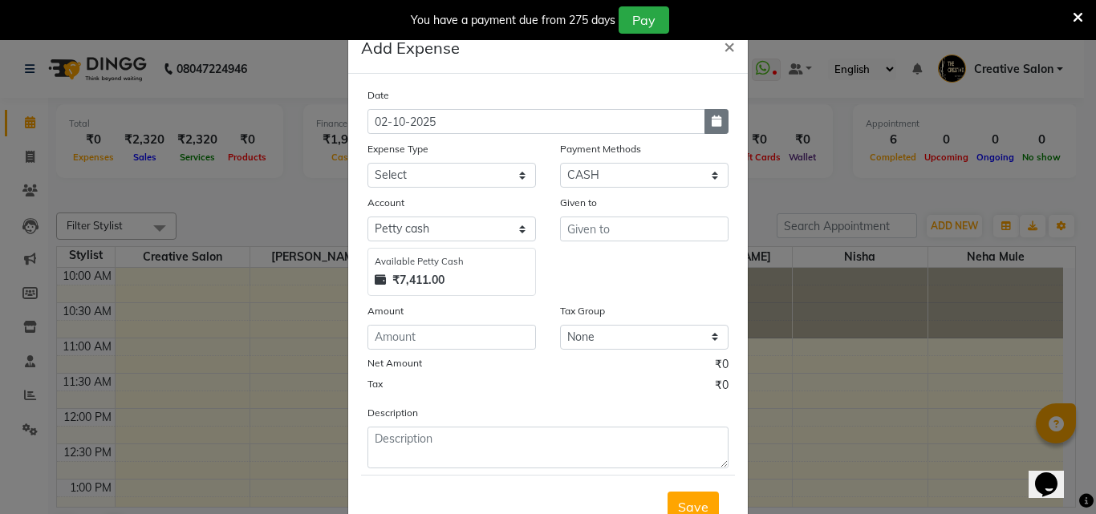
click at [719, 119] on button "button" at bounding box center [716, 121] width 24 height 25
select select "10"
select select "2025"
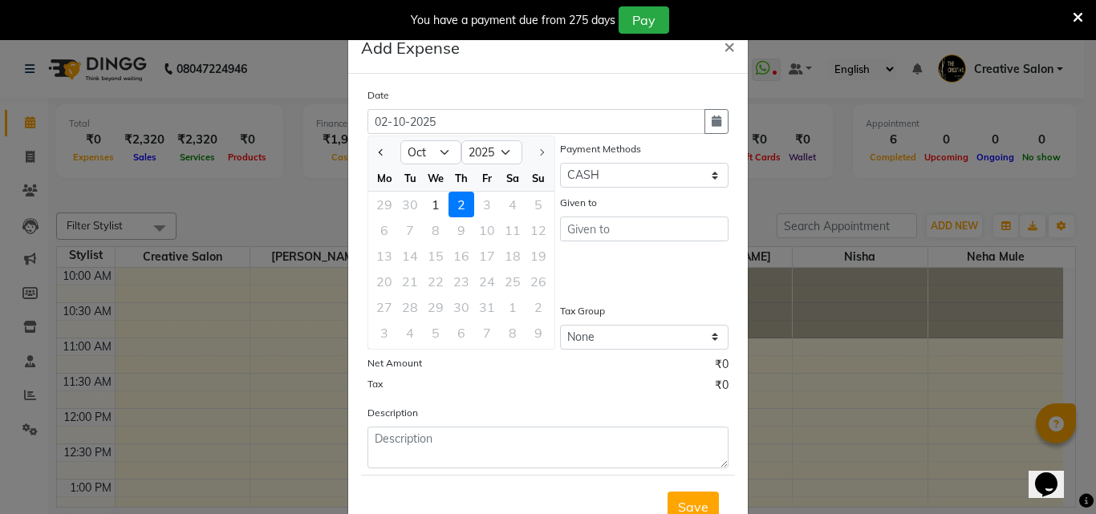
click at [436, 206] on div "1" at bounding box center [436, 205] width 26 height 26
type input "01-10-2025"
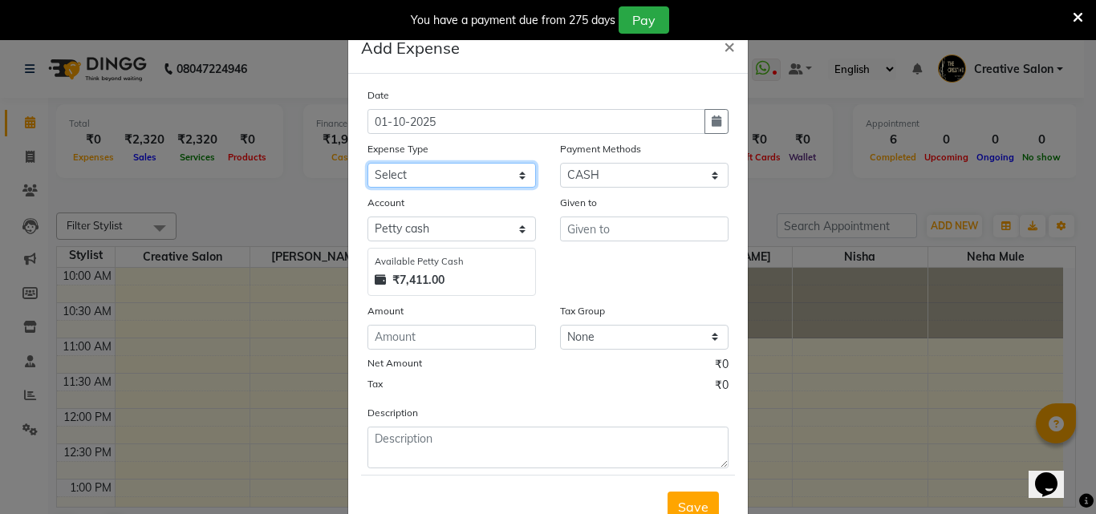
click at [445, 173] on select "Select Advance Salary Bank charges Cash Handed Over to Owner Cash transfer to b…" at bounding box center [451, 175] width 168 height 25
select select "12954"
click at [367, 163] on select "Select Advance Salary Bank charges Cash Handed Over to Owner Cash transfer to b…" at bounding box center [451, 175] width 168 height 25
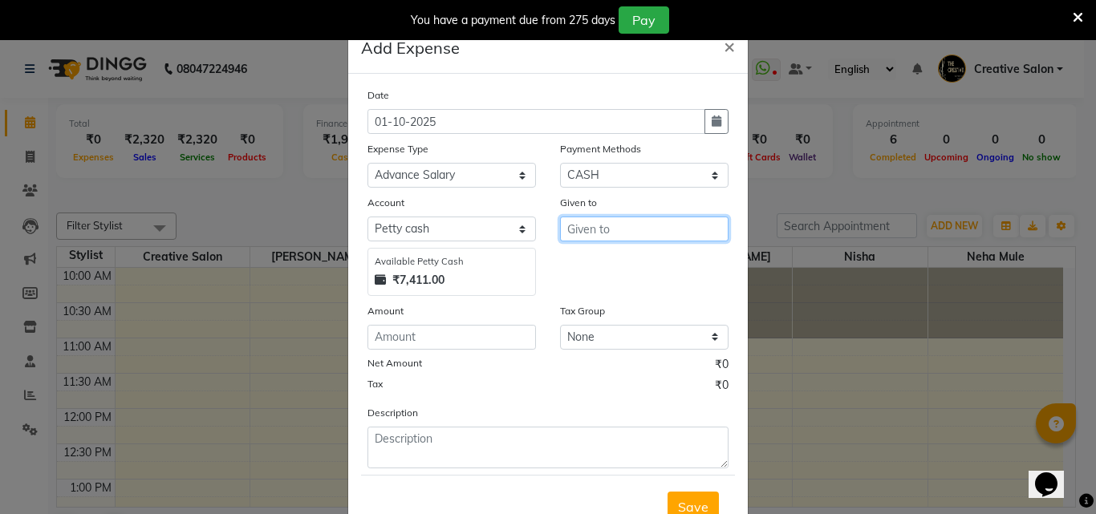
click at [580, 225] on input "text" at bounding box center [644, 229] width 168 height 25
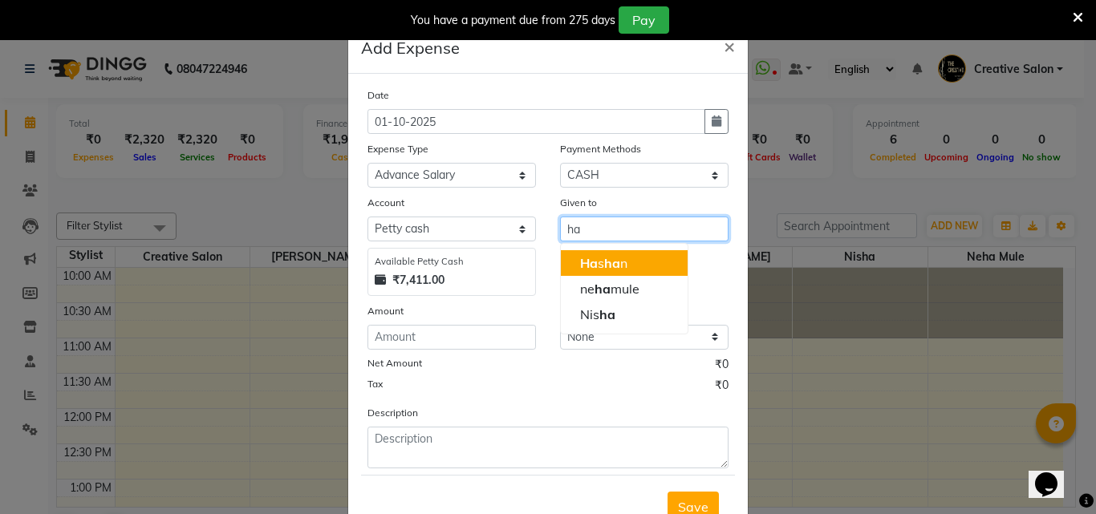
click at [622, 256] on button "Ha s ha n" at bounding box center [624, 263] width 127 height 26
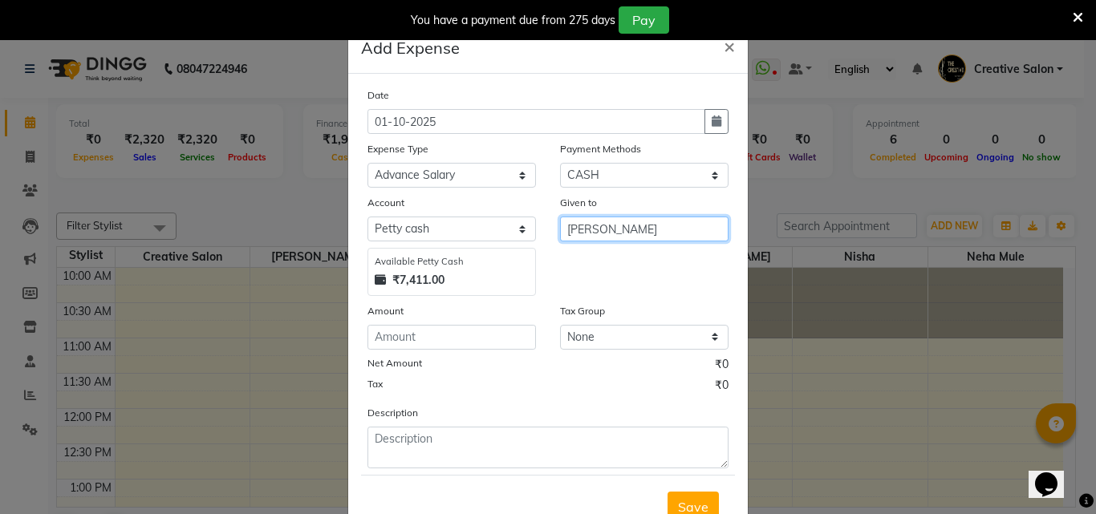
type input "[PERSON_NAME]"
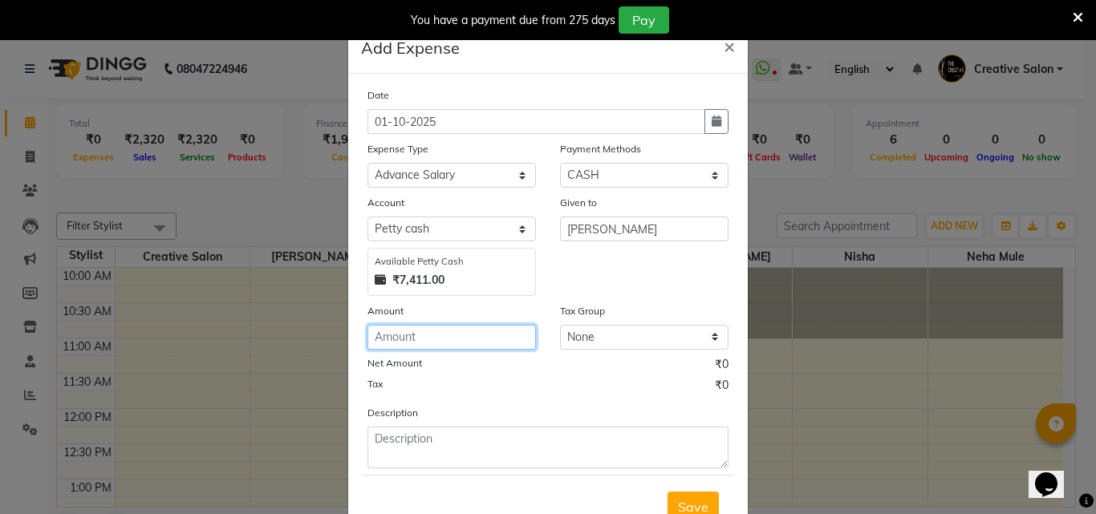
click at [468, 337] on input "number" at bounding box center [451, 337] width 168 height 25
type input "200"
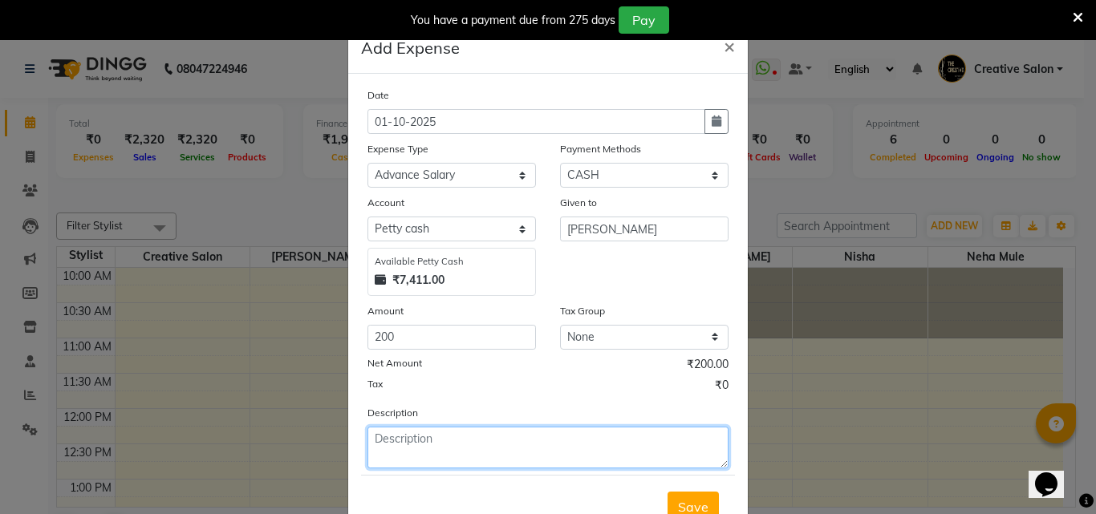
click at [426, 444] on textarea at bounding box center [547, 448] width 361 height 42
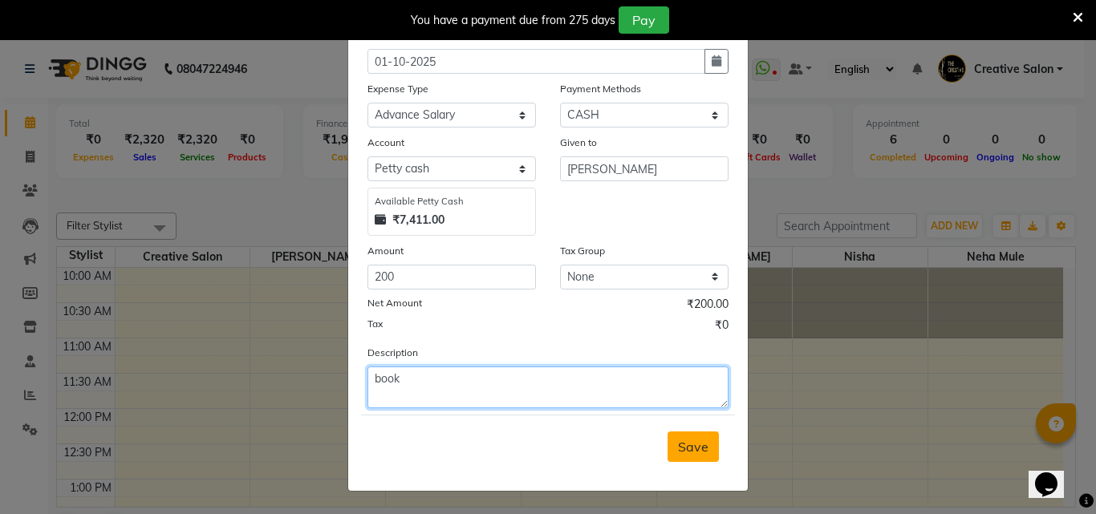
type textarea "book"
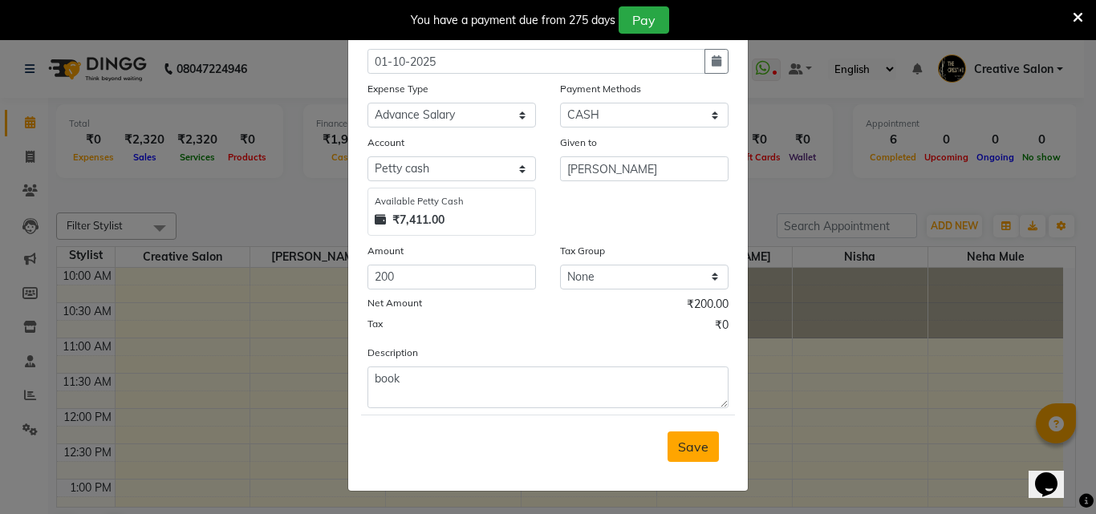
click at [696, 450] on span "Save" at bounding box center [693, 447] width 30 height 16
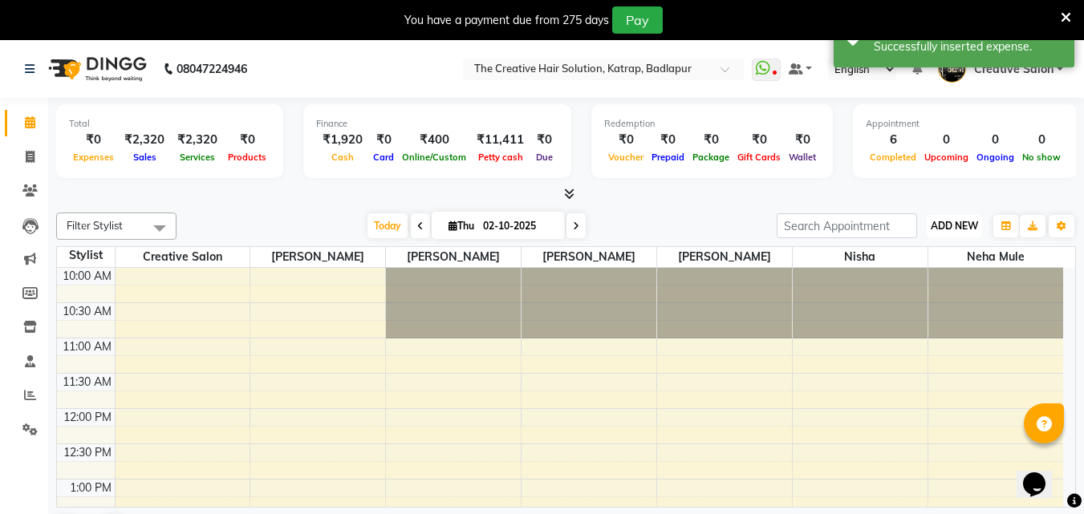
click at [966, 226] on span "ADD NEW" at bounding box center [954, 226] width 47 height 12
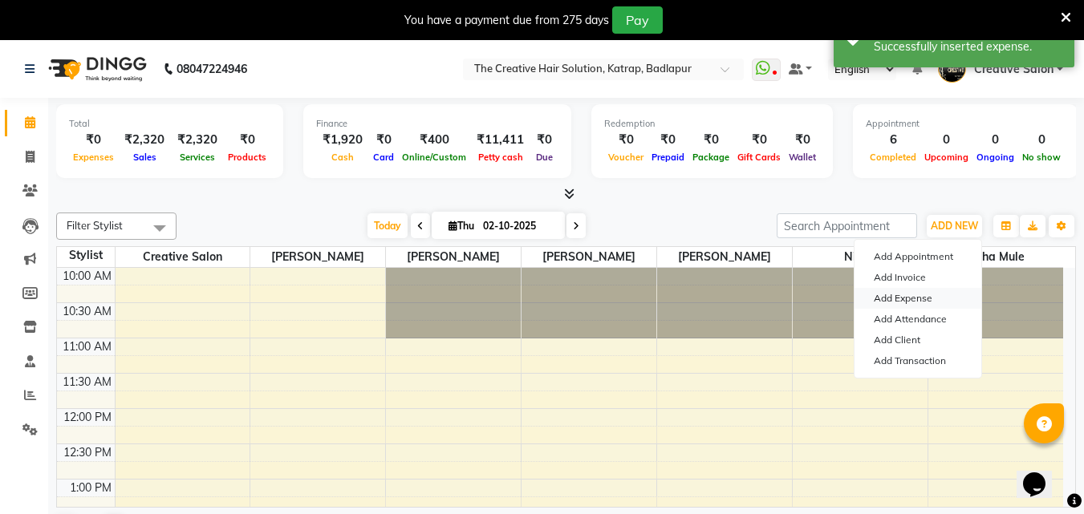
click at [890, 290] on link "Add Expense" at bounding box center [917, 298] width 127 height 21
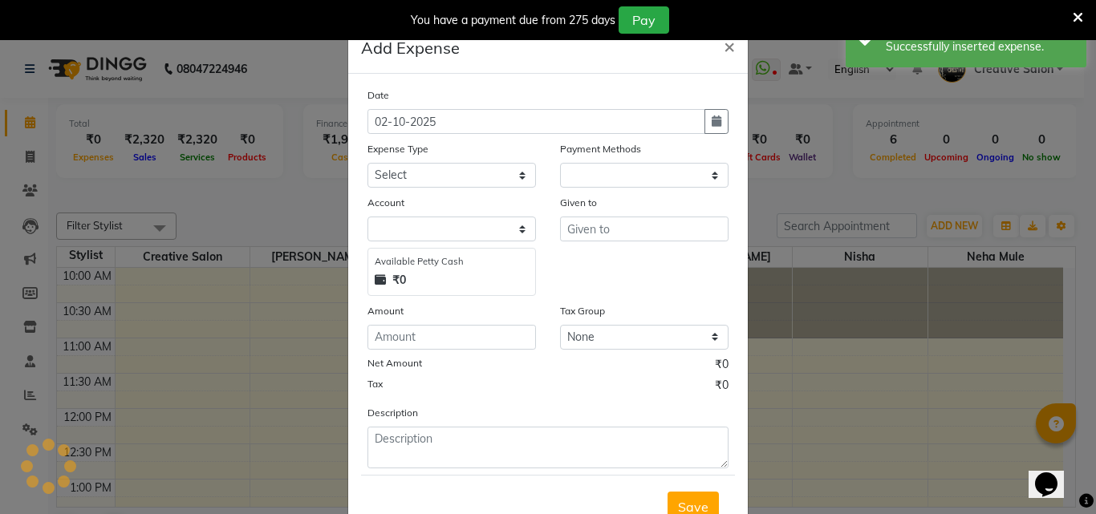
select select "1"
select select "2294"
click at [723, 126] on div "Date 02-10-2025" at bounding box center [547, 110] width 385 height 47
click at [714, 124] on icon "button" at bounding box center [717, 121] width 10 height 11
select select "10"
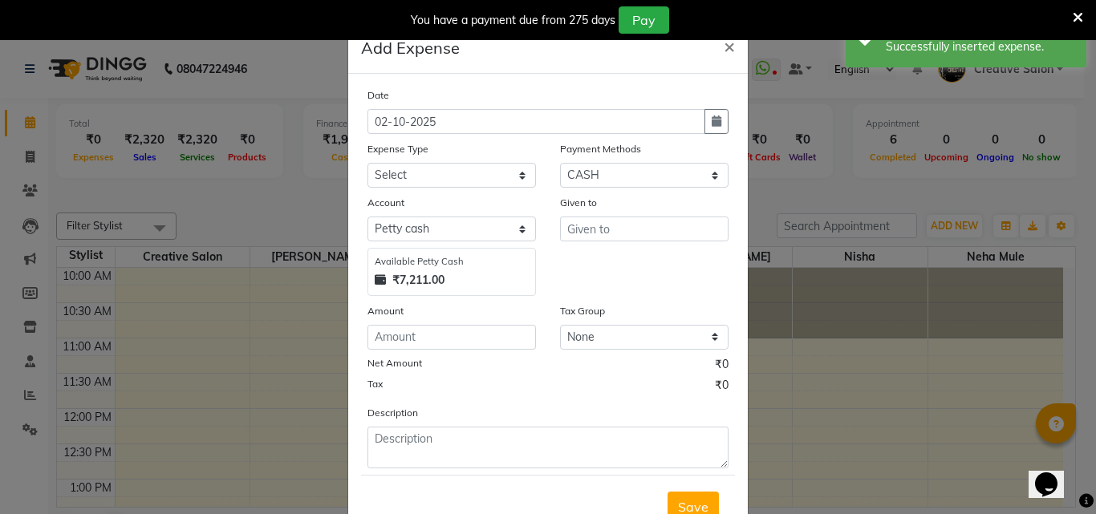
select select "2025"
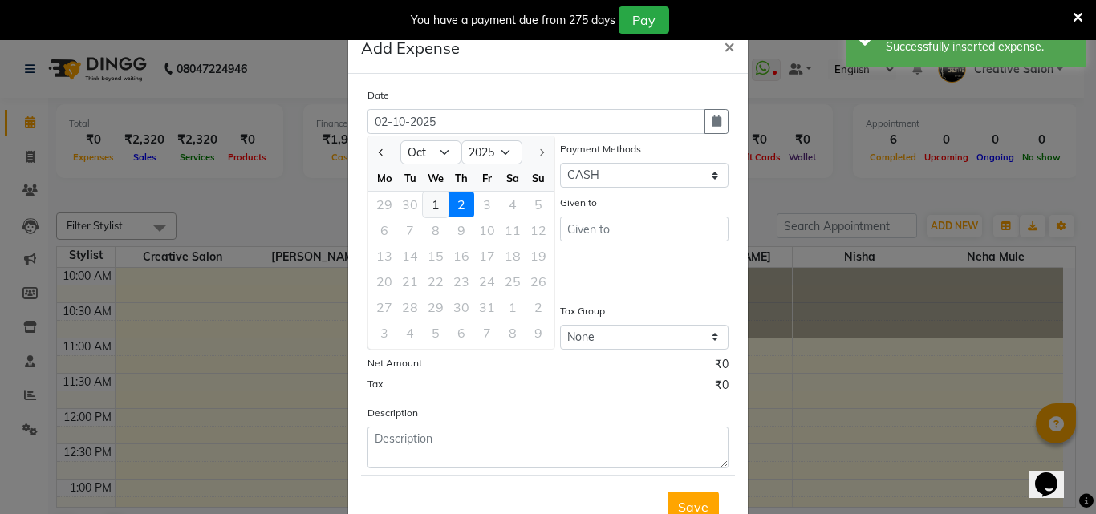
click at [434, 206] on div "1" at bounding box center [436, 205] width 26 height 26
type input "01-10-2025"
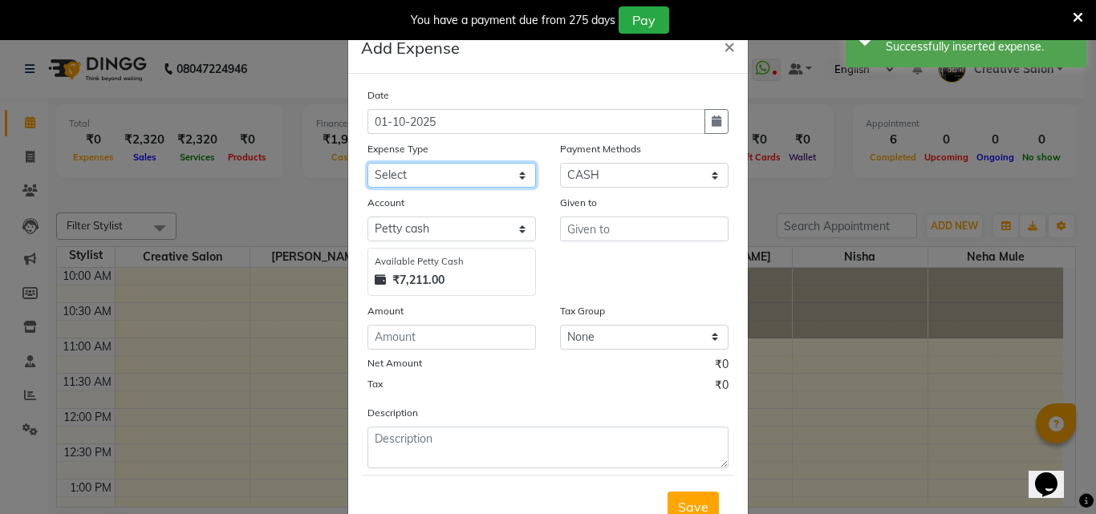
click at [440, 168] on select "Select Advance Salary Bank charges Cash Handed Over to Owner Cash transfer to b…" at bounding box center [451, 175] width 168 height 25
select select "12954"
click at [367, 163] on select "Select Advance Salary Bank charges Cash Handed Over to Owner Cash transfer to b…" at bounding box center [451, 175] width 168 height 25
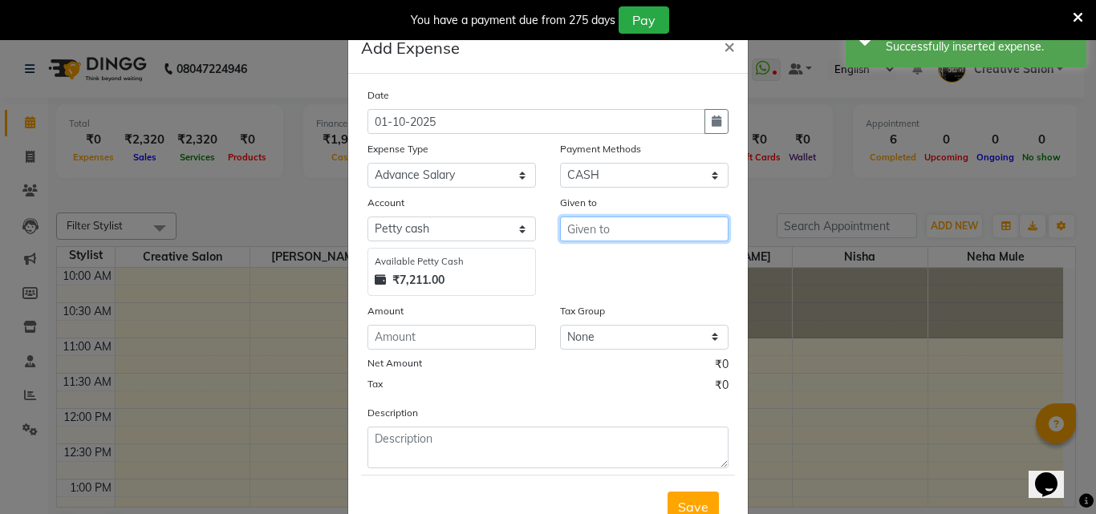
click at [580, 225] on input "text" at bounding box center [644, 229] width 168 height 25
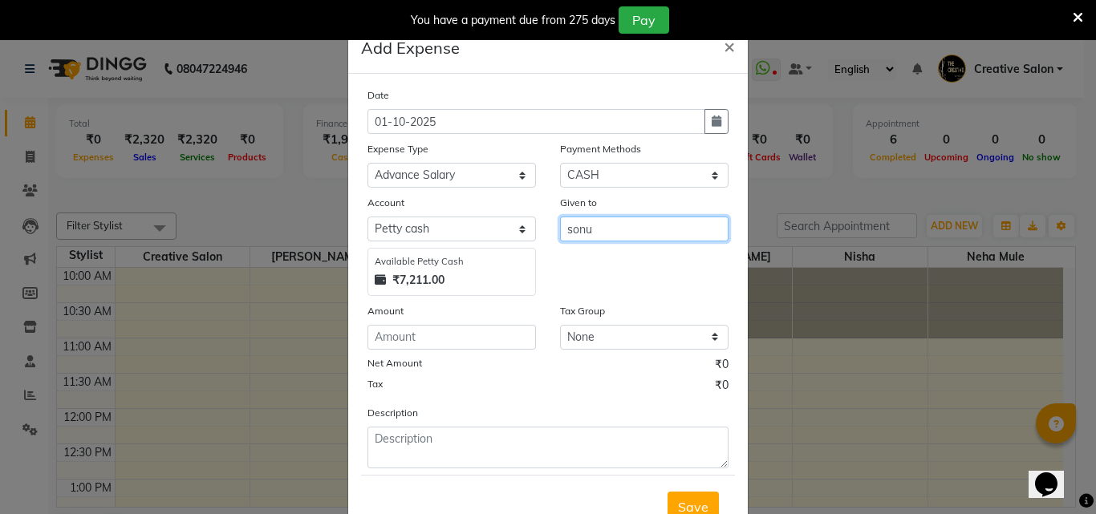
type input "sonu"
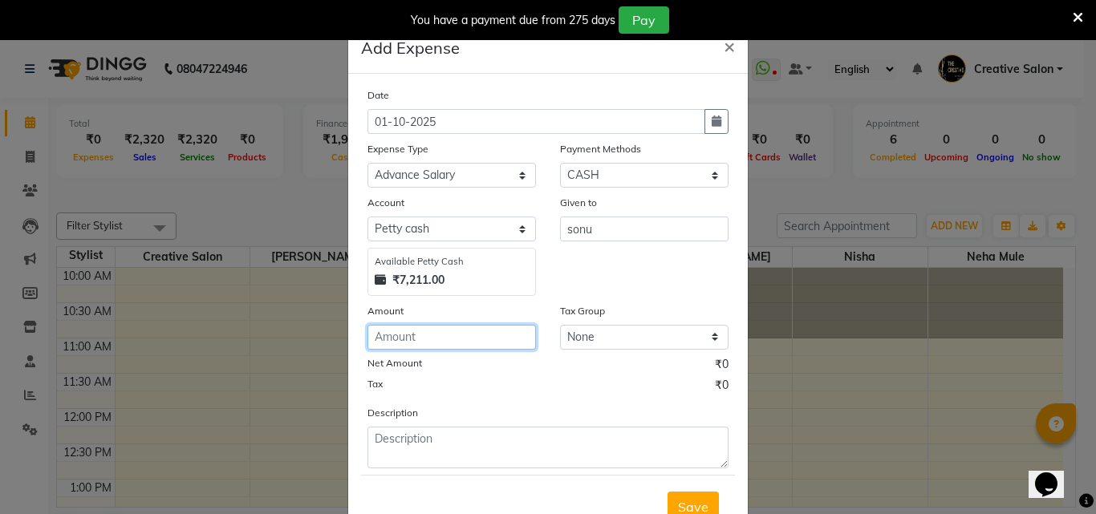
drag, startPoint x: 446, startPoint y: 342, endPoint x: 448, endPoint y: 331, distance: 11.3
click at [450, 335] on input "number" at bounding box center [451, 337] width 168 height 25
type input "200"
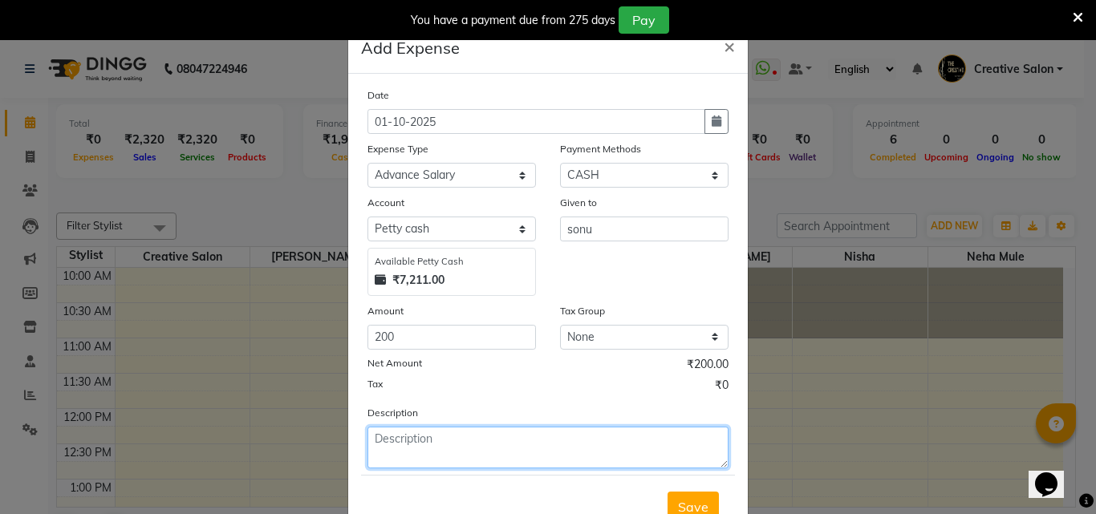
click at [470, 431] on textarea at bounding box center [547, 448] width 361 height 42
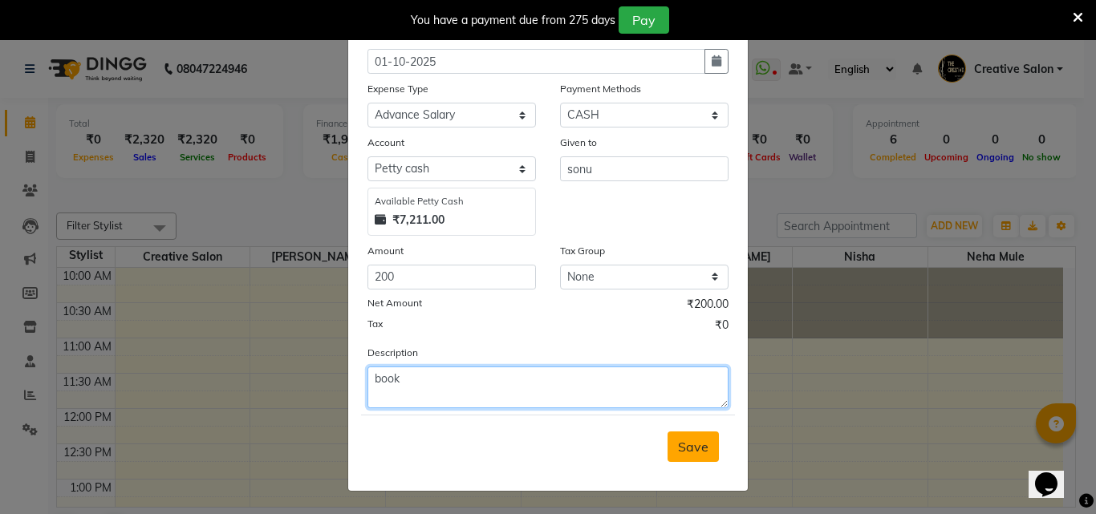
type textarea "book"
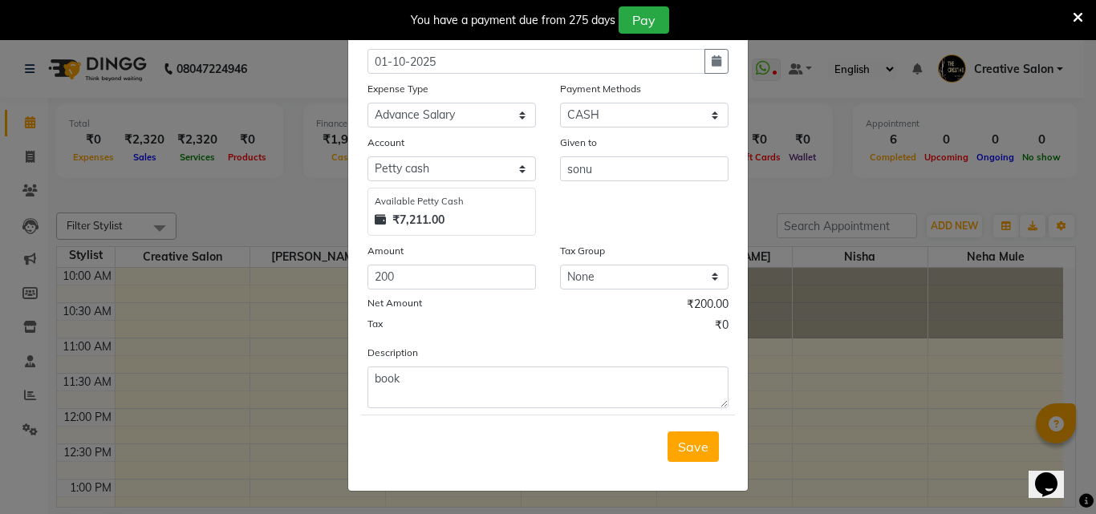
drag, startPoint x: 681, startPoint y: 445, endPoint x: 687, endPoint y: 439, distance: 8.5
click at [684, 444] on span "Save" at bounding box center [693, 447] width 30 height 16
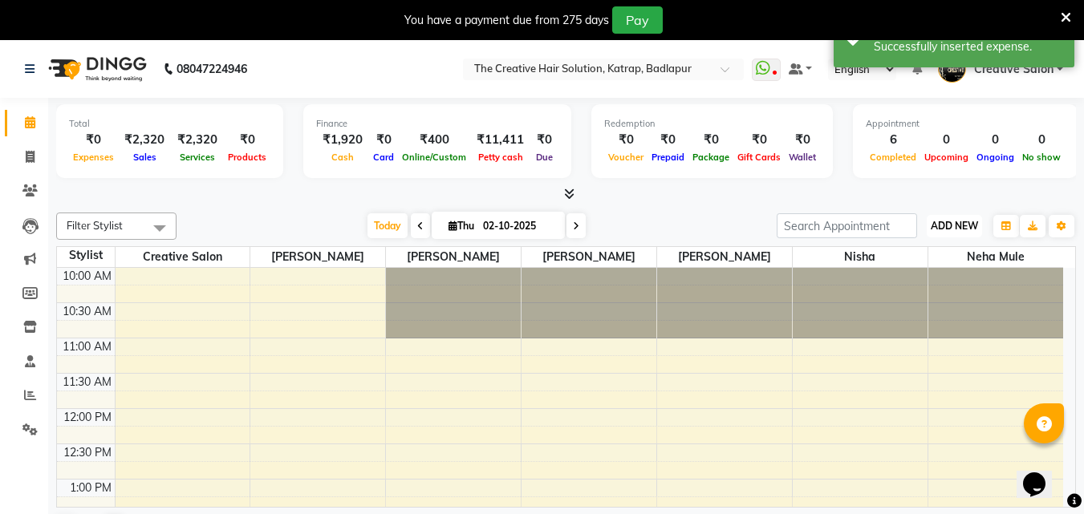
click at [959, 227] on span "ADD NEW" at bounding box center [954, 226] width 47 height 12
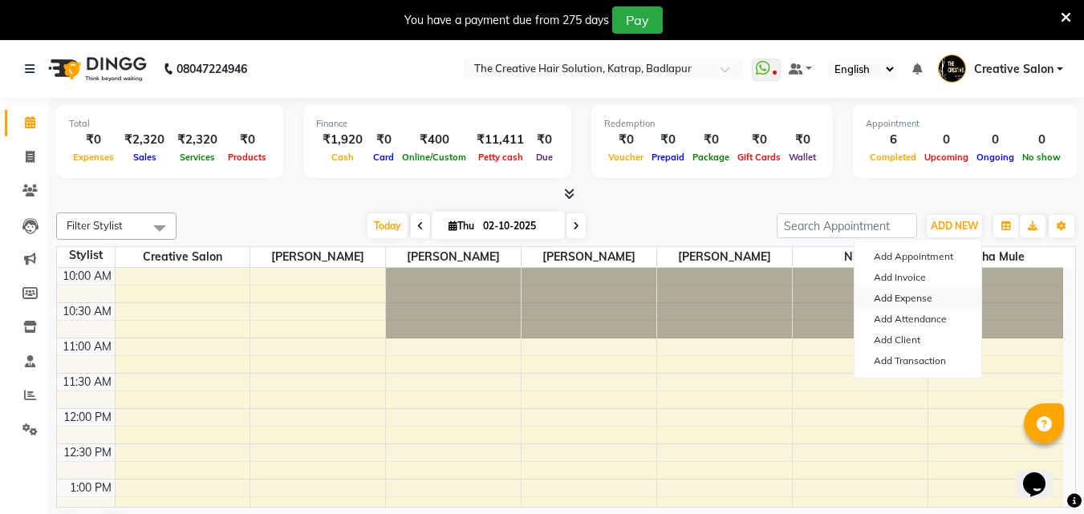
click at [900, 298] on link "Add Expense" at bounding box center [917, 298] width 127 height 21
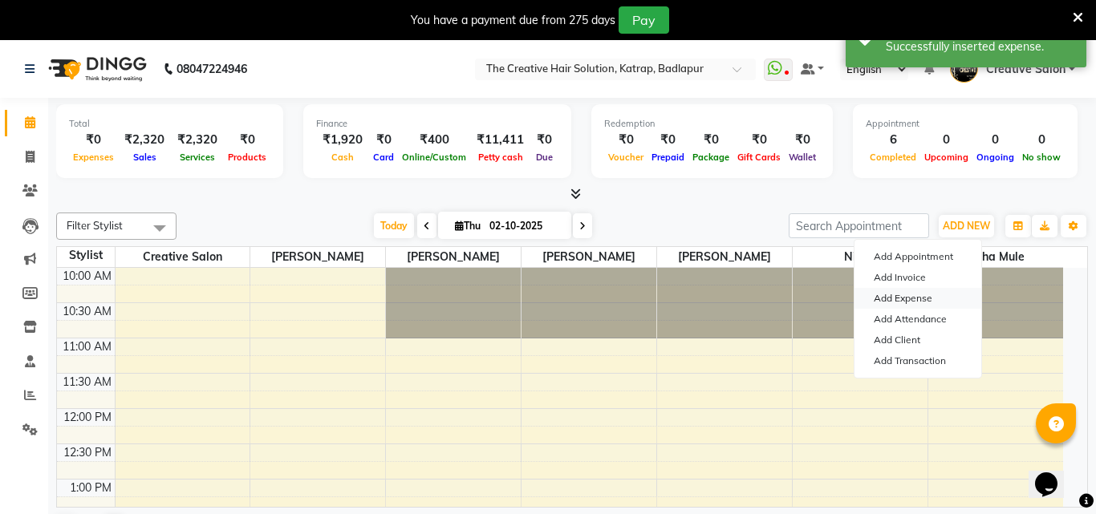
select select "1"
select select "2294"
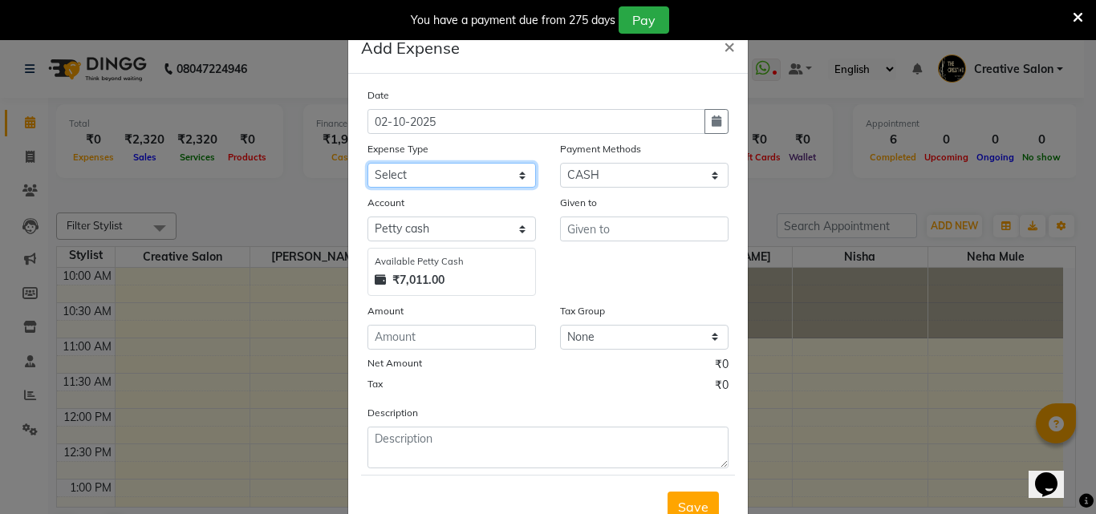
click at [509, 177] on select "Select Advance Salary Bank charges Cash Handed Over to Owner Cash transfer to b…" at bounding box center [451, 175] width 168 height 25
click at [717, 118] on button "button" at bounding box center [716, 121] width 24 height 25
select select "10"
select select "2025"
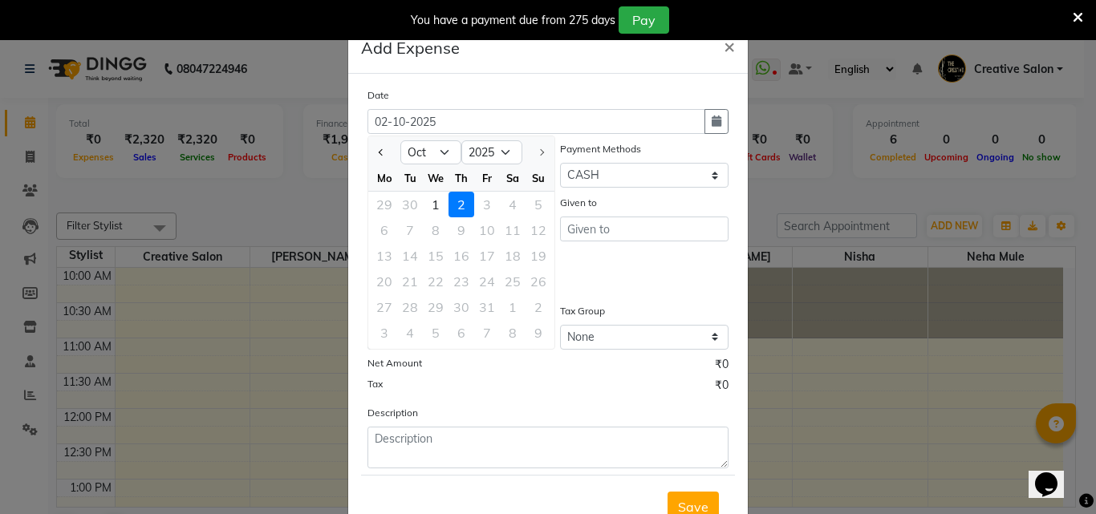
click at [430, 205] on div "1" at bounding box center [436, 205] width 26 height 26
type input "01-10-2025"
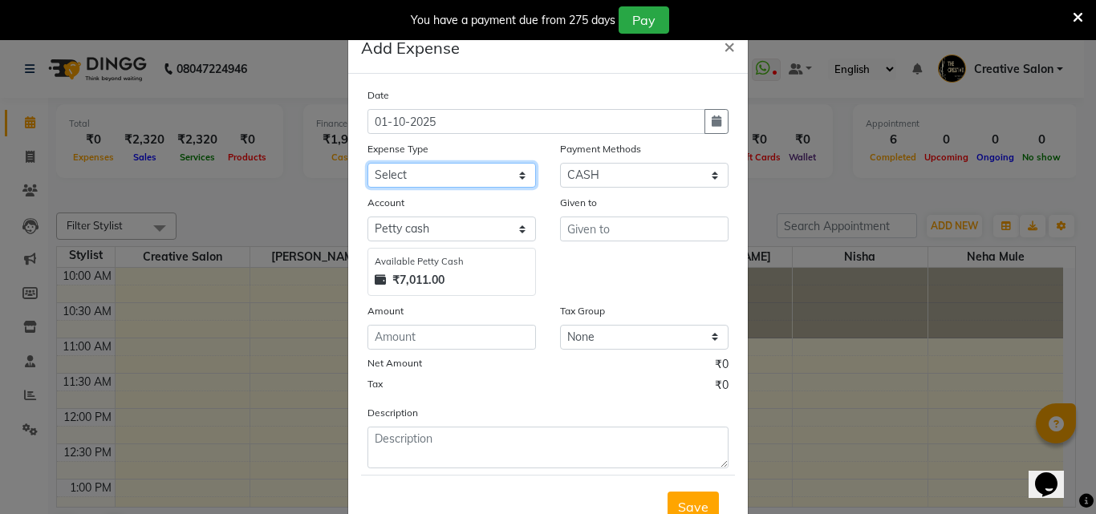
drag, startPoint x: 464, startPoint y: 172, endPoint x: 463, endPoint y: 182, distance: 9.7
click at [465, 173] on select "Select Advance Salary Bank charges Cash Handed Over to Owner Cash transfer to b…" at bounding box center [451, 175] width 168 height 25
select select "12954"
click at [367, 163] on select "Select Advance Salary Bank charges Cash Handed Over to Owner Cash transfer to b…" at bounding box center [451, 175] width 168 height 25
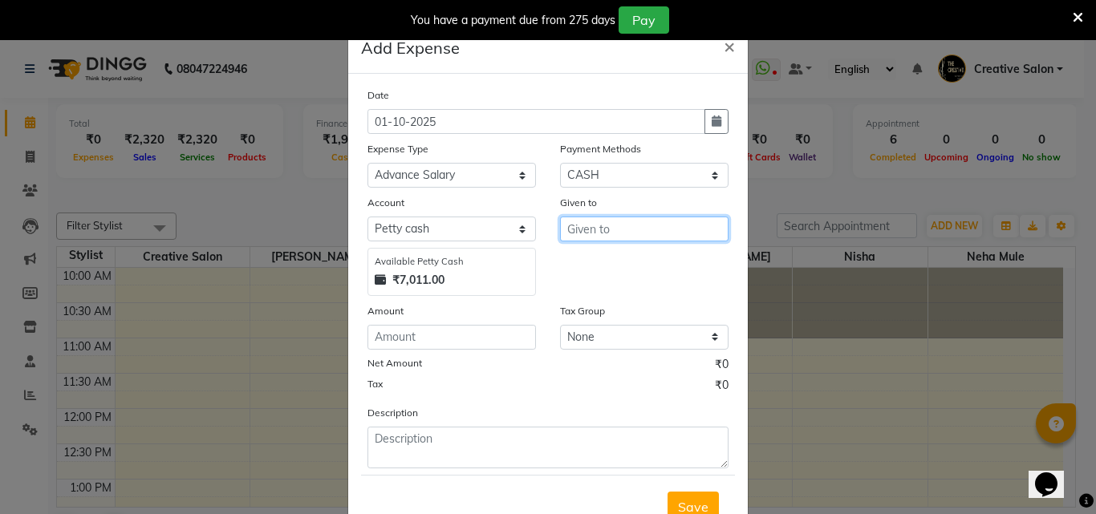
click at [582, 235] on input "text" at bounding box center [644, 229] width 168 height 25
click at [570, 253] on button "Has han" at bounding box center [624, 263] width 127 height 26
type input "[PERSON_NAME]"
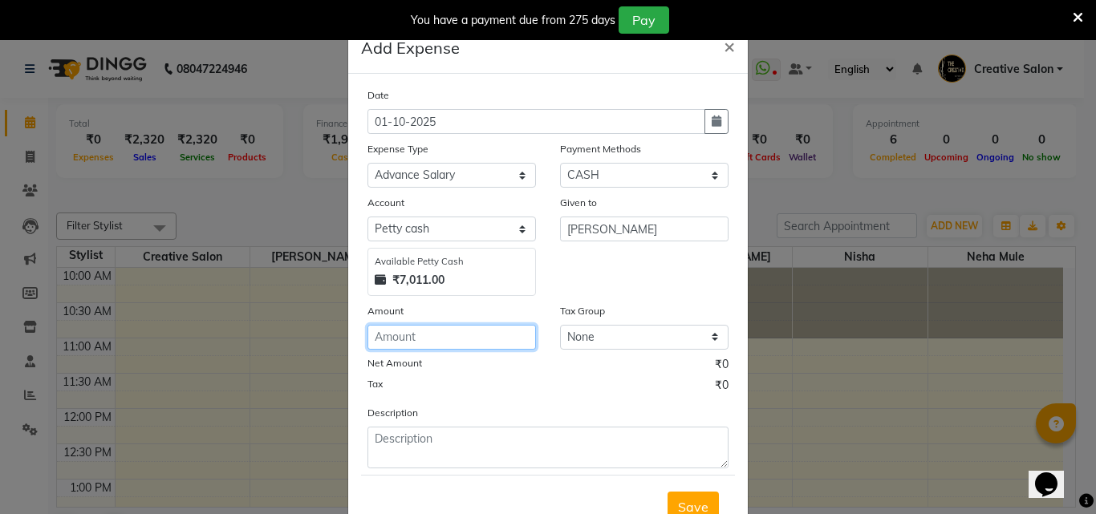
click at [429, 341] on input "number" at bounding box center [451, 337] width 168 height 25
type input "1000"
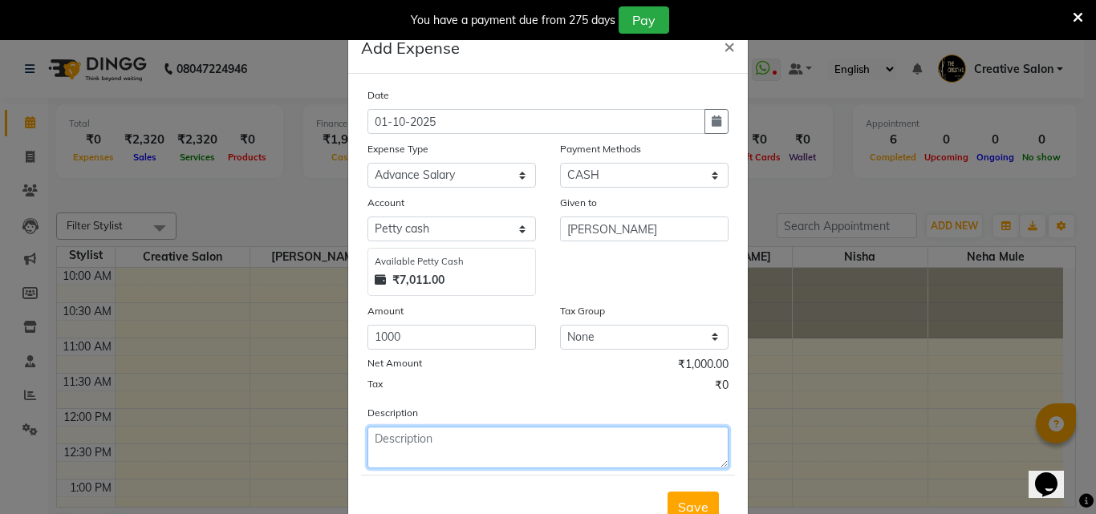
click at [420, 444] on textarea at bounding box center [547, 448] width 361 height 42
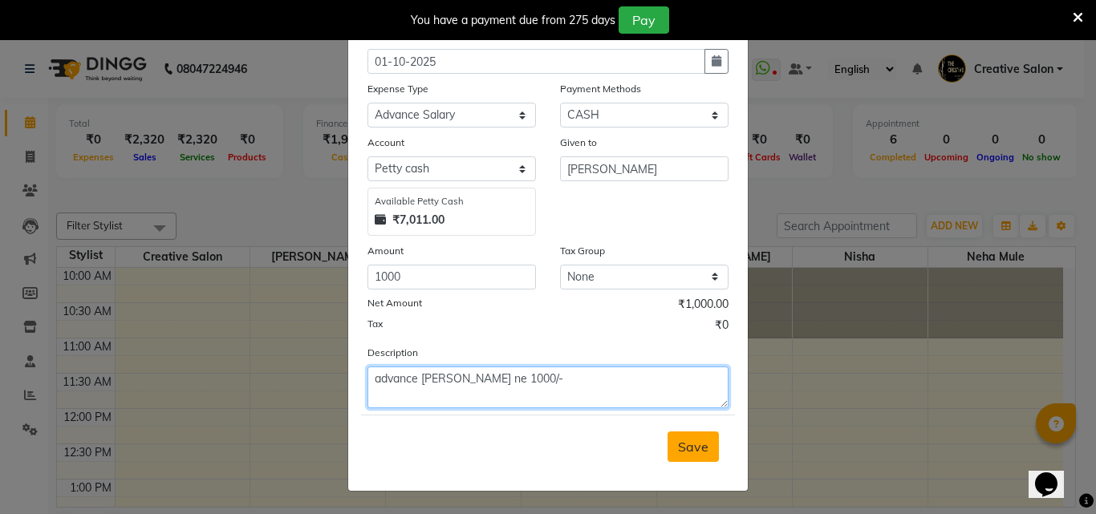
type textarea "advance liya hai hasan sir ne 1000/-"
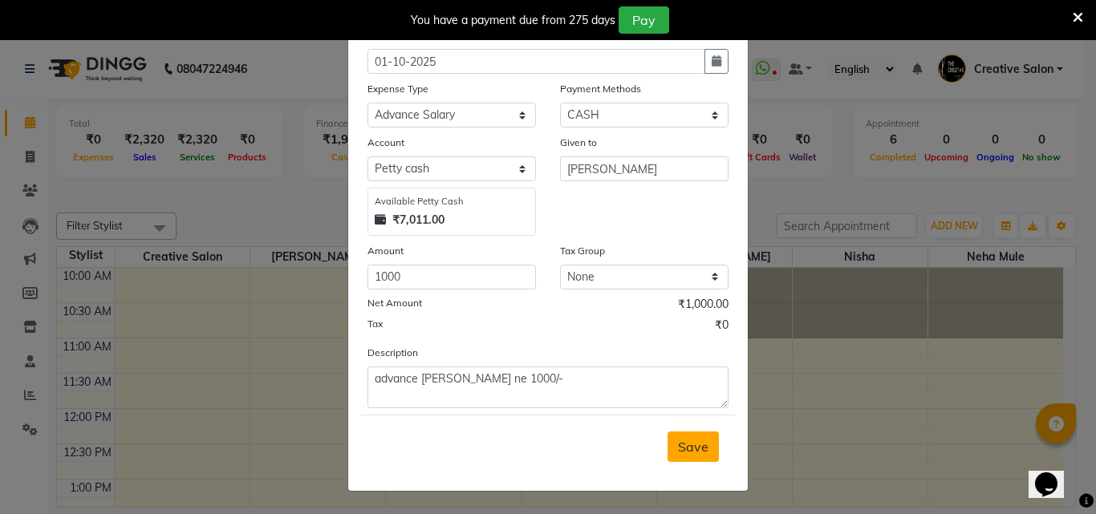
click at [680, 442] on span "Save" at bounding box center [693, 447] width 30 height 16
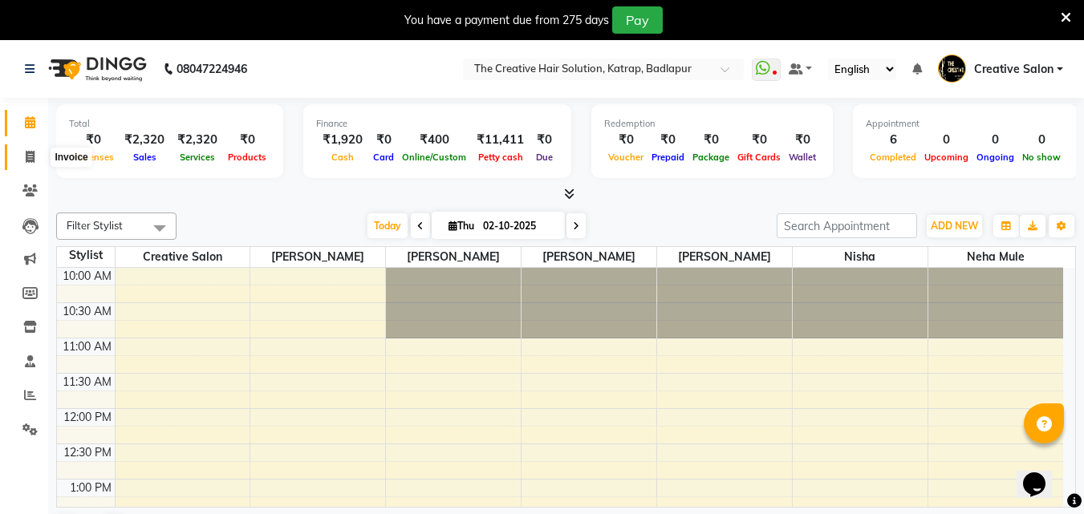
click at [26, 158] on span at bounding box center [30, 157] width 28 height 18
select select "service"
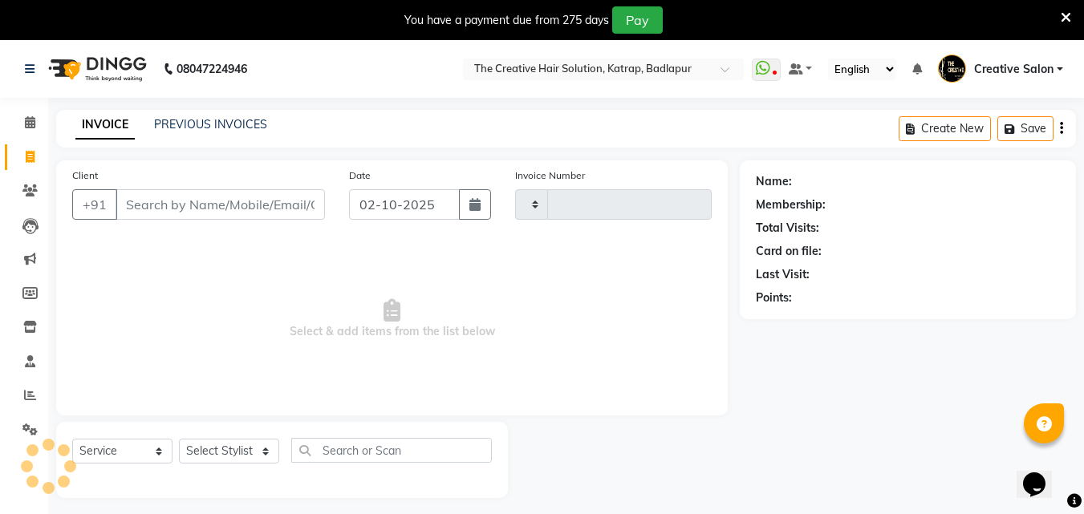
type input "1501"
select select "527"
click at [161, 185] on div "Client +91" at bounding box center [198, 200] width 277 height 66
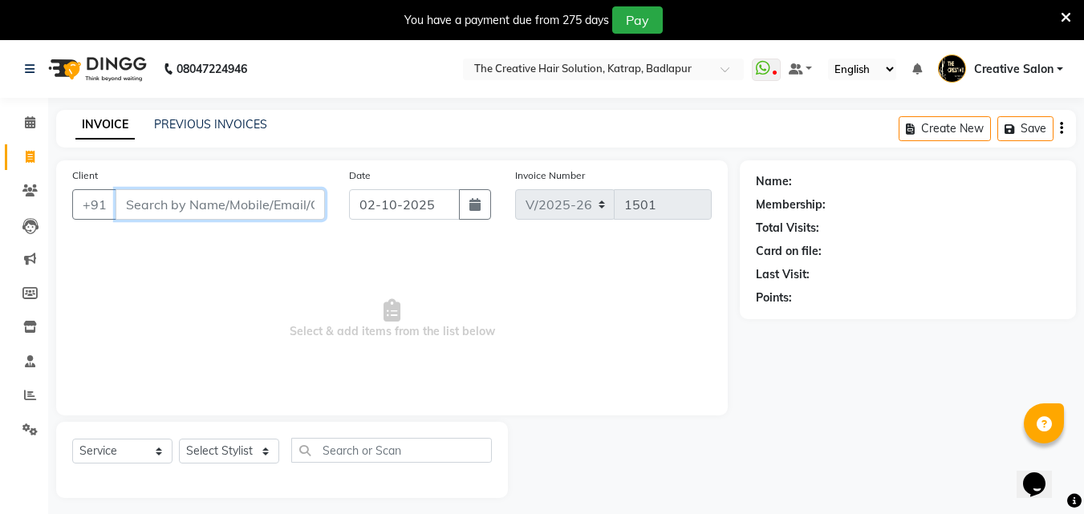
drag, startPoint x: 160, startPoint y: 198, endPoint x: 158, endPoint y: 209, distance: 10.6
click at [158, 209] on input "Client" at bounding box center [220, 204] width 209 height 30
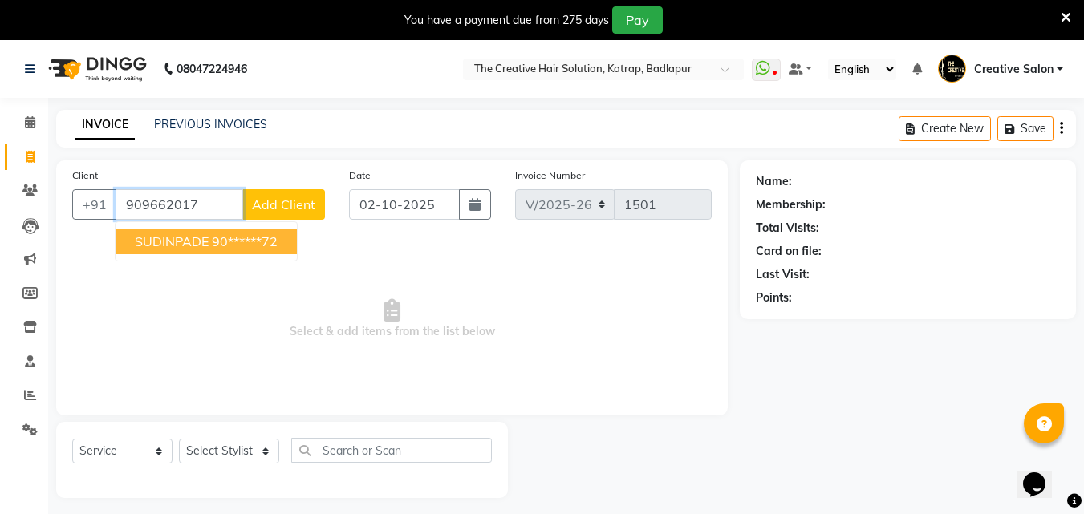
click at [224, 242] on ngb-highlight "90******72" at bounding box center [245, 241] width 66 height 16
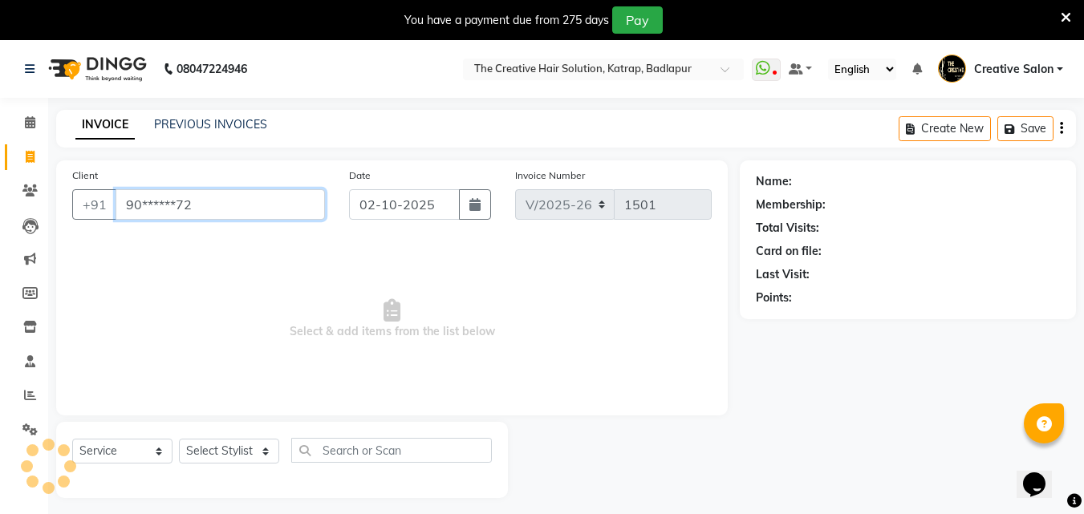
type input "90******72"
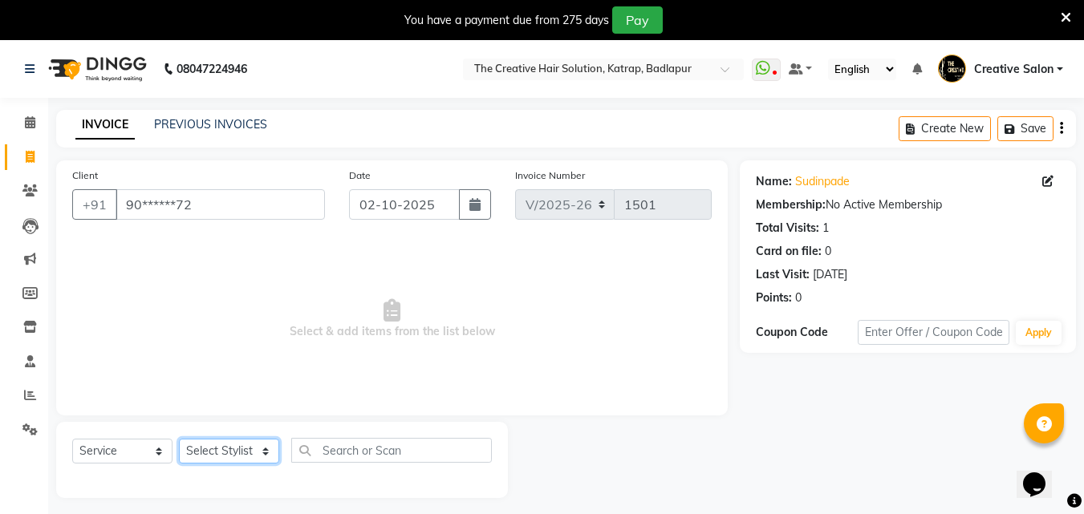
click at [225, 448] on select "Select Stylist Creative Salon Hashan Kam wali neha mule Nisha Payal salman the …" at bounding box center [229, 451] width 100 height 25
select select "10933"
click at [179, 439] on select "Select Stylist Creative Salon Hashan Kam wali neha mule Nisha Payal salman the …" at bounding box center [229, 451] width 100 height 25
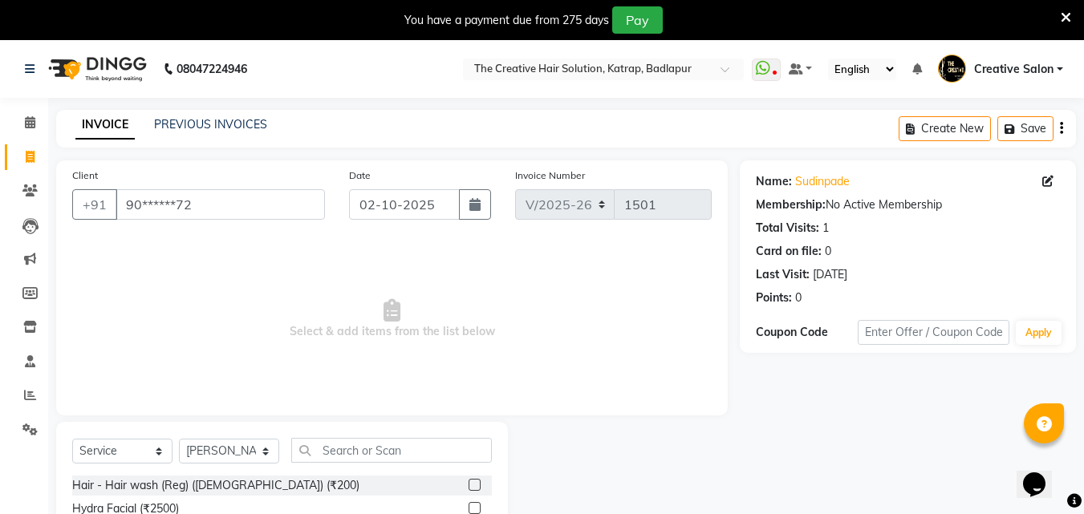
drag, startPoint x: 350, startPoint y: 434, endPoint x: 351, endPoint y: 442, distance: 8.1
click at [351, 438] on div "Client +91 90******72 Date 02-10-2025 Invoice Number V/2025 V/2025-26 1501 Sele…" at bounding box center [392, 409] width 696 height 498
click at [351, 442] on input "text" at bounding box center [391, 450] width 201 height 25
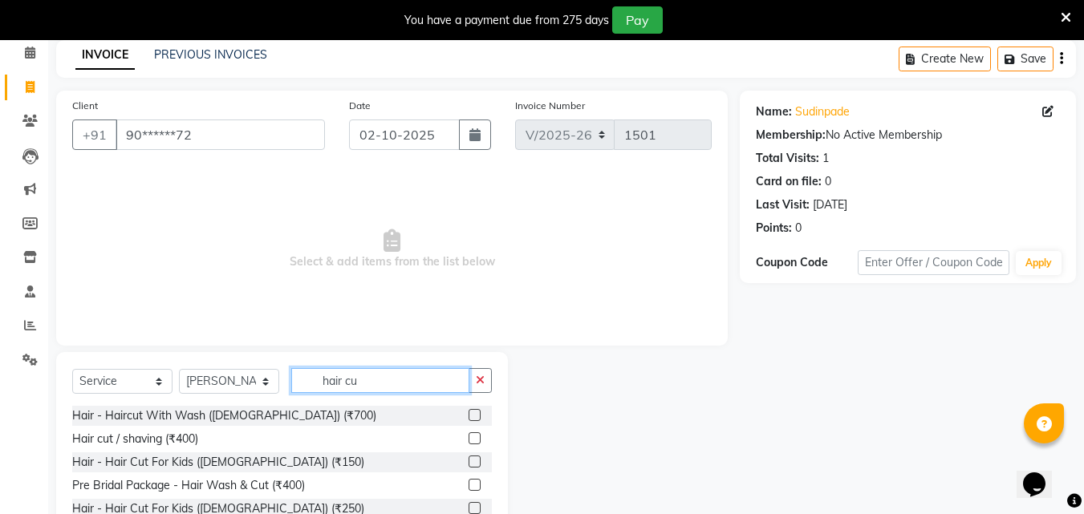
scroll to position [80, 0]
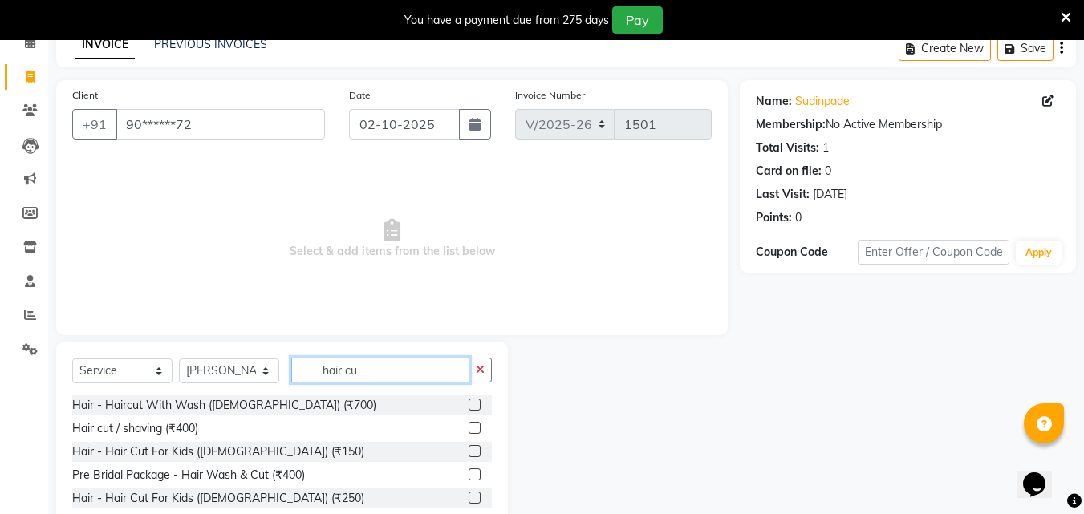
type input "hair cu"
click at [470, 400] on label at bounding box center [474, 405] width 12 height 12
click at [470, 400] on input "checkbox" at bounding box center [473, 405] width 10 height 10
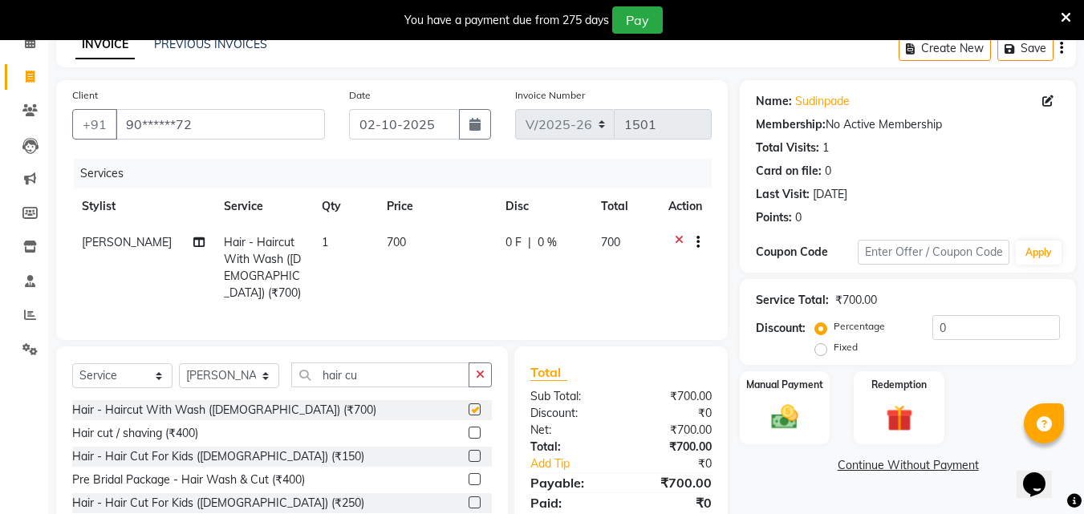
checkbox input "false"
click at [377, 232] on td "700" at bounding box center [436, 268] width 119 height 87
select select "10933"
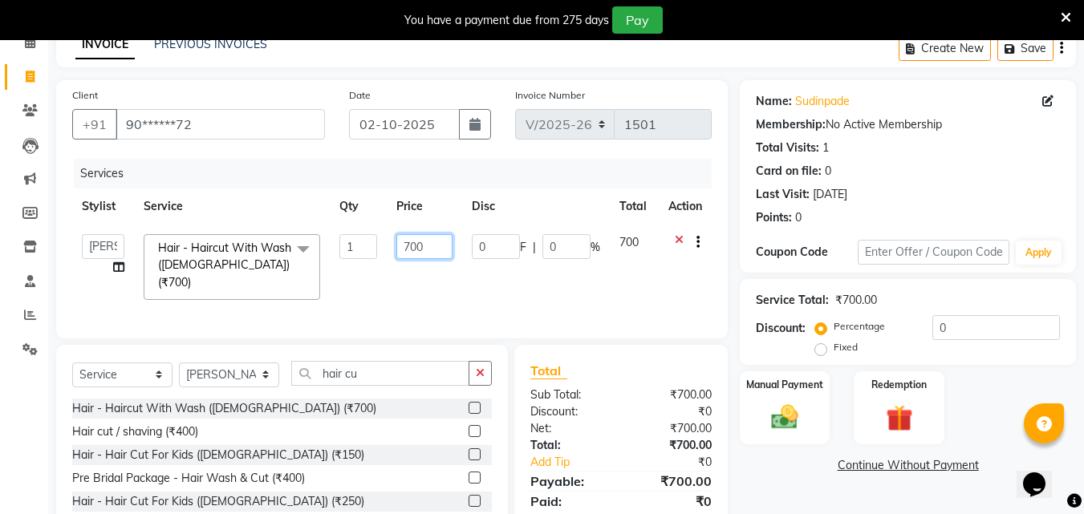
click at [412, 242] on input "700" at bounding box center [423, 246] width 55 height 25
type input "600"
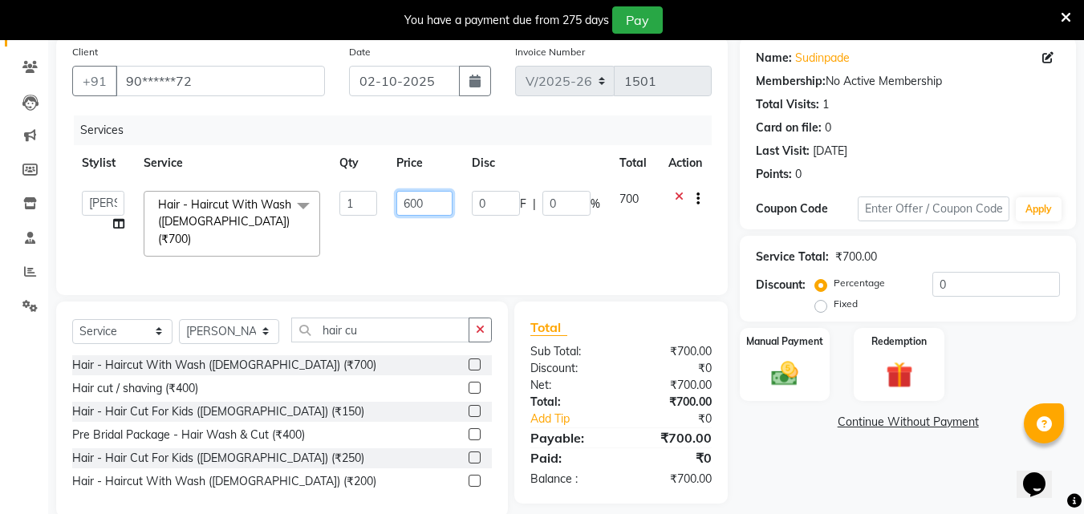
scroll to position [148, 0]
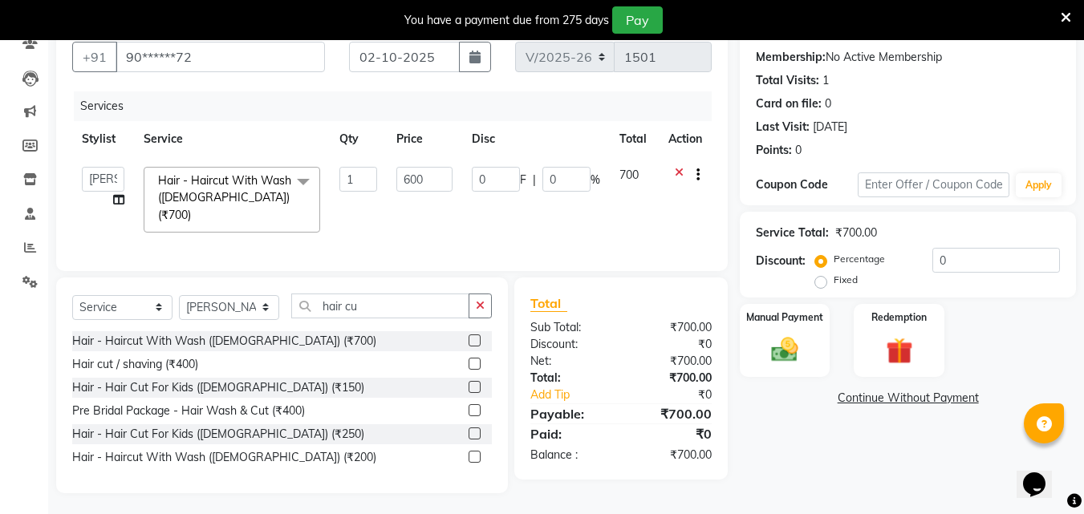
click at [655, 355] on div "₹700.00" at bounding box center [672, 361] width 103 height 17
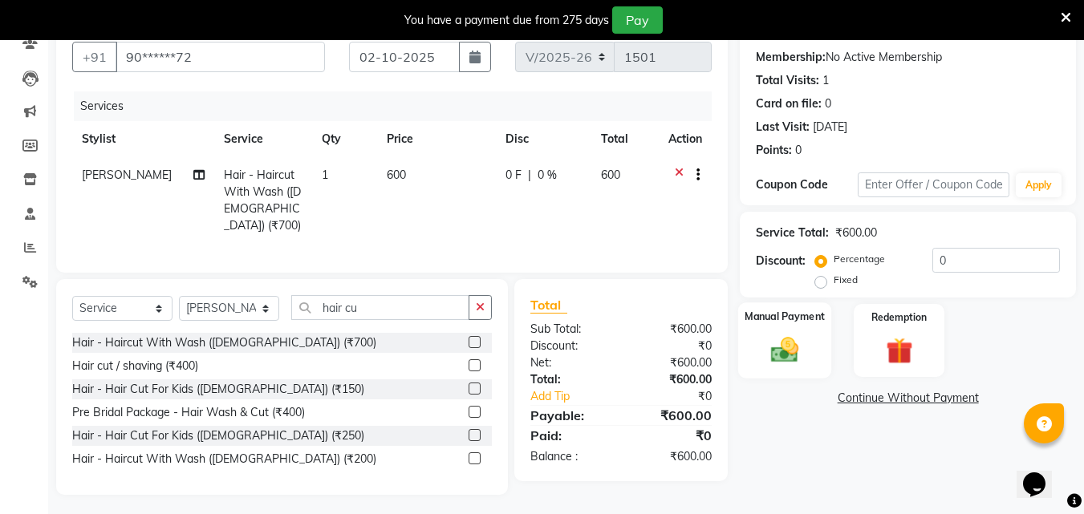
click at [794, 320] on label "Manual Payment" at bounding box center [784, 316] width 80 height 15
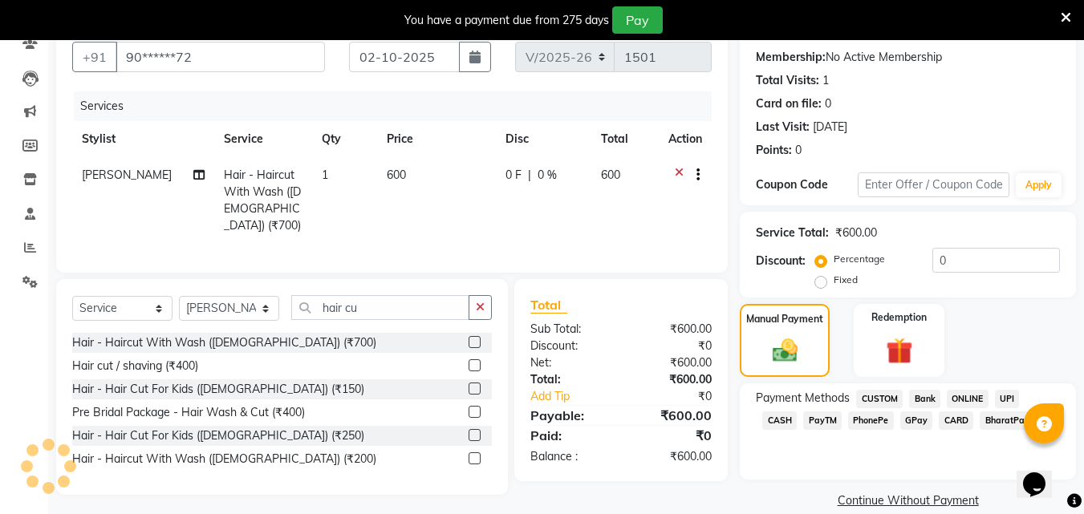
scroll to position [170, 0]
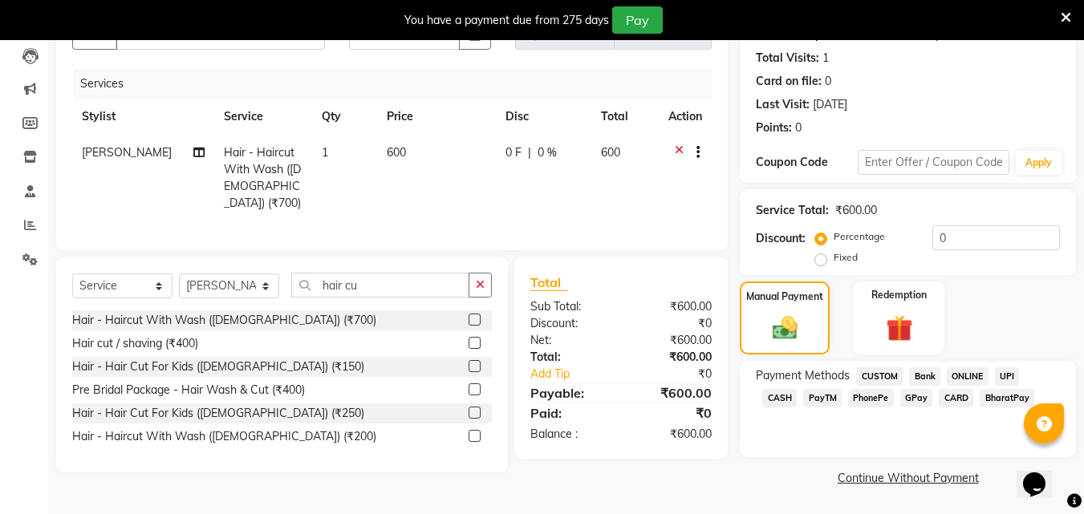
click at [797, 389] on span "CASH" at bounding box center [779, 398] width 34 height 18
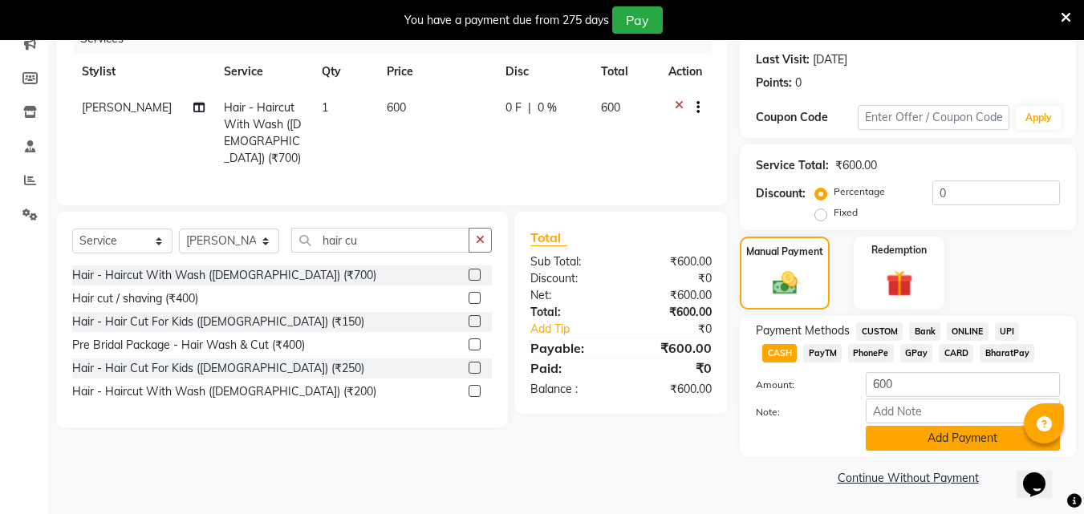
click at [980, 447] on button "Add Payment" at bounding box center [963, 438] width 194 height 25
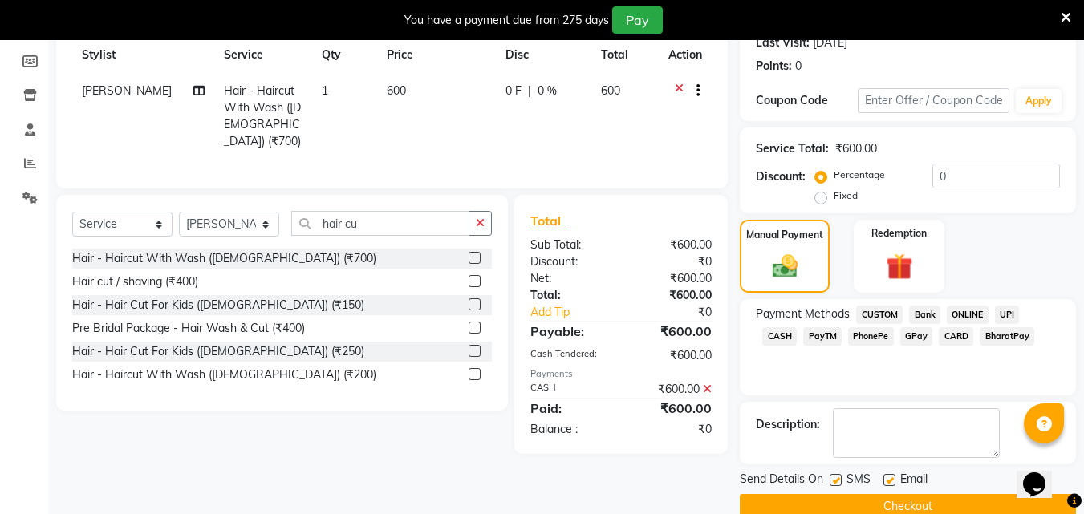
scroll to position [261, 0]
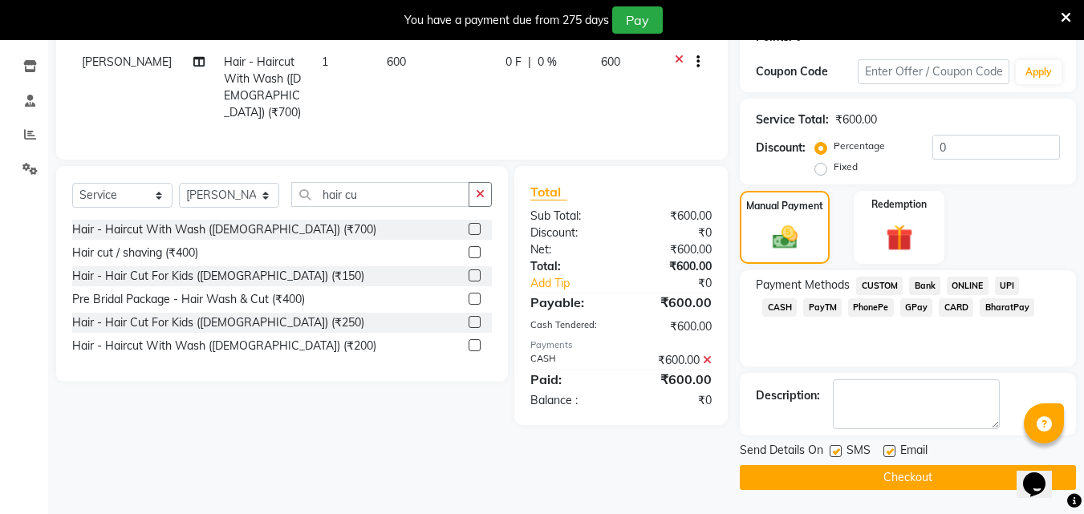
click at [914, 473] on button "Checkout" at bounding box center [908, 477] width 336 height 25
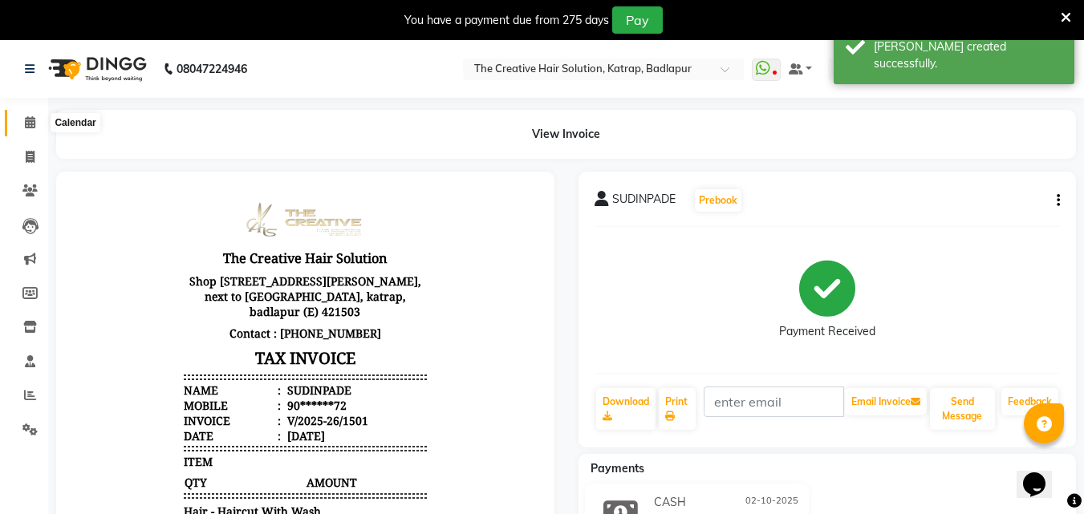
click at [32, 127] on icon at bounding box center [30, 122] width 10 height 12
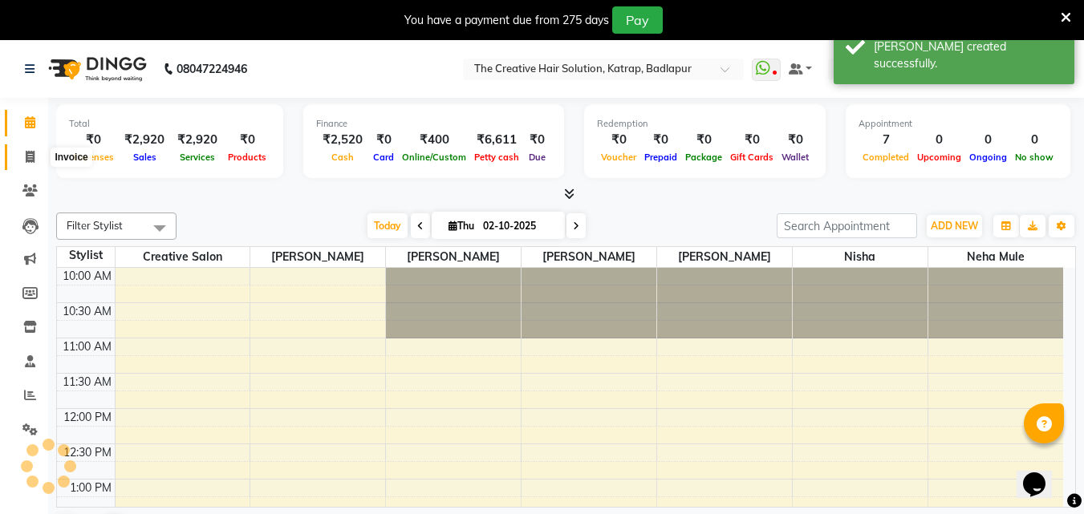
drag, startPoint x: 31, startPoint y: 150, endPoint x: 46, endPoint y: 163, distance: 19.3
click at [31, 151] on icon at bounding box center [30, 157] width 9 height 12
select select "527"
select select "service"
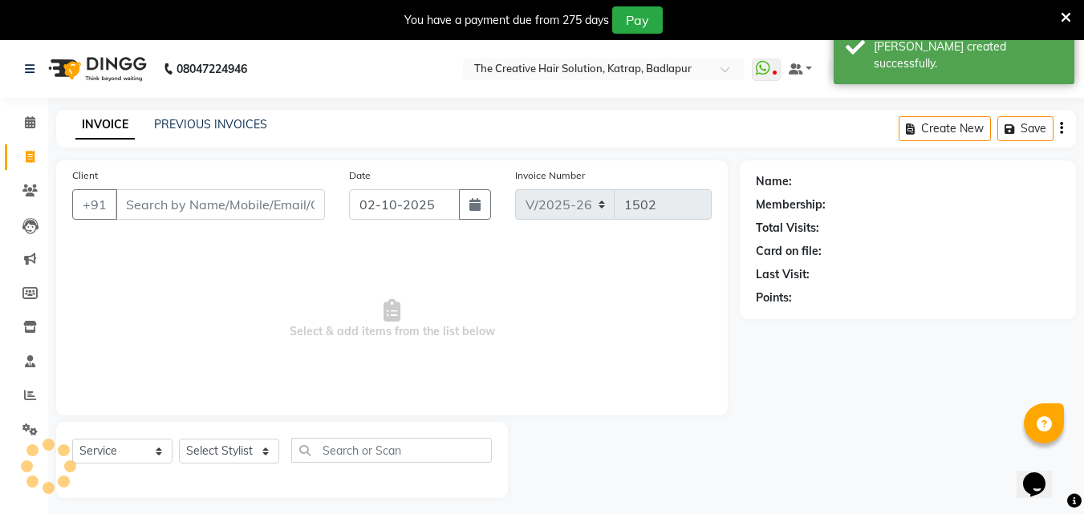
click at [182, 208] on input "Client" at bounding box center [220, 204] width 209 height 30
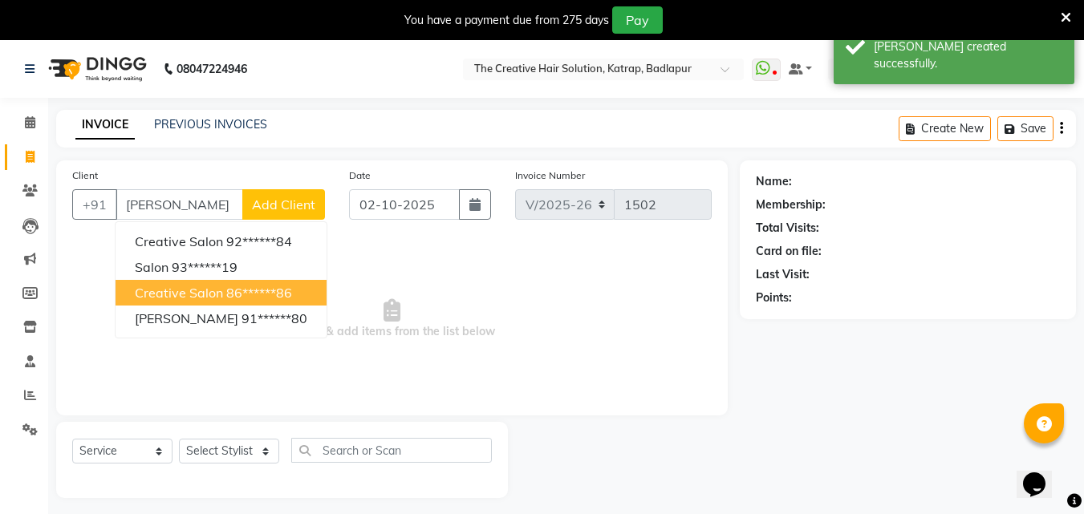
click at [156, 291] on span "creative salon" at bounding box center [179, 293] width 88 height 16
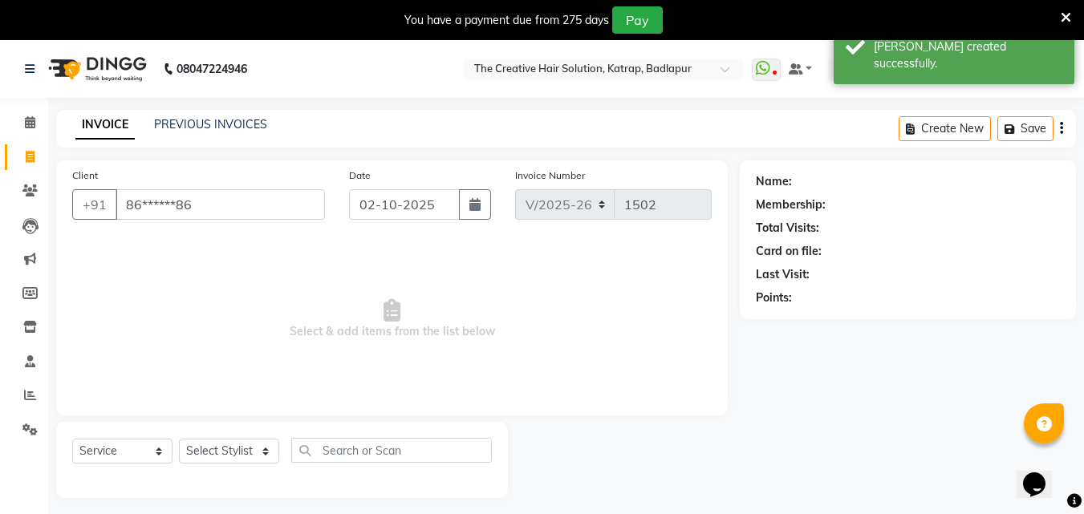
type input "86******86"
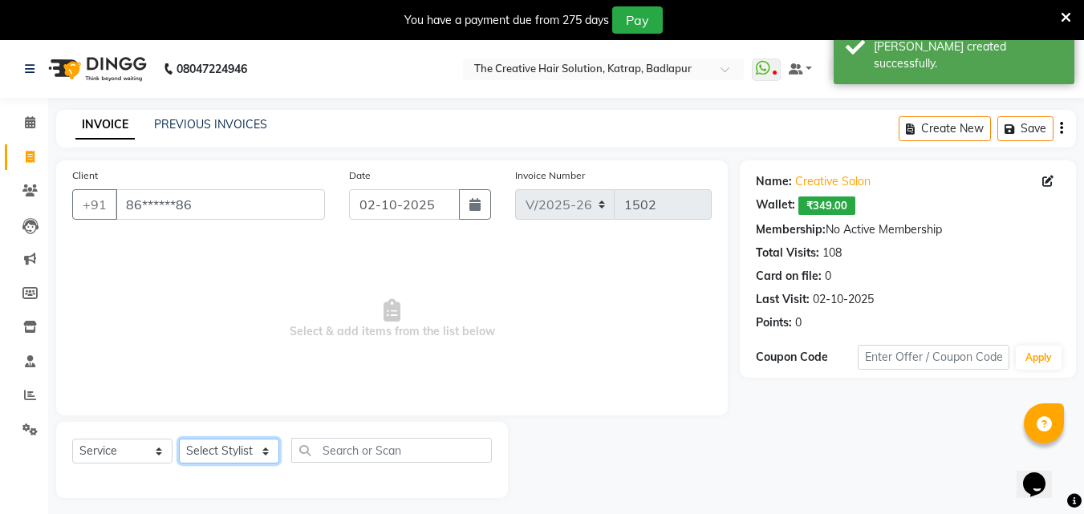
click at [223, 452] on select "Select Stylist Creative Salon Hashan Kam wali neha mule Nisha Payal salman the …" at bounding box center [229, 451] width 100 height 25
select select "86826"
click at [179, 439] on select "Select Stylist Creative Salon Hashan Kam wali neha mule Nisha Payal salman the …" at bounding box center [229, 451] width 100 height 25
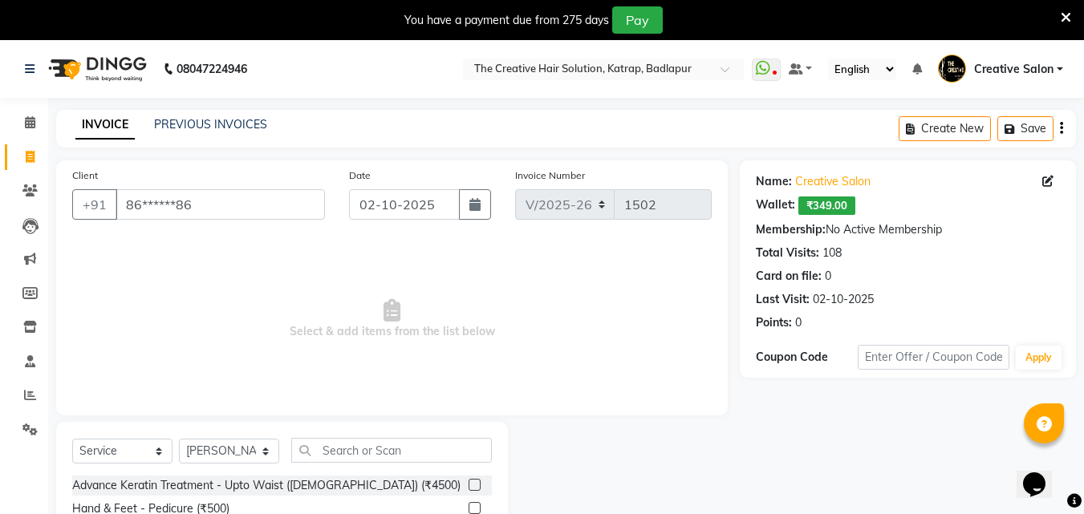
click at [819, 197] on span "₹349.00" at bounding box center [826, 206] width 57 height 18
click at [823, 201] on span "₹349.00" at bounding box center [826, 206] width 57 height 18
click at [835, 207] on span "₹349.00" at bounding box center [826, 206] width 57 height 18
click at [833, 206] on span "₹349.00" at bounding box center [826, 206] width 57 height 18
click at [380, 450] on input "text" at bounding box center [391, 450] width 201 height 25
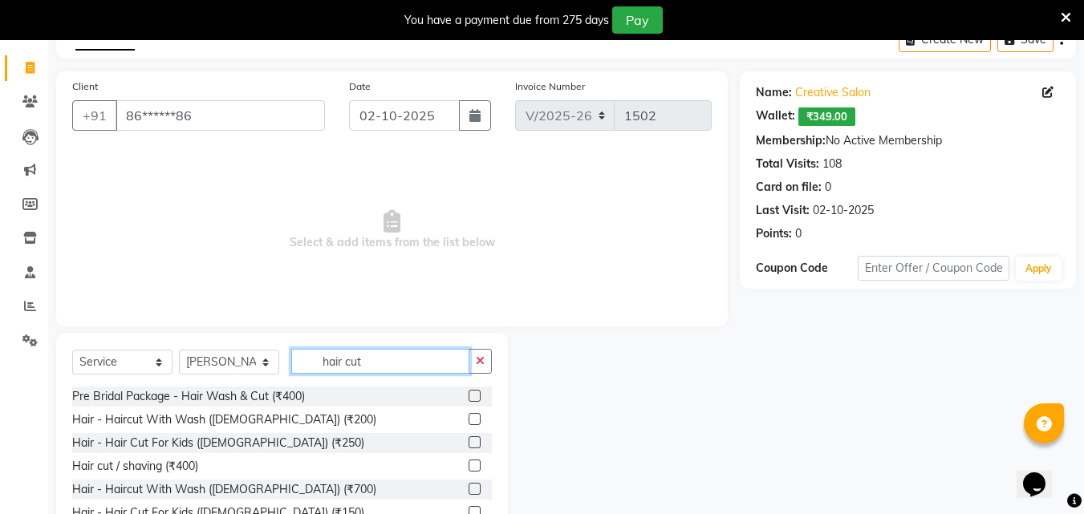
scroll to position [148, 0]
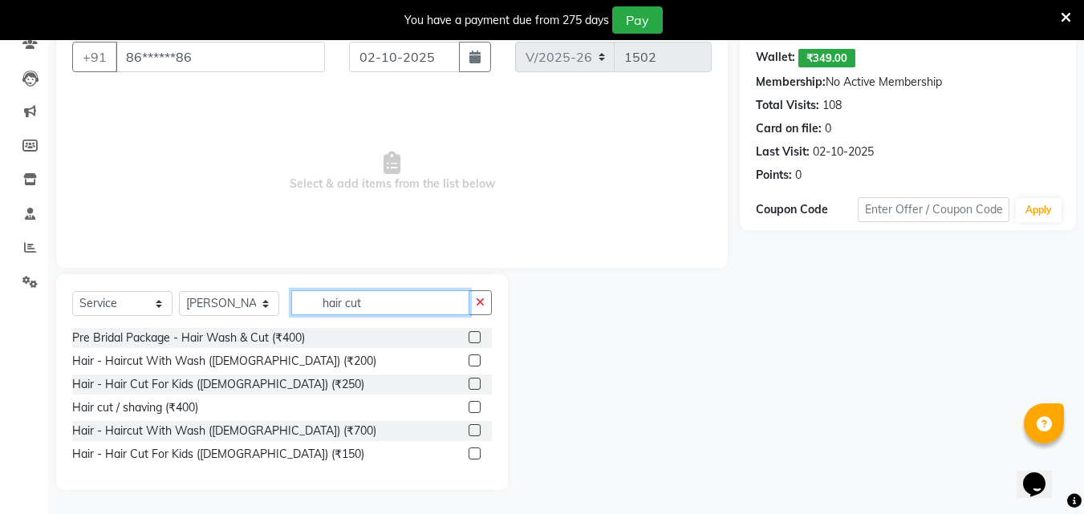
type input "hair cut"
click at [472, 407] on label at bounding box center [474, 407] width 12 height 12
click at [472, 407] on input "checkbox" at bounding box center [473, 408] width 10 height 10
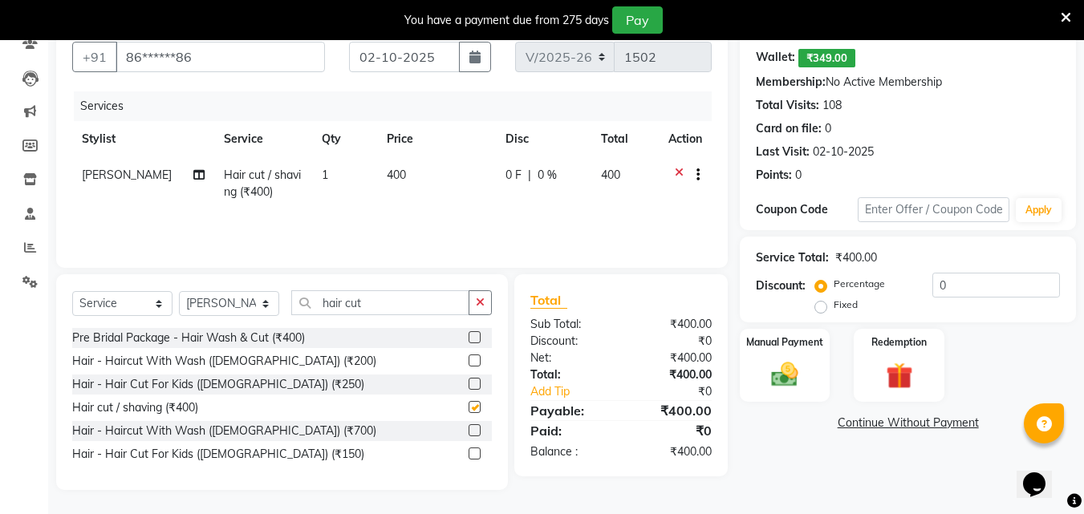
checkbox input "false"
drag, startPoint x: 455, startPoint y: 206, endPoint x: 419, endPoint y: 196, distance: 37.6
click at [451, 206] on td "400" at bounding box center [436, 183] width 119 height 53
select select "86826"
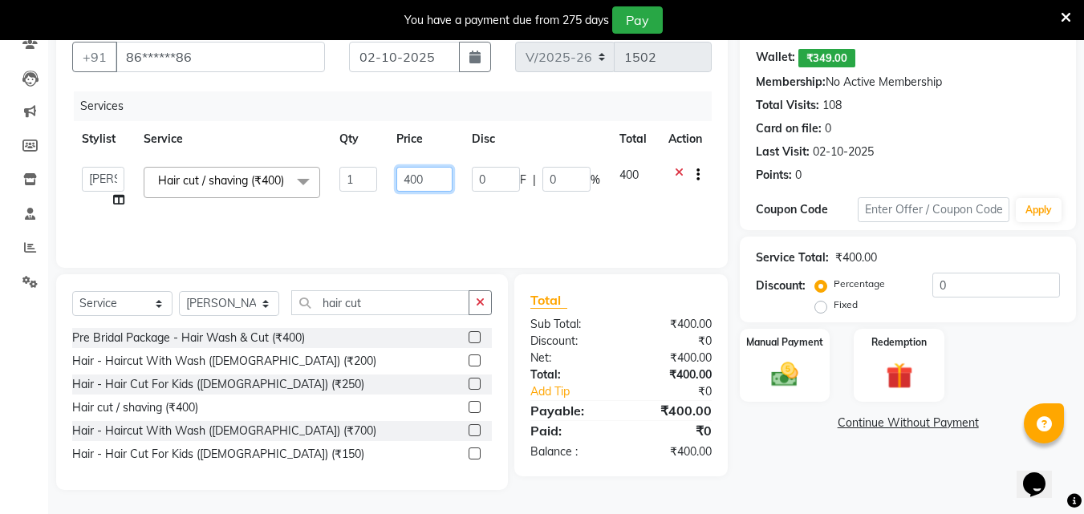
click at [416, 180] on input "400" at bounding box center [423, 179] width 55 height 25
type input "350"
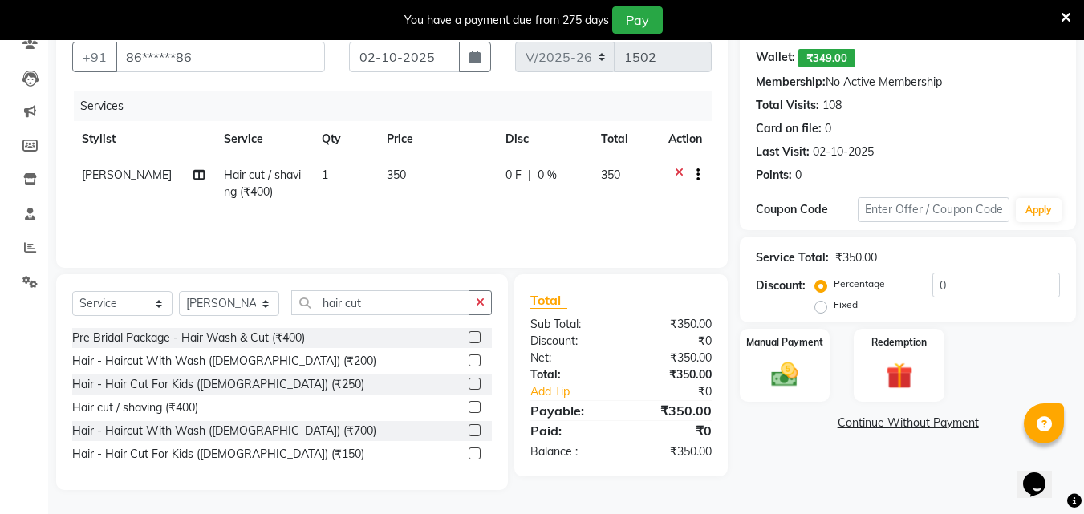
click at [677, 375] on div "₹350.00" at bounding box center [672, 375] width 103 height 17
click at [777, 376] on img at bounding box center [784, 375] width 45 height 32
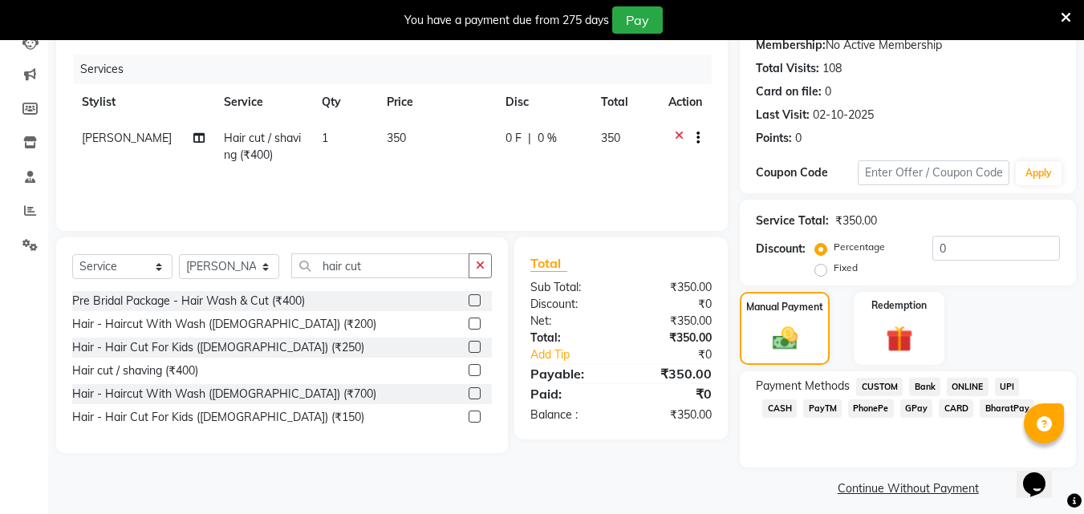
scroll to position [195, 0]
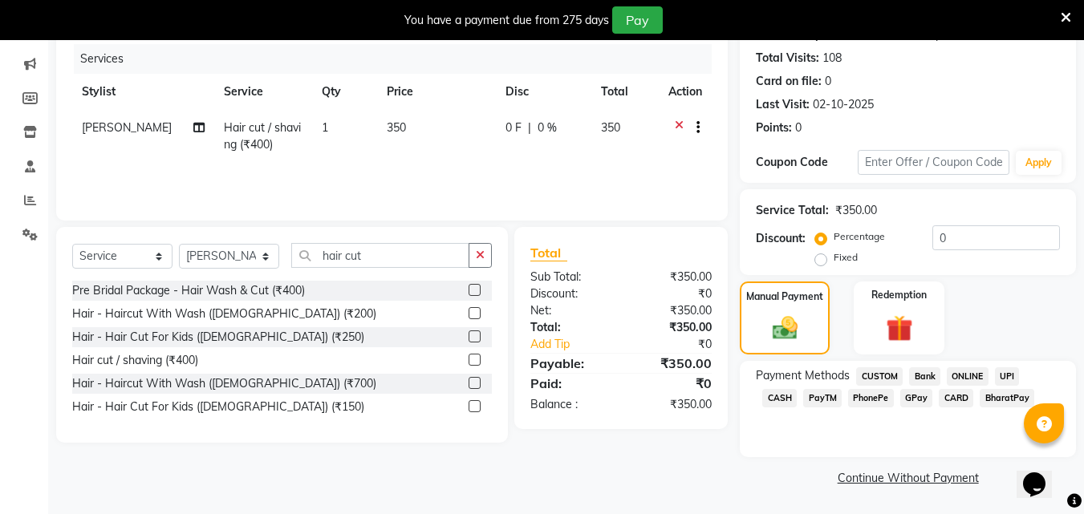
click at [797, 389] on span "CASH" at bounding box center [779, 398] width 34 height 18
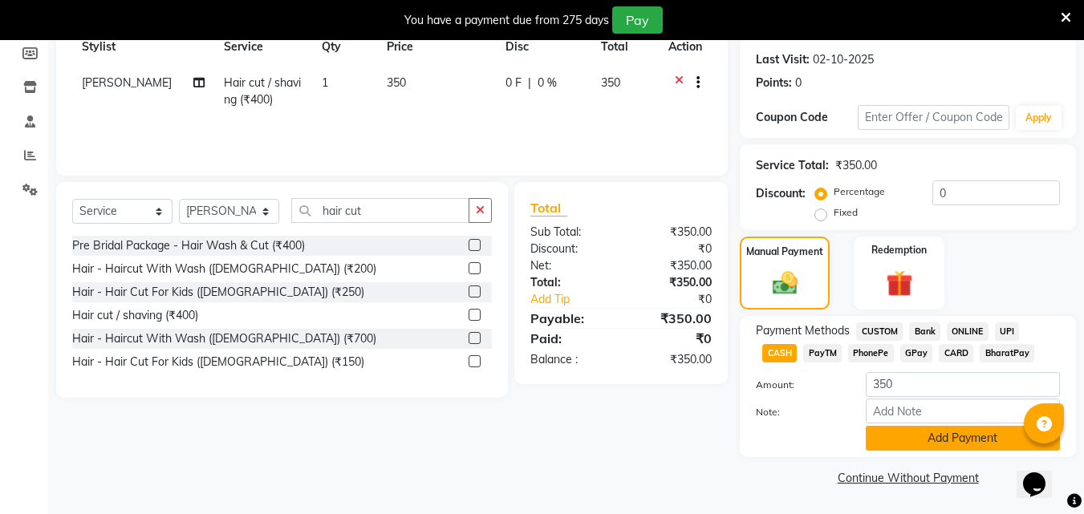
click at [938, 444] on button "Add Payment" at bounding box center [963, 438] width 194 height 25
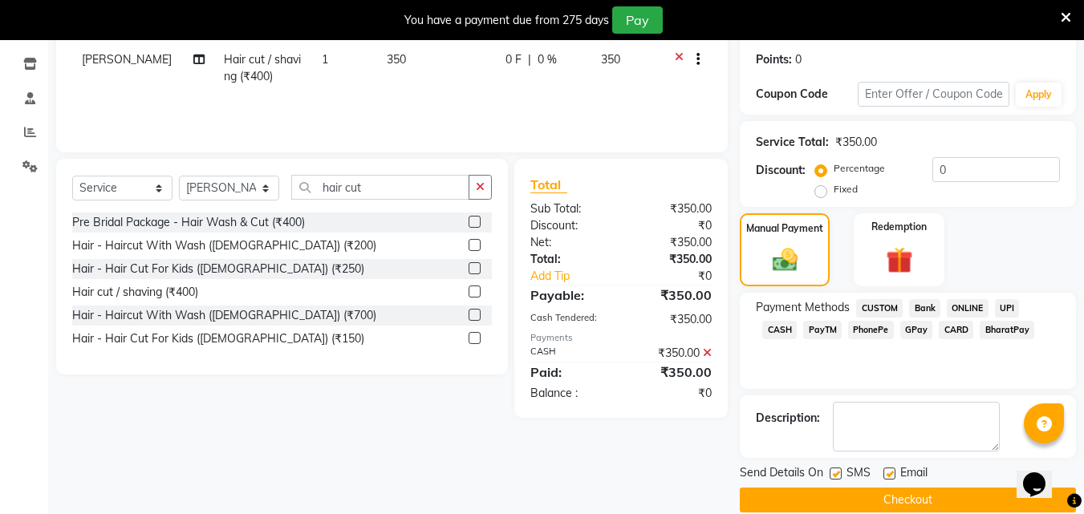
scroll to position [286, 0]
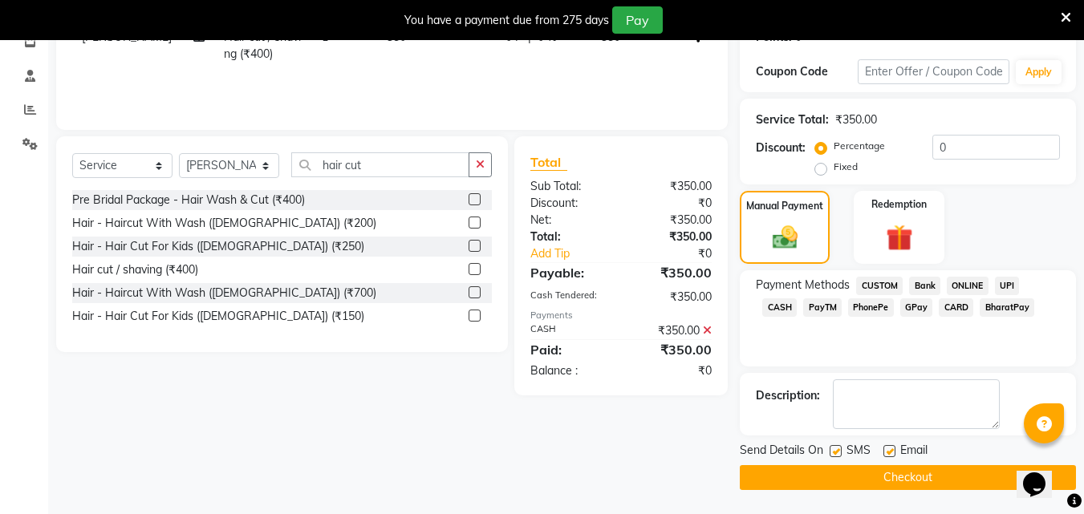
click at [935, 473] on button "Checkout" at bounding box center [908, 477] width 336 height 25
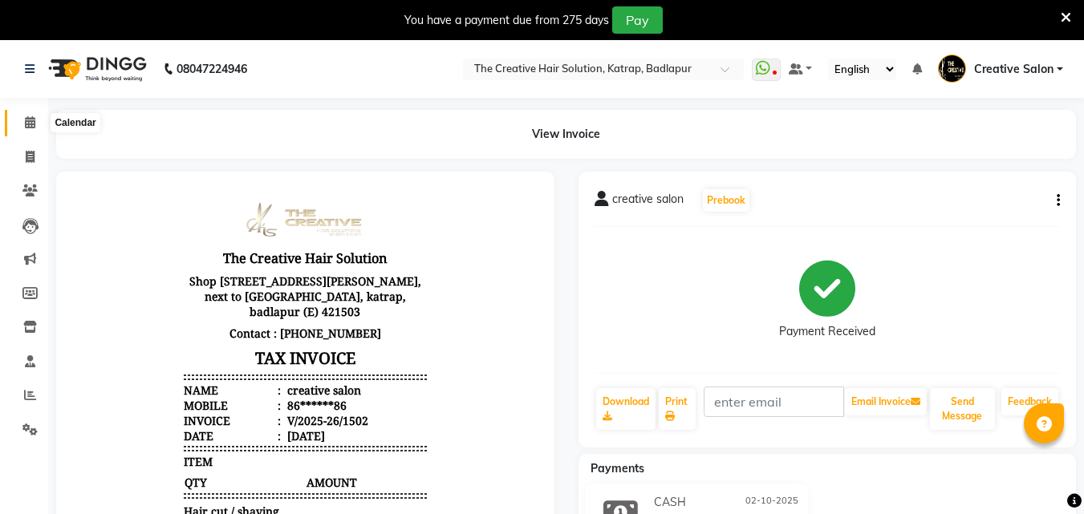
click at [28, 127] on icon at bounding box center [30, 122] width 10 height 12
